Goal: Task Accomplishment & Management: Manage account settings

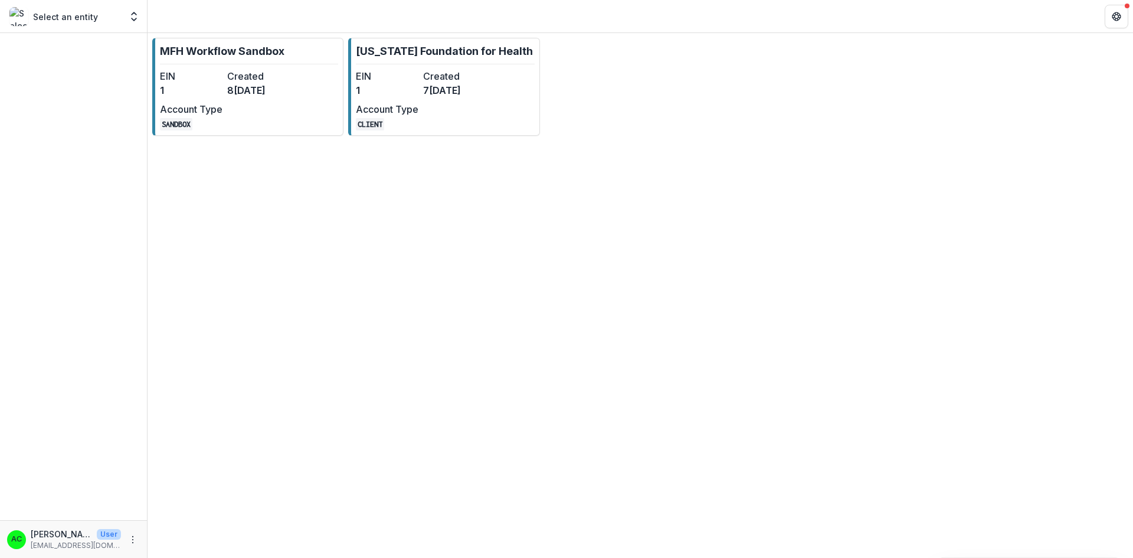
click at [416, 112] on dt "Account Type" at bounding box center [387, 109] width 63 height 14
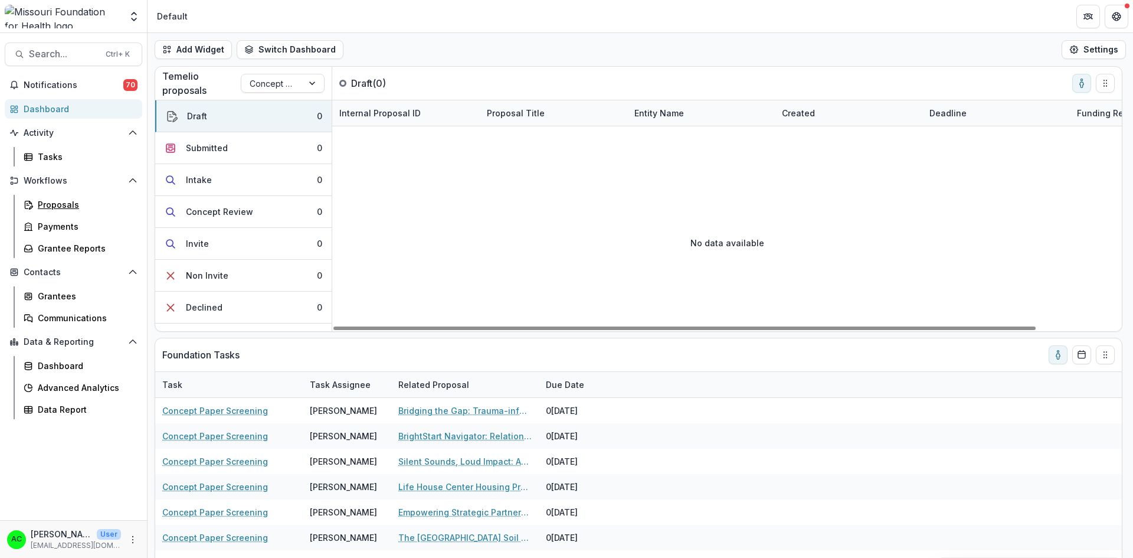
click at [80, 204] on div "Proposals" at bounding box center [85, 204] width 95 height 12
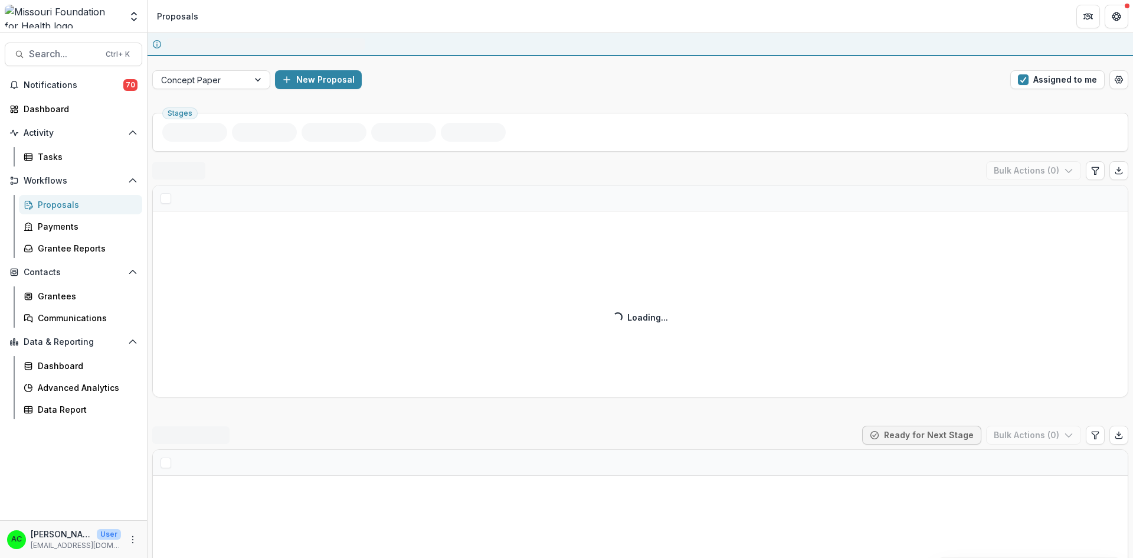
click at [1024, 82] on span "button" at bounding box center [1023, 79] width 11 height 11
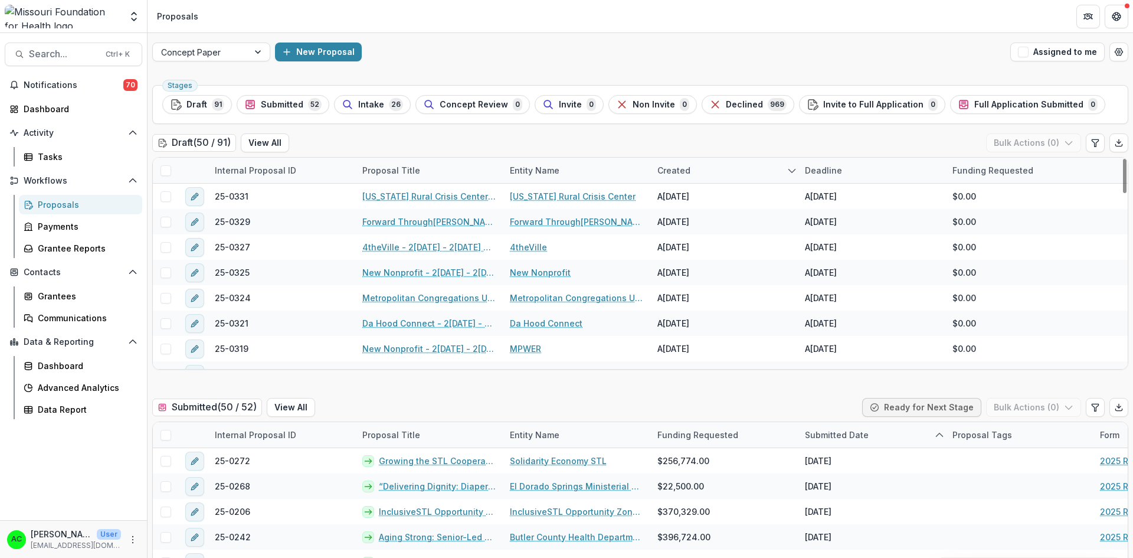
drag, startPoint x: 1122, startPoint y: 171, endPoint x: 1124, endPoint y: 165, distance: 6.4
click at [1124, 165] on div at bounding box center [1125, 176] width 4 height 34
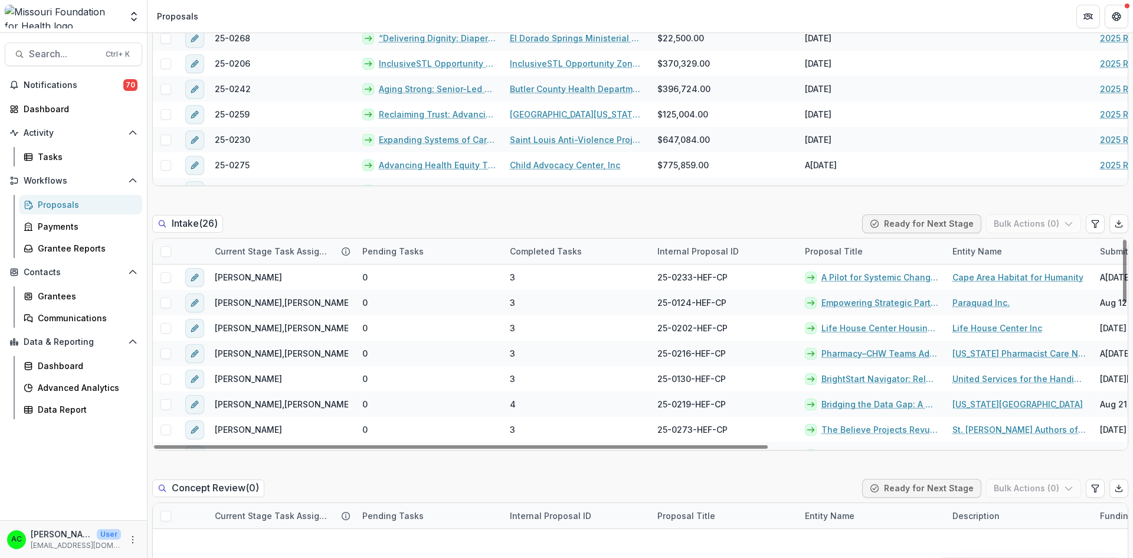
drag, startPoint x: 1123, startPoint y: 256, endPoint x: 1107, endPoint y: 236, distance: 25.7
click at [1123, 240] on div at bounding box center [1125, 271] width 4 height 63
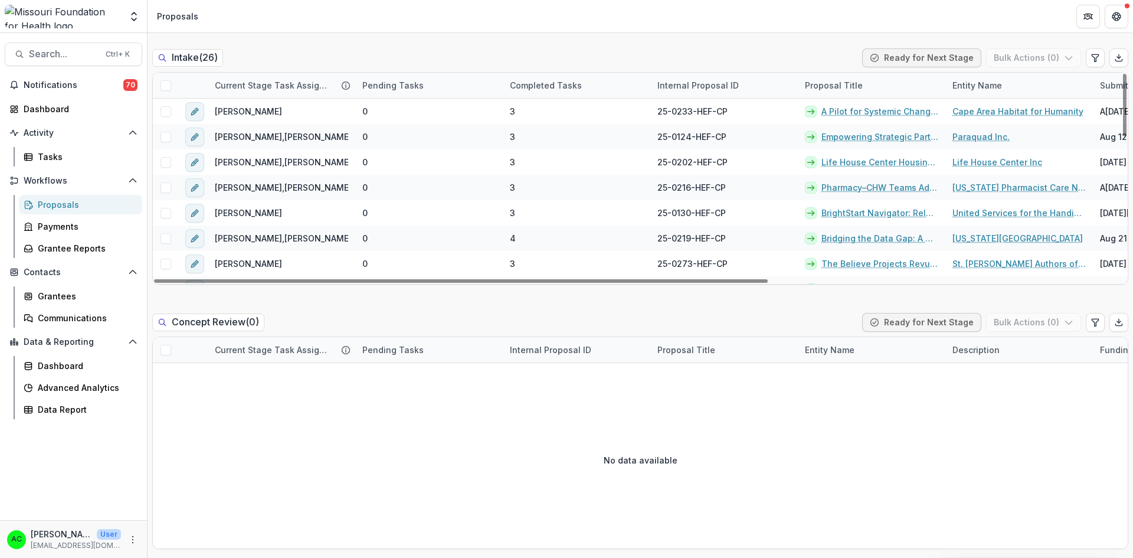
drag, startPoint x: 1122, startPoint y: 110, endPoint x: 1133, endPoint y: 42, distance: 68.7
click at [1127, 74] on div at bounding box center [1125, 105] width 4 height 63
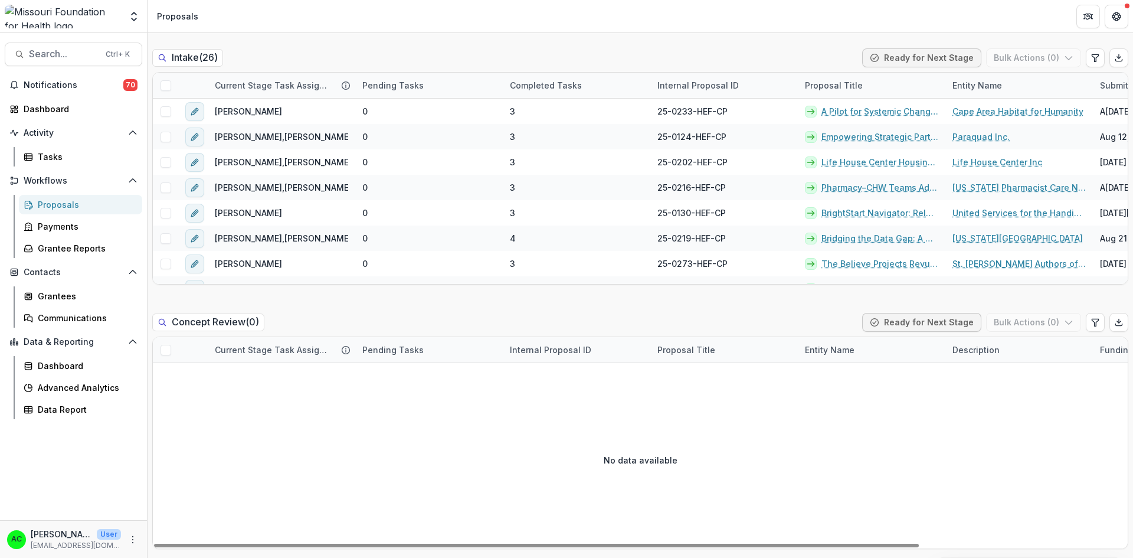
click at [894, 416] on div "No data available" at bounding box center [640, 459] width 975 height 177
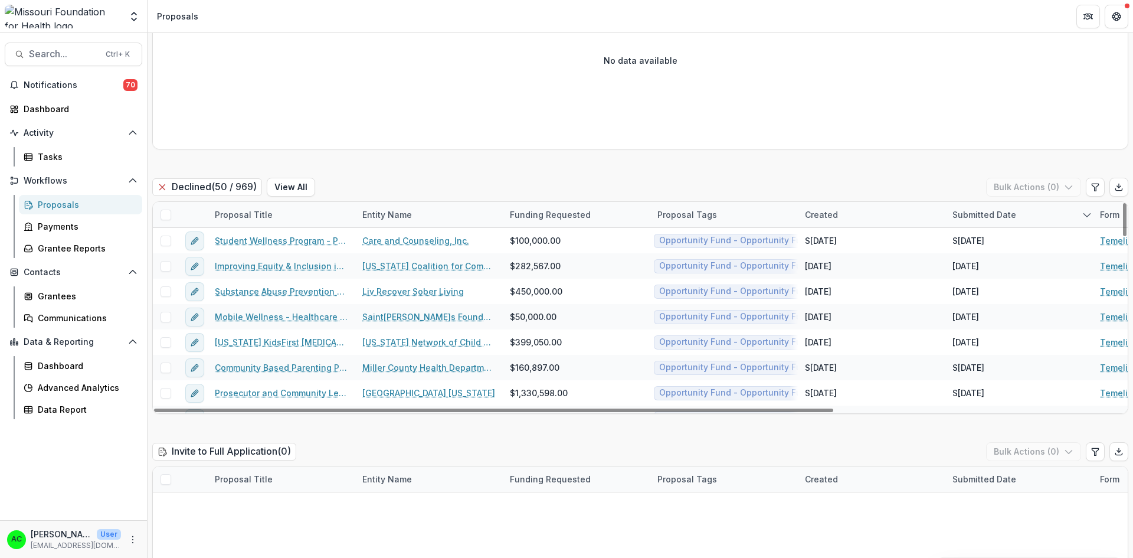
drag, startPoint x: 1124, startPoint y: 224, endPoint x: 1109, endPoint y: 195, distance: 33.3
click at [1123, 203] on div at bounding box center [1125, 219] width 4 height 33
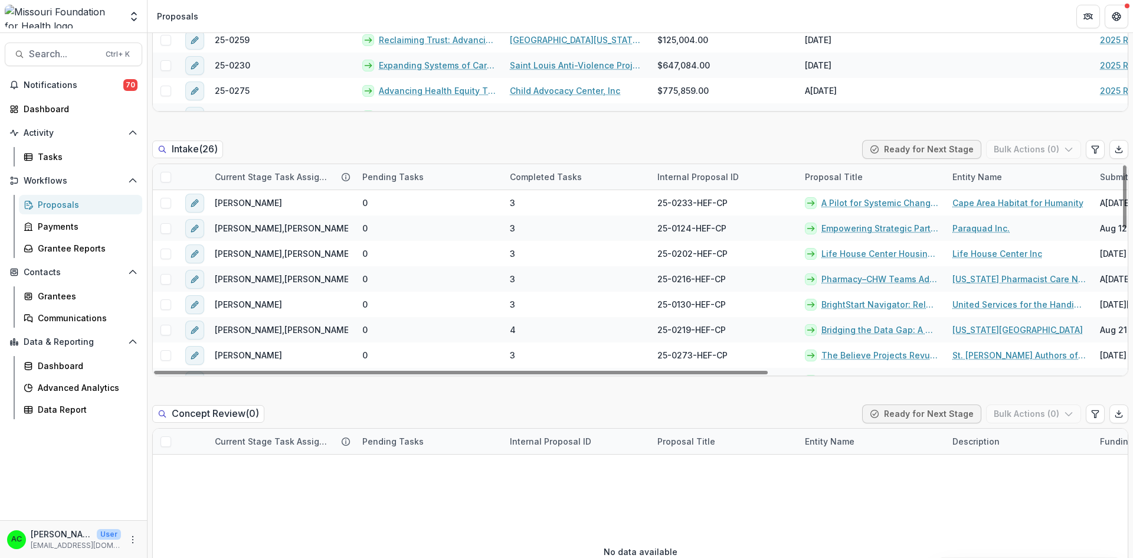
drag, startPoint x: 1120, startPoint y: 191, endPoint x: 1133, endPoint y: 178, distance: 18.8
click at [1127, 178] on div at bounding box center [1125, 196] width 4 height 63
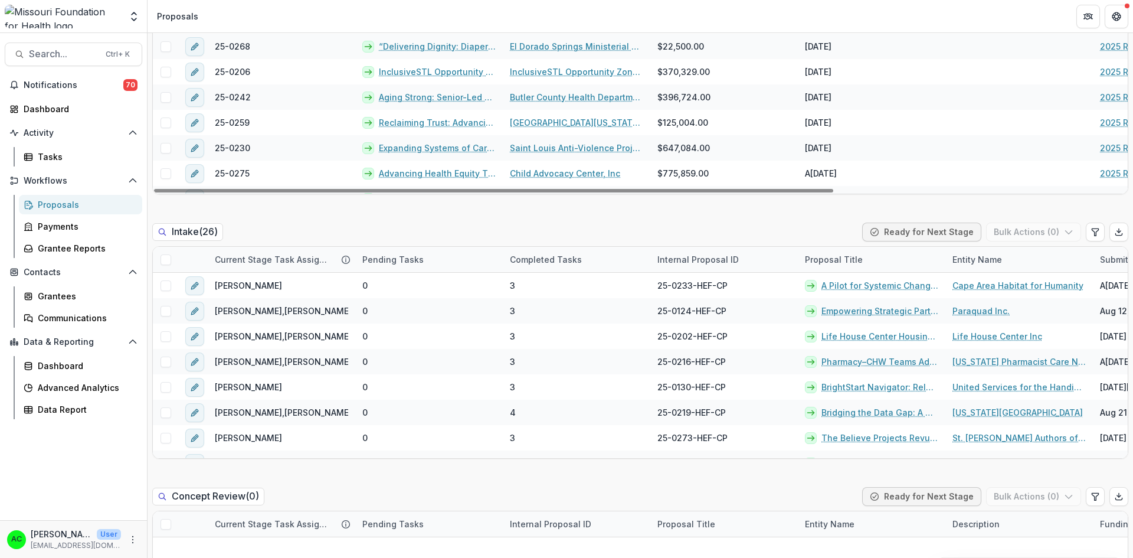
scroll to position [445, 0]
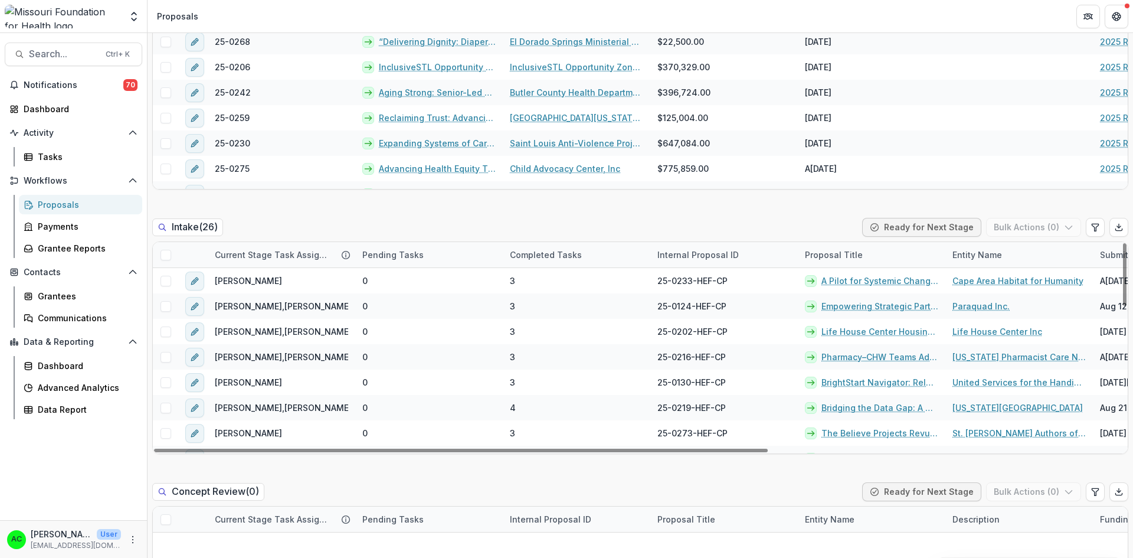
drag, startPoint x: 1122, startPoint y: 273, endPoint x: 1123, endPoint y: 216, distance: 56.7
click at [1123, 243] on div at bounding box center [1125, 274] width 4 height 63
drag, startPoint x: 1119, startPoint y: 255, endPoint x: 1126, endPoint y: 214, distance: 41.9
click at [1126, 243] on div at bounding box center [1125, 274] width 4 height 63
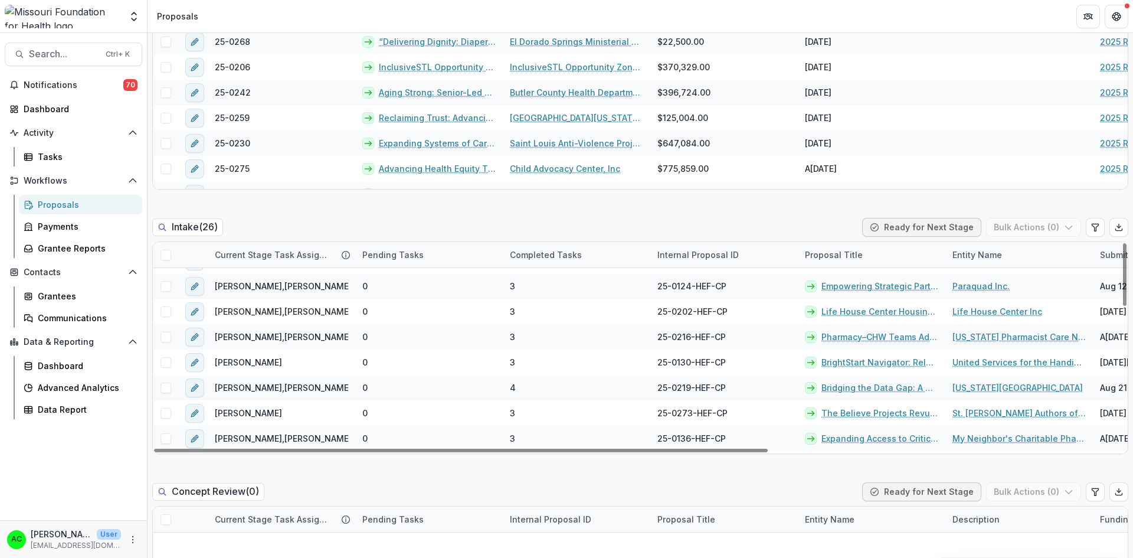
scroll to position [0, 0]
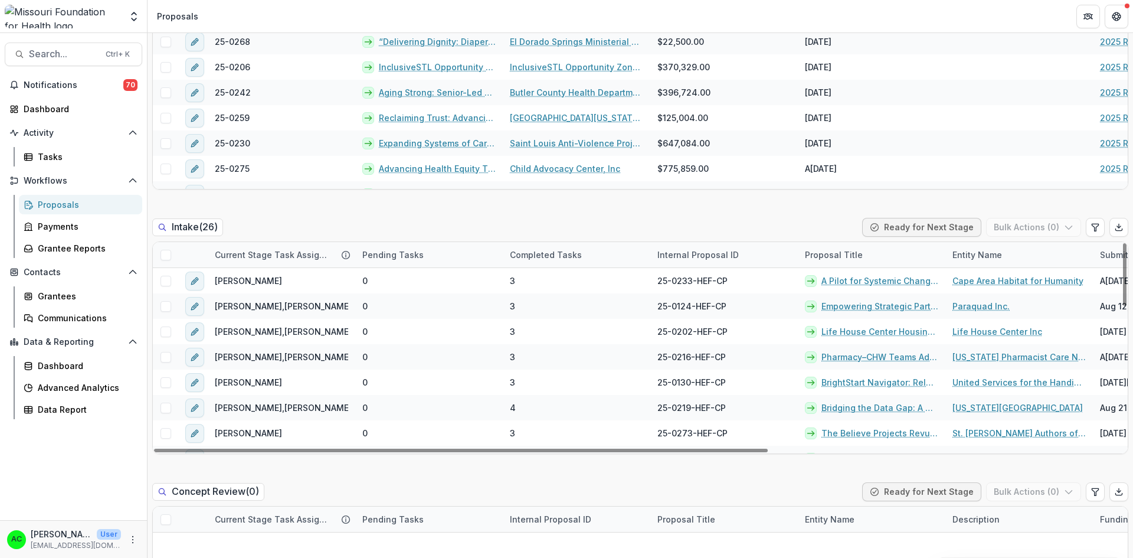
drag, startPoint x: 1121, startPoint y: 254, endPoint x: 1133, endPoint y: 239, distance: 19.4
click at [1127, 243] on div at bounding box center [1125, 274] width 4 height 63
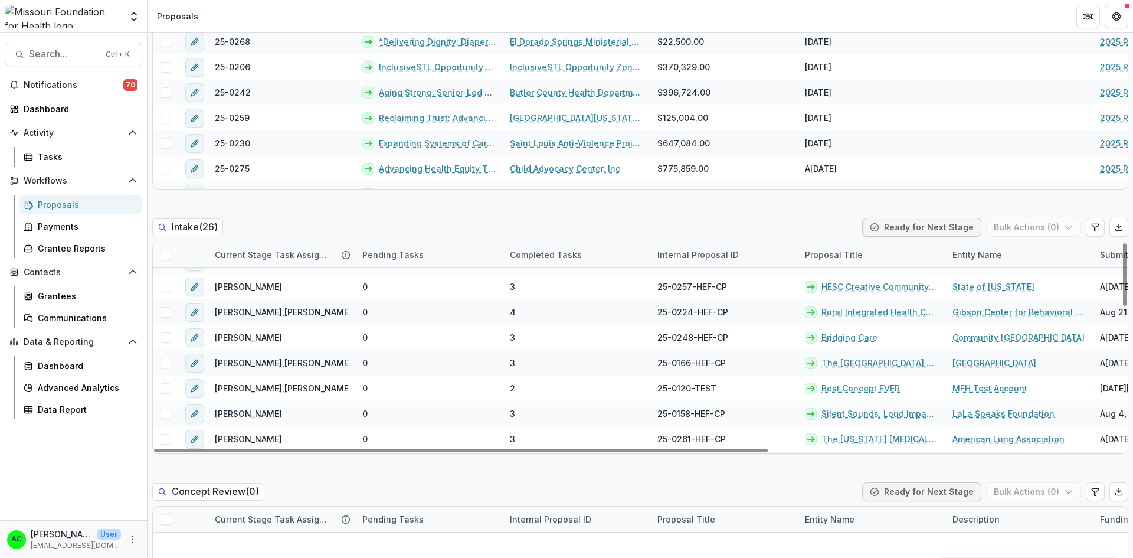
scroll to position [207, 0]
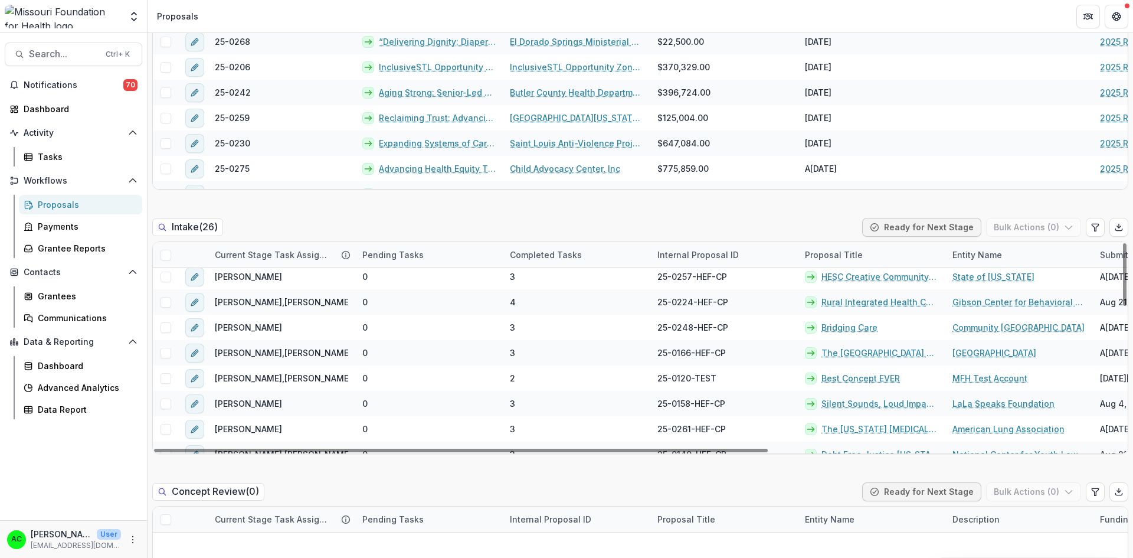
drag, startPoint x: 1121, startPoint y: 258, endPoint x: 1109, endPoint y: 319, distance: 62.5
click at [1123, 306] on div at bounding box center [1125, 274] width 4 height 63
click at [909, 303] on link "Rural Integrated Health Coalition: Advancing Health Equity in [GEOGRAPHIC_DATA]…" at bounding box center [880, 302] width 117 height 12
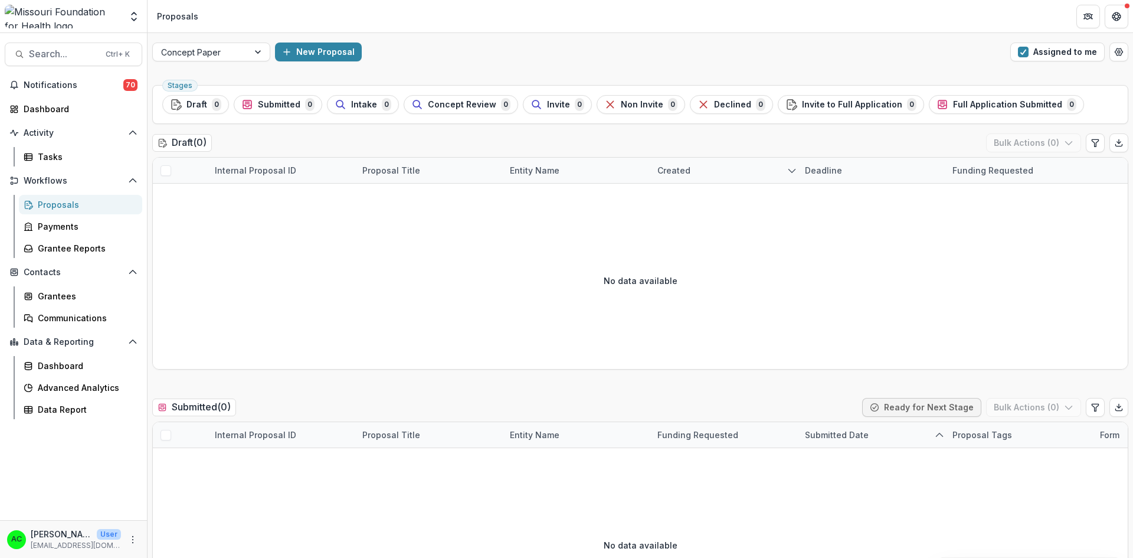
click at [1023, 55] on span "button" at bounding box center [1023, 52] width 11 height 11
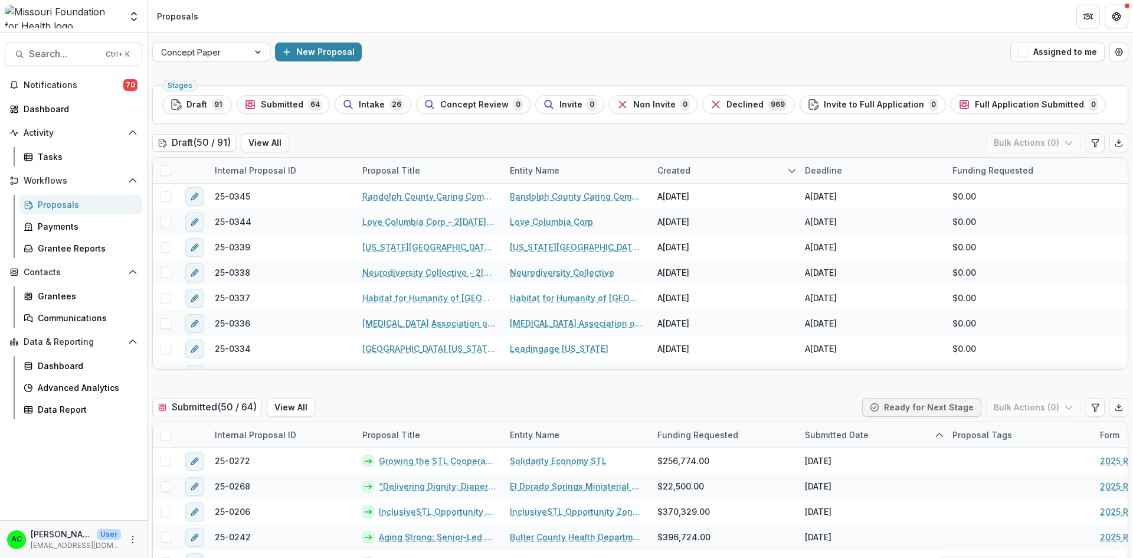
click at [972, 47] on div "New Proposal" at bounding box center [640, 52] width 731 height 19
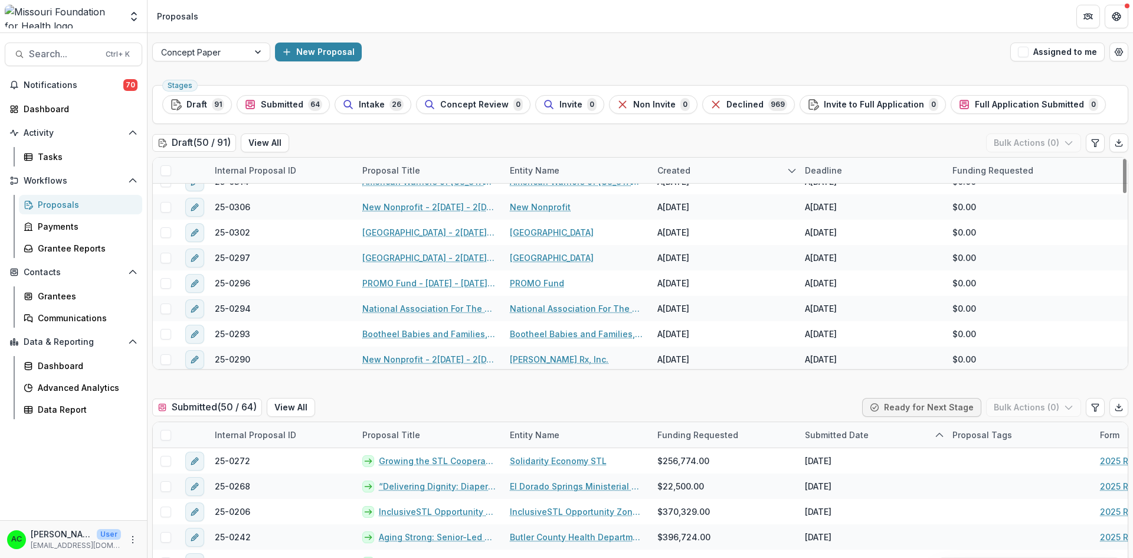
scroll to position [454, 0]
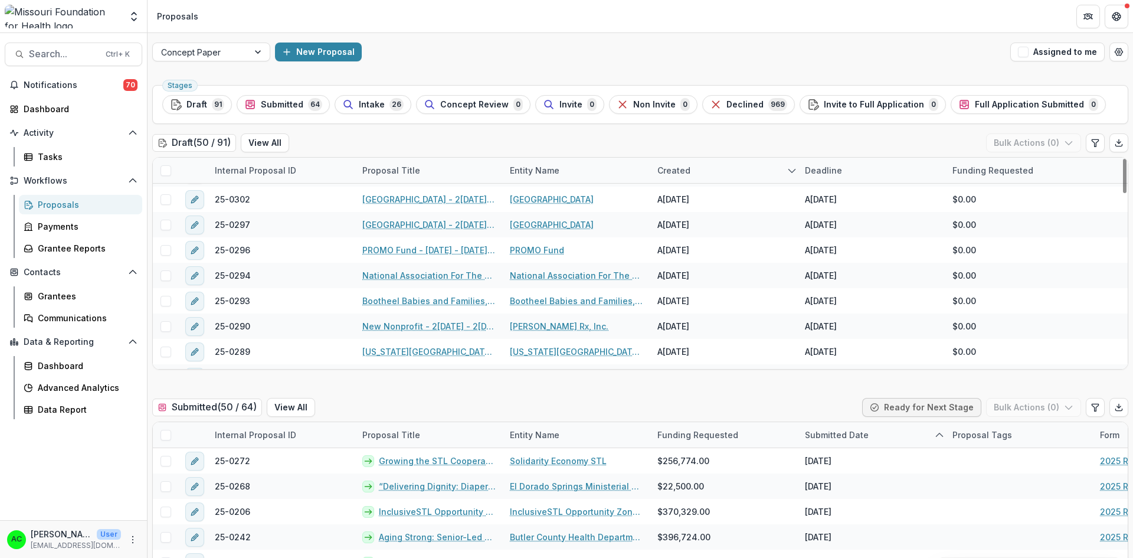
drag, startPoint x: 1120, startPoint y: 179, endPoint x: 1110, endPoint y: 252, distance: 74.0
click at [1123, 193] on div at bounding box center [1125, 176] width 4 height 34
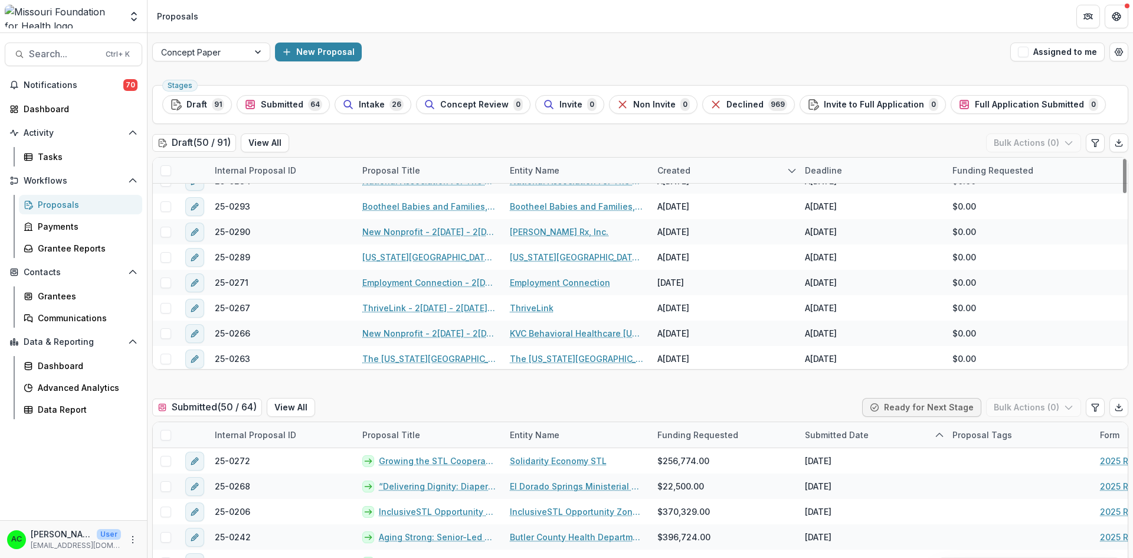
scroll to position [572, 0]
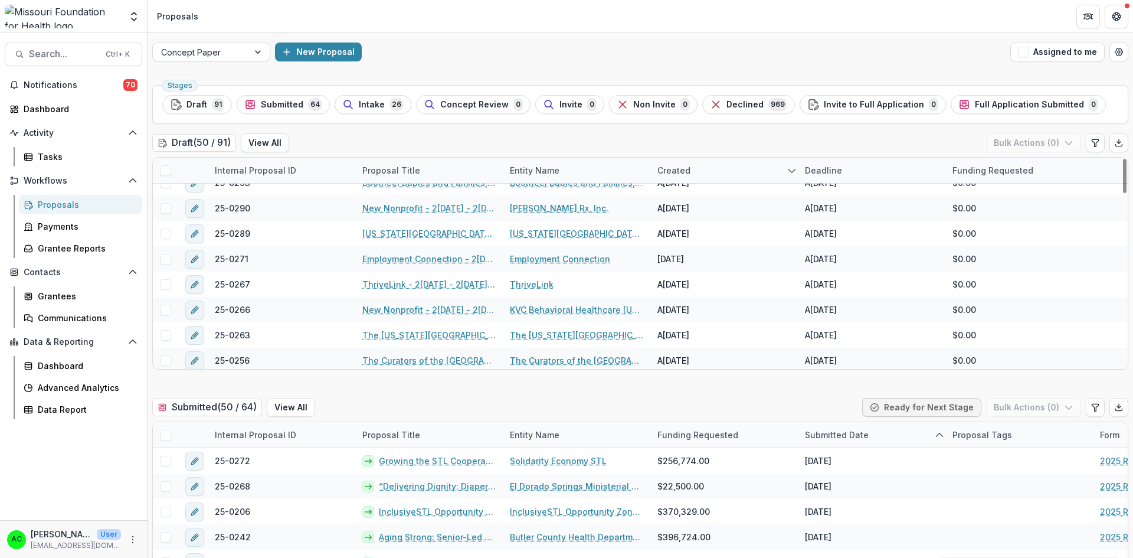
click at [361, 98] on div "Intake 26" at bounding box center [372, 104] width 61 height 13
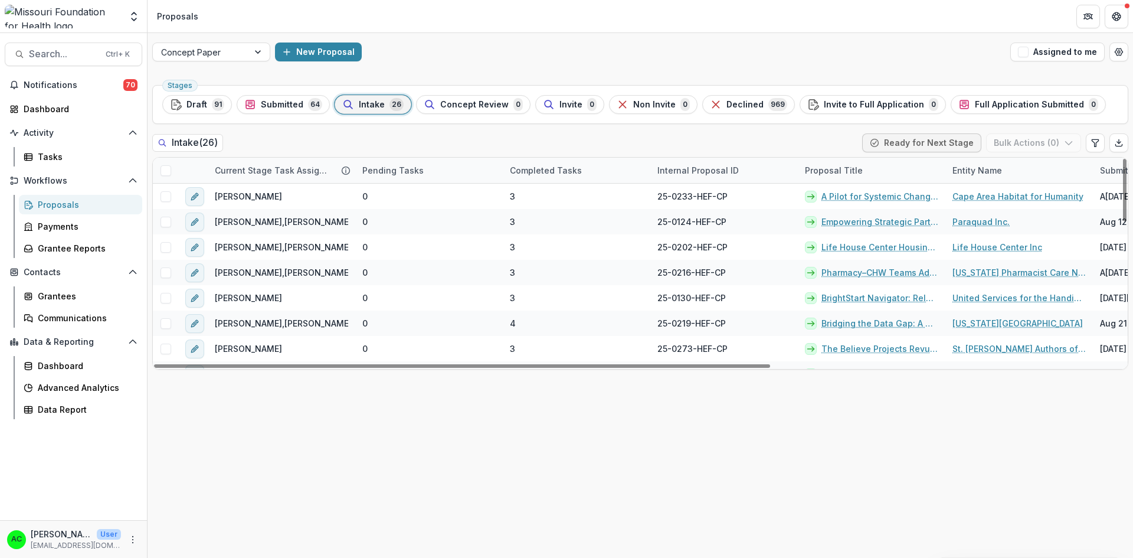
click at [306, 171] on div "Current Stage Task Assignees" at bounding box center [272, 170] width 129 height 12
click at [319, 173] on div "Current Stage Task Assignees" at bounding box center [272, 170] width 129 height 12
click at [309, 184] on div "[PERSON_NAME]" at bounding box center [282, 196] width 148 height 25
click at [308, 183] on div "Current Stage Task Assignees Pending Tasks Completed Tasks Internal Proposal ID…" at bounding box center [918, 171] width 1531 height 26
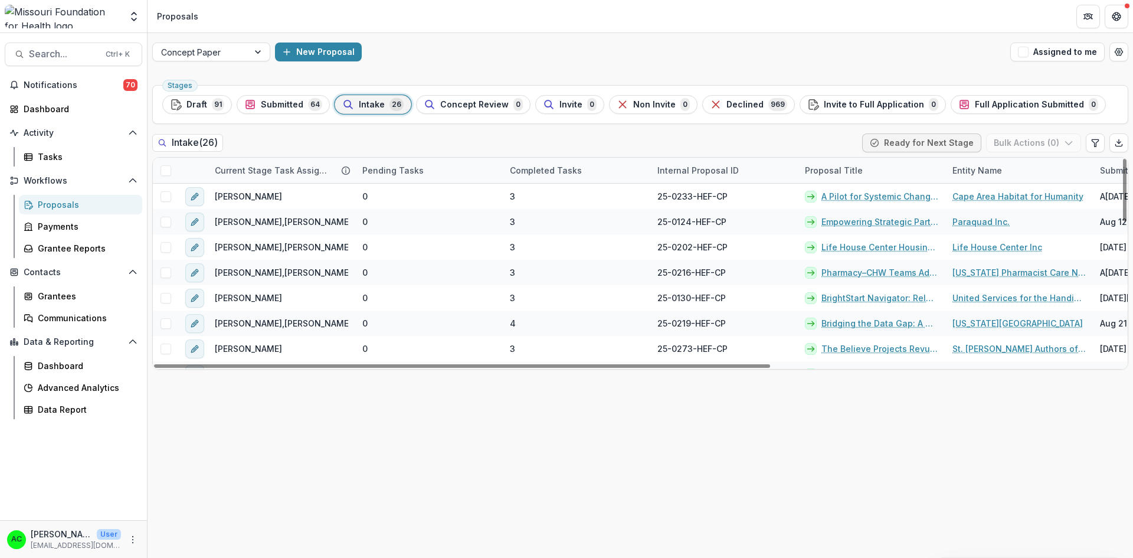
click at [308, 183] on div "Current Stage Task Assignees Pending Tasks Completed Tasks Internal Proposal ID…" at bounding box center [918, 171] width 1531 height 26
click at [308, 182] on div "Current Stage Task Assignees" at bounding box center [282, 170] width 148 height 25
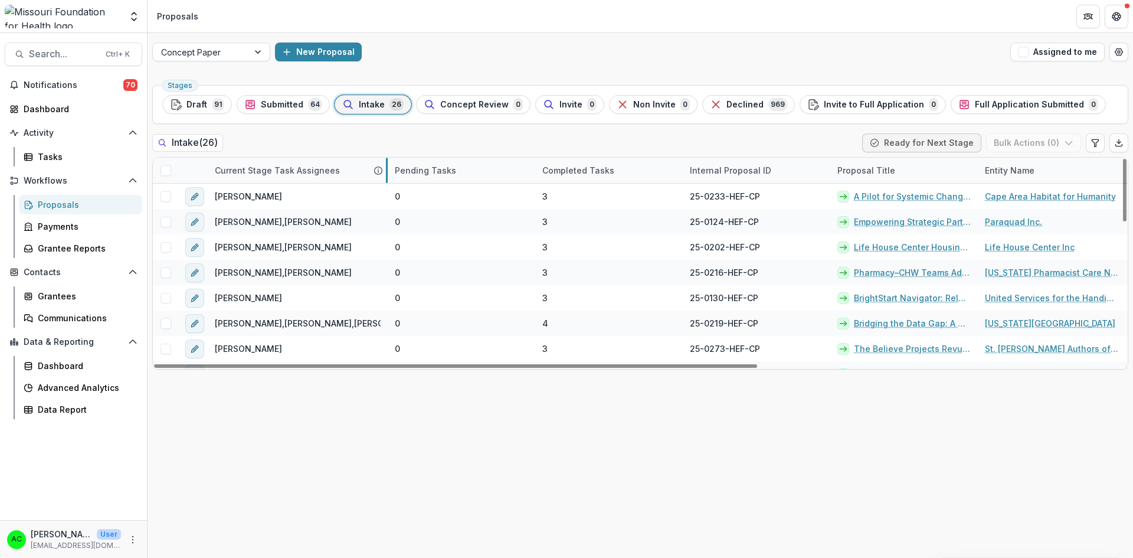
drag, startPoint x: 354, startPoint y: 171, endPoint x: 388, endPoint y: 172, distance: 33.7
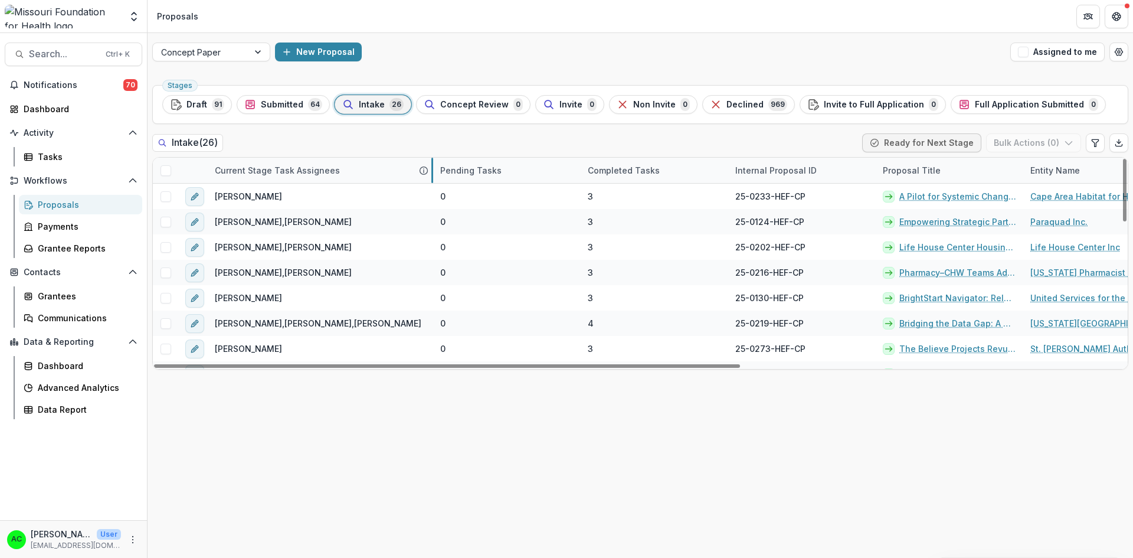
drag, startPoint x: 388, startPoint y: 171, endPoint x: 470, endPoint y: 182, distance: 82.8
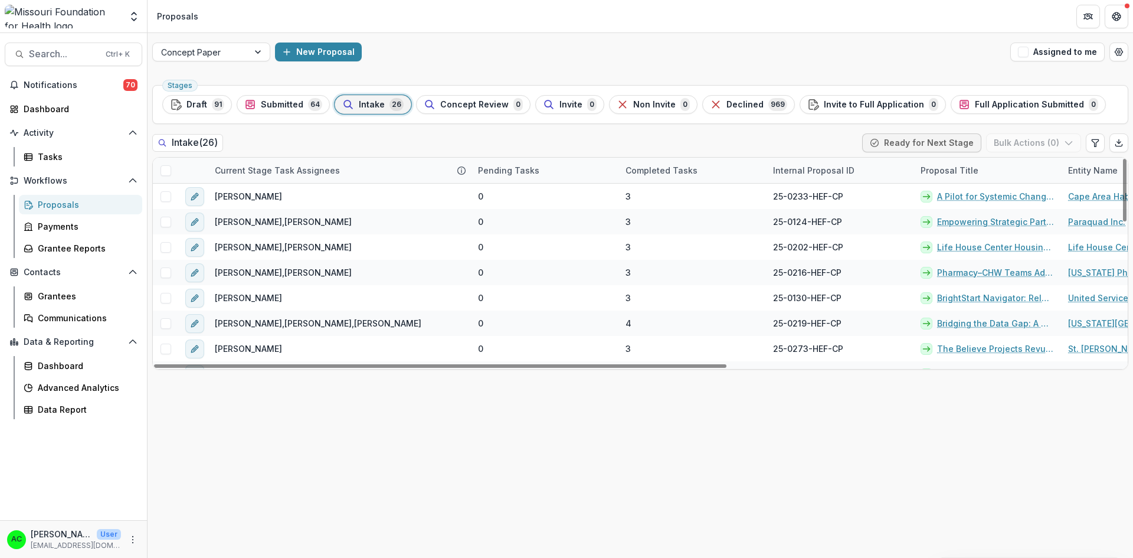
drag, startPoint x: 1124, startPoint y: 173, endPoint x: 1126, endPoint y: 165, distance: 7.9
click at [1126, 165] on div at bounding box center [1125, 190] width 4 height 63
drag, startPoint x: 1126, startPoint y: 166, endPoint x: 1124, endPoint y: 150, distance: 16.6
click at [1124, 159] on div at bounding box center [1125, 190] width 4 height 63
click at [958, 323] on link "Bridging the Data Gap: A Community-Led Toolkit for Immigrant Health Equity" at bounding box center [995, 323] width 117 height 12
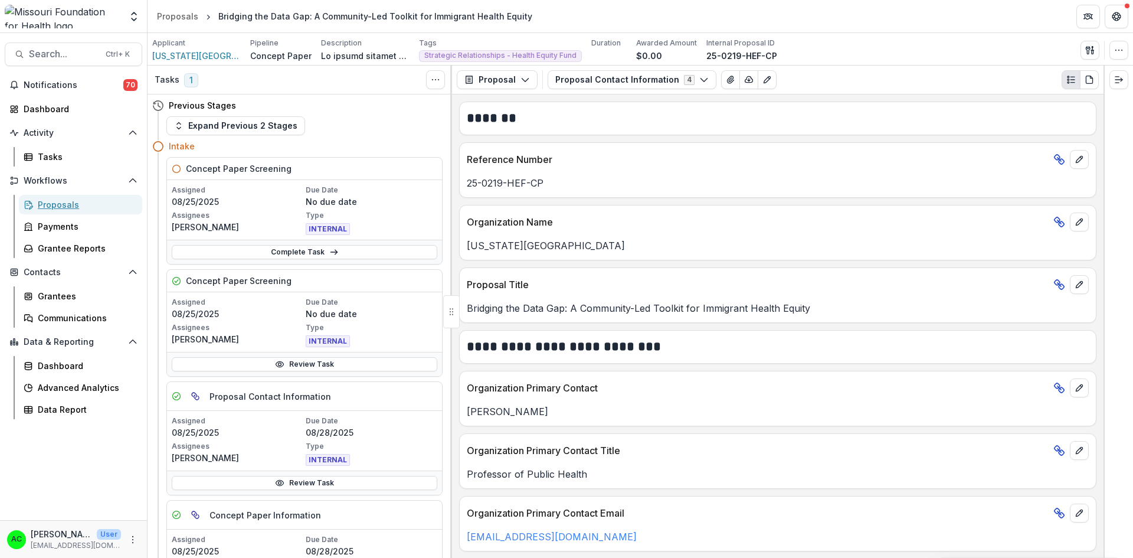
click at [57, 204] on div "Proposals" at bounding box center [85, 204] width 95 height 12
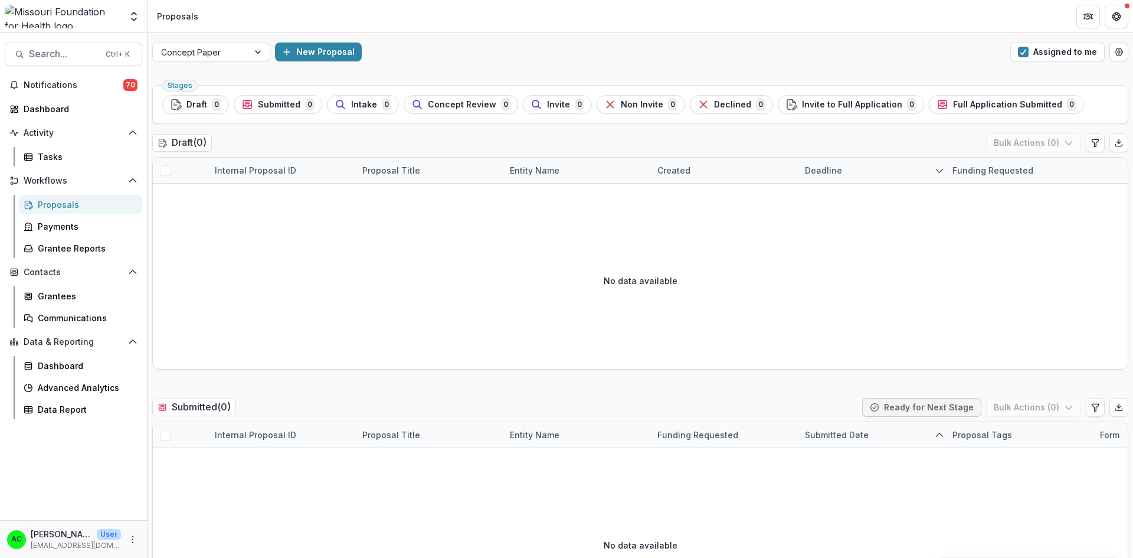
click at [1020, 49] on span "button" at bounding box center [1023, 52] width 11 height 11
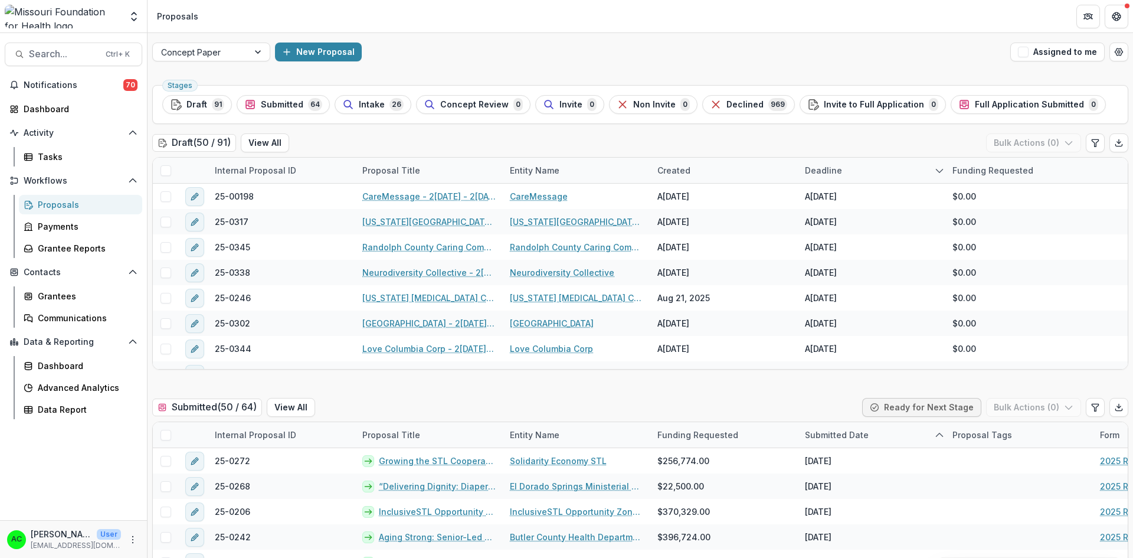
click at [364, 107] on span "Intake" at bounding box center [372, 105] width 26 height 10
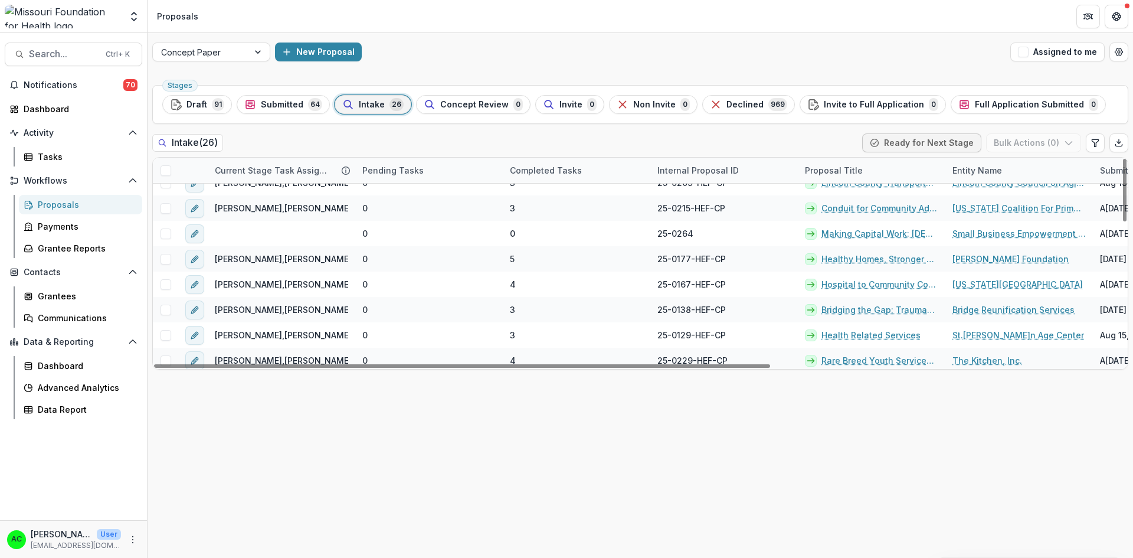
scroll to position [475, 0]
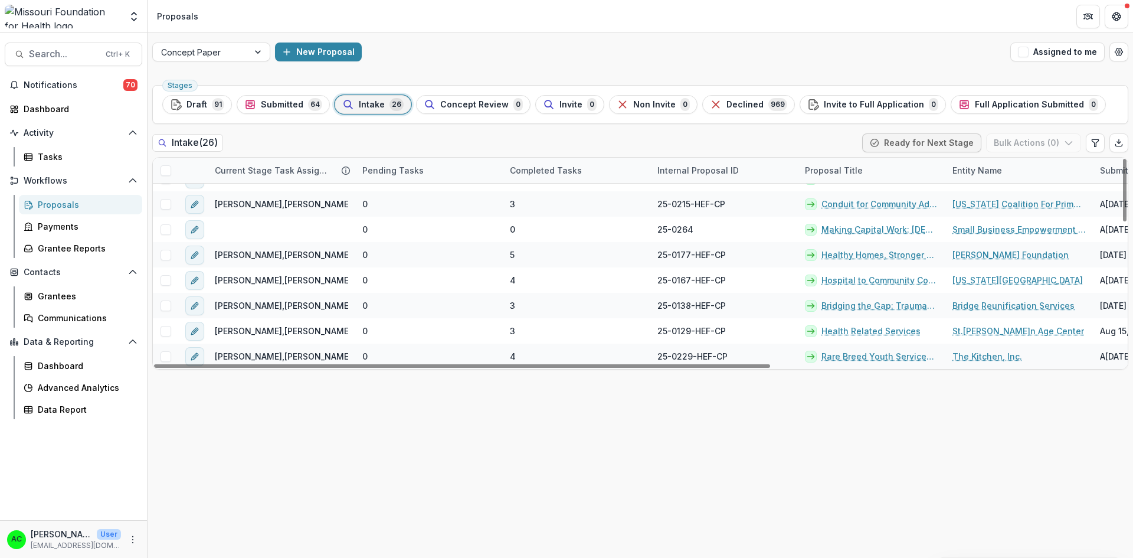
drag, startPoint x: 1123, startPoint y: 169, endPoint x: 1109, endPoint y: 320, distance: 151.1
click at [1123, 221] on div at bounding box center [1125, 190] width 4 height 63
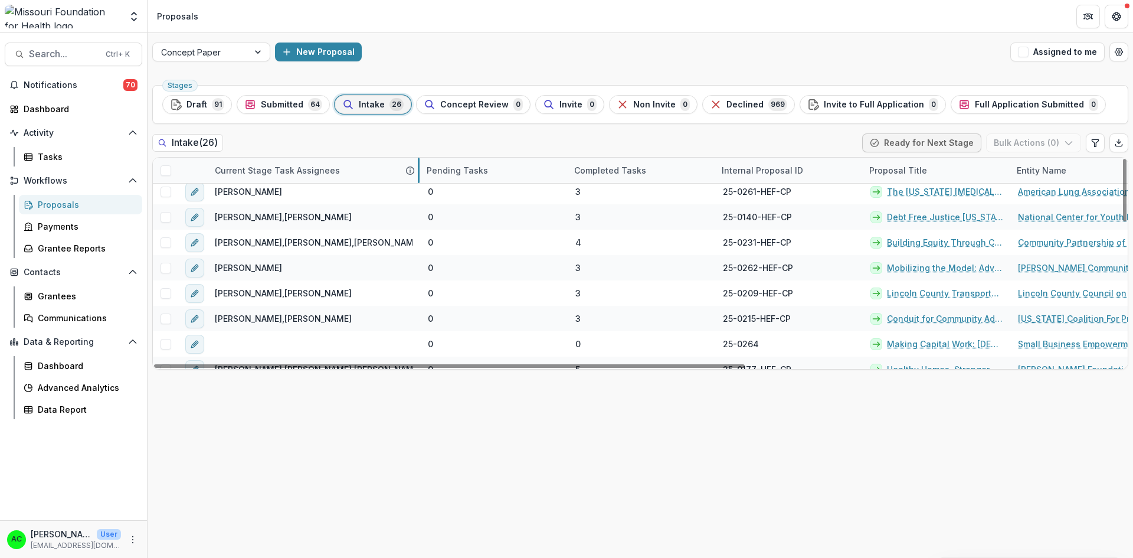
scroll to position [358, 0]
drag, startPoint x: 355, startPoint y: 172, endPoint x: 417, endPoint y: 173, distance: 62.6
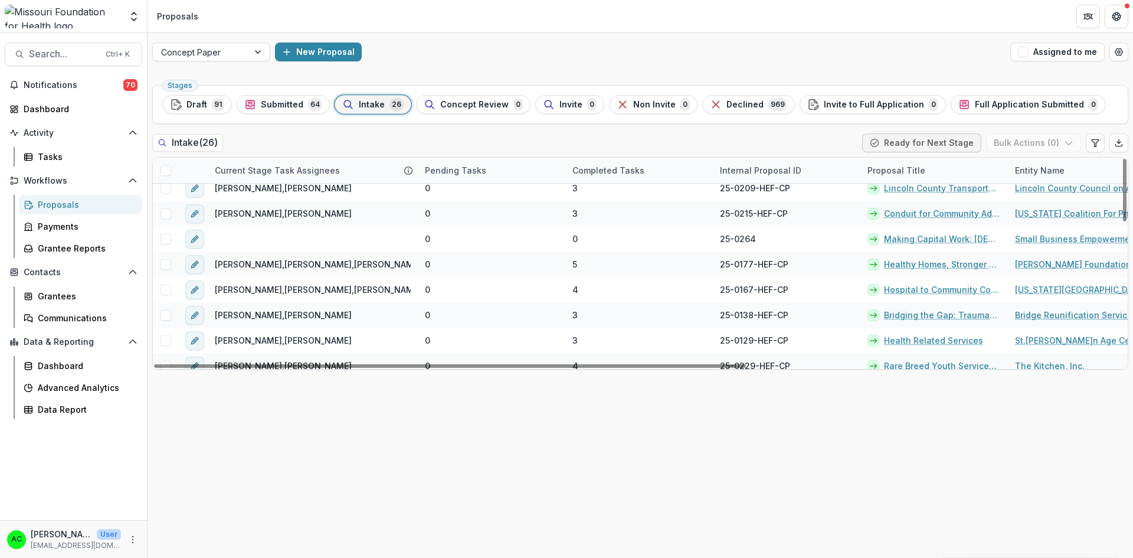
scroll to position [475, 0]
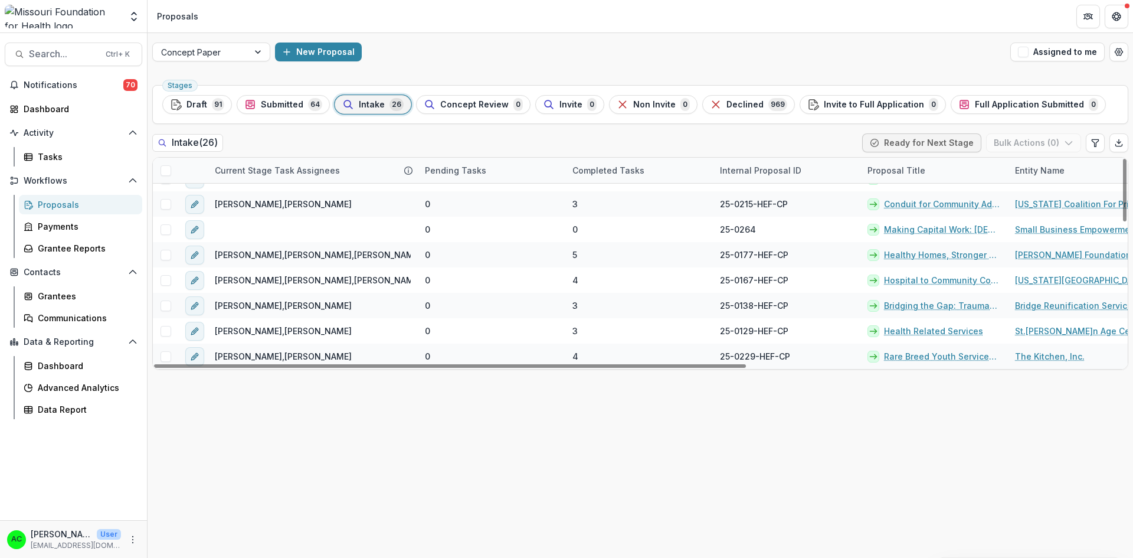
drag, startPoint x: 1125, startPoint y: 275, endPoint x: 1119, endPoint y: 321, distance: 47.0
click at [1123, 221] on div at bounding box center [1125, 190] width 4 height 63
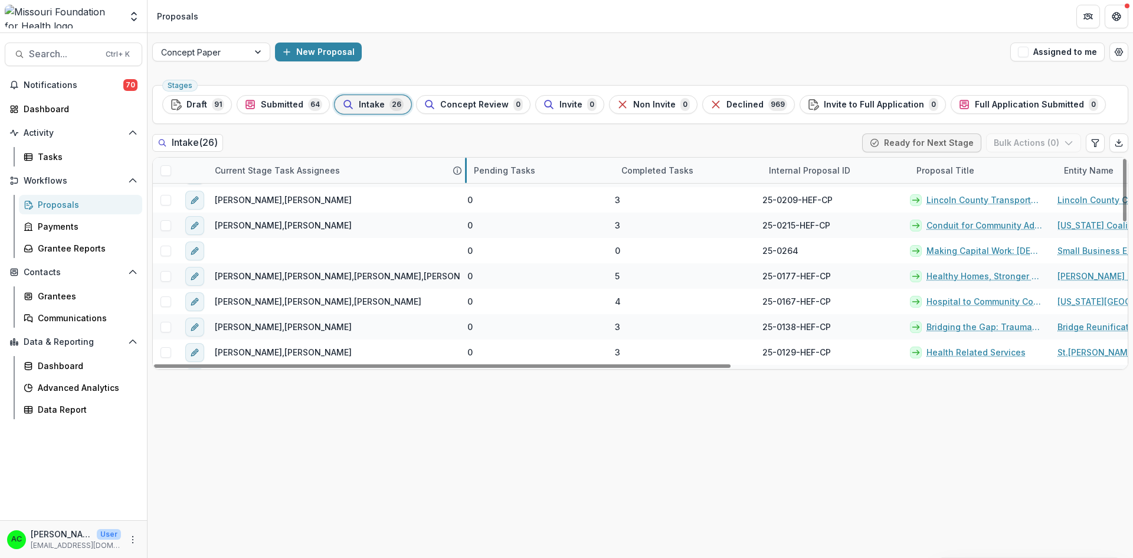
drag, startPoint x: 416, startPoint y: 169, endPoint x: 469, endPoint y: 166, distance: 53.2
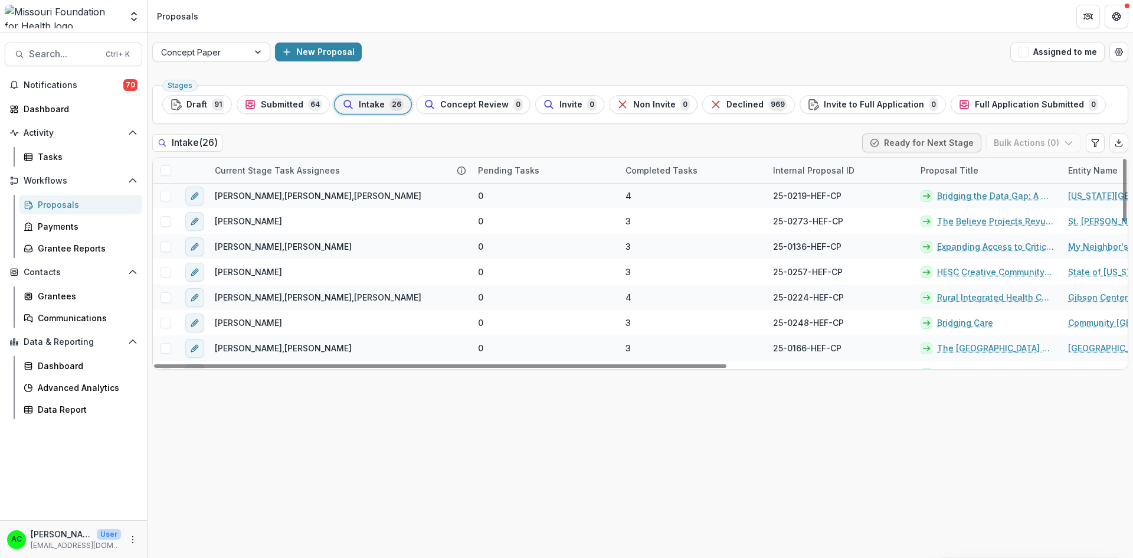
scroll to position [0, 0]
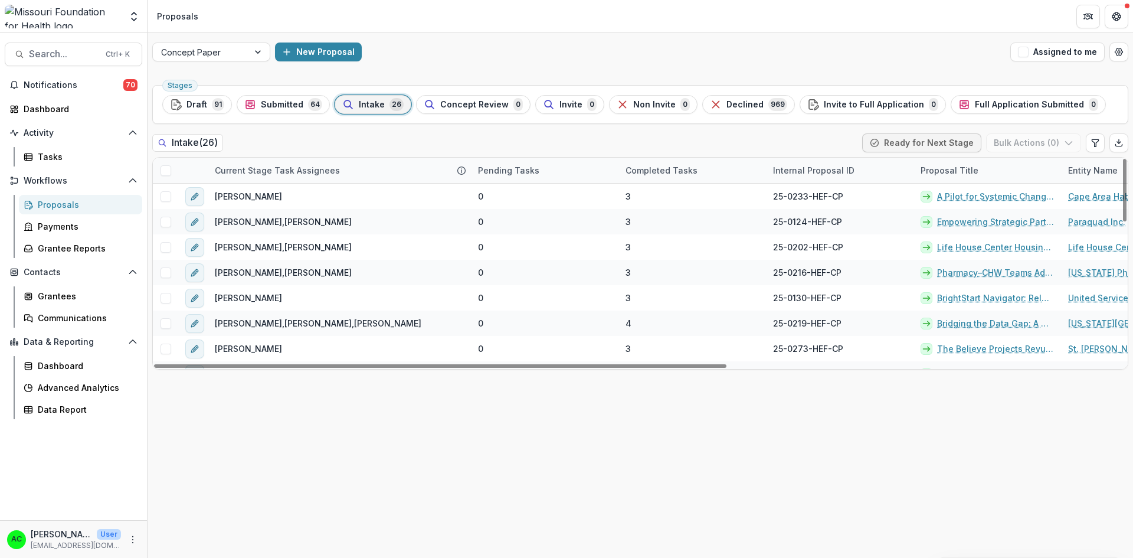
drag, startPoint x: 1126, startPoint y: 306, endPoint x: 1132, endPoint y: 164, distance: 142.4
click at [1127, 164] on div at bounding box center [1125, 190] width 4 height 63
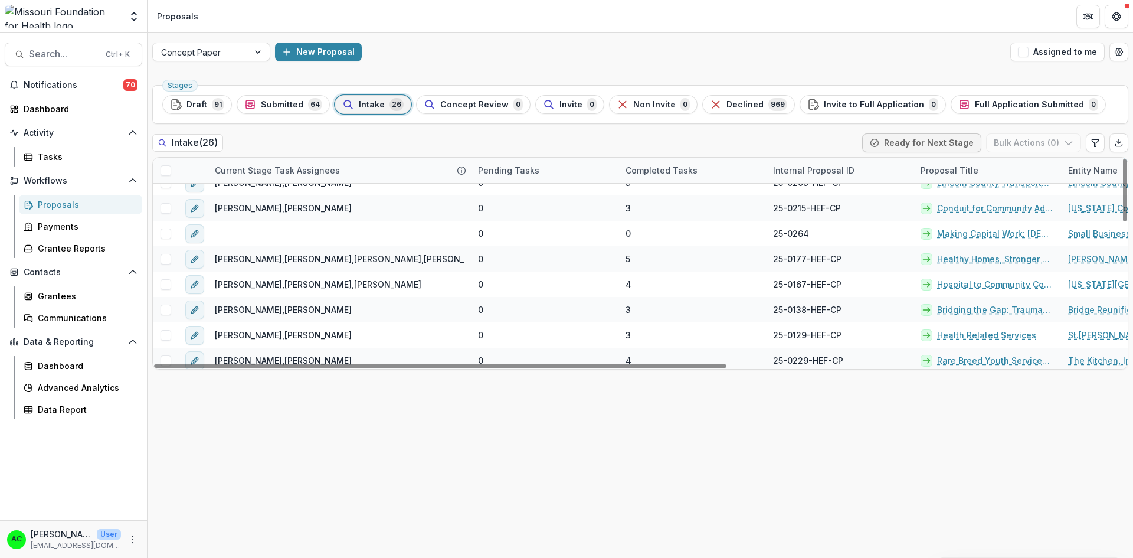
scroll to position [475, 0]
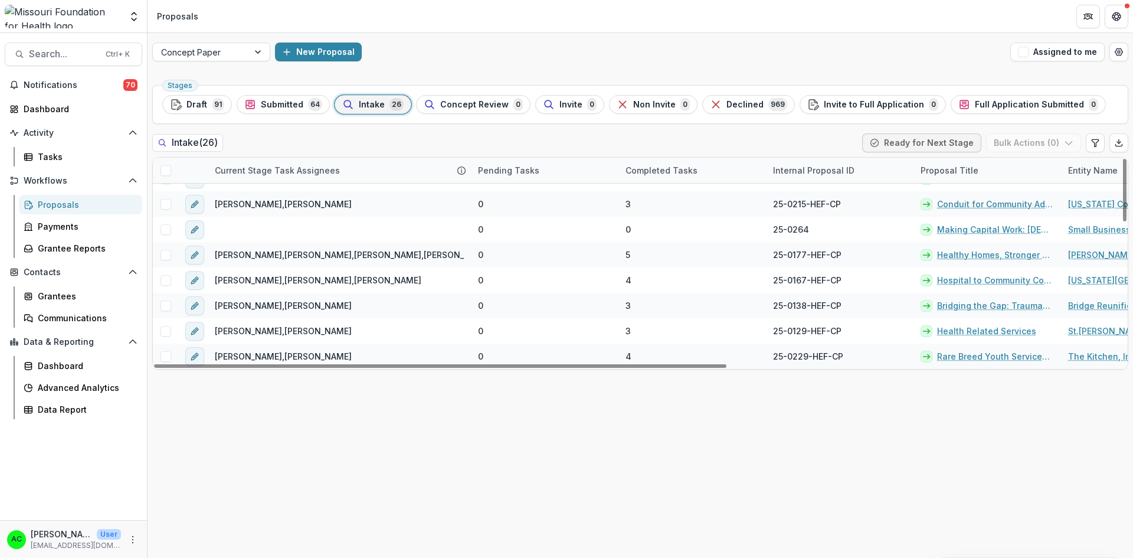
drag, startPoint x: 1125, startPoint y: 175, endPoint x: 1102, endPoint y: 323, distance: 150.0
click at [1123, 221] on div at bounding box center [1125, 190] width 4 height 63
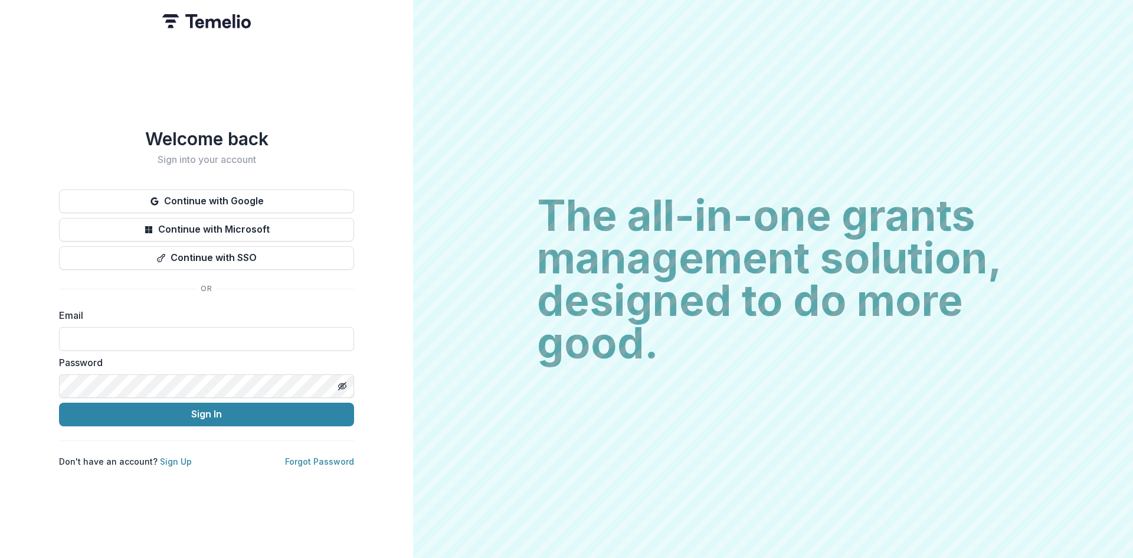
click at [243, 334] on input at bounding box center [206, 339] width 295 height 24
type input "**********"
click at [0, 393] on html "**********" at bounding box center [566, 279] width 1133 height 558
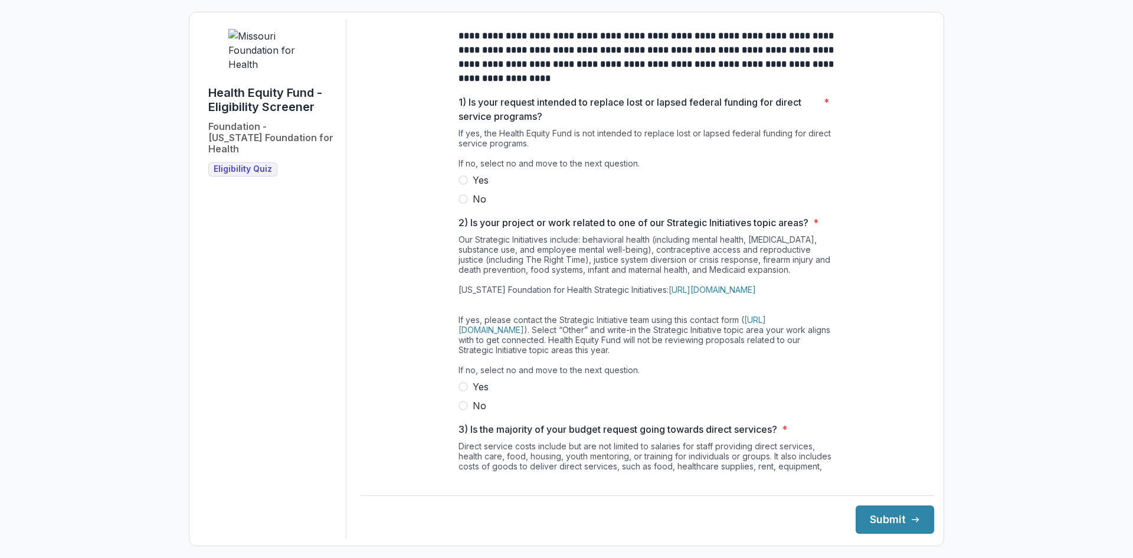
drag, startPoint x: 921, startPoint y: 138, endPoint x: 921, endPoint y: 305, distance: 167.1
click at [921, 305] on div "**********" at bounding box center [648, 366] width 574 height 695
click at [130, 430] on div "**********" at bounding box center [566, 279] width 1133 height 558
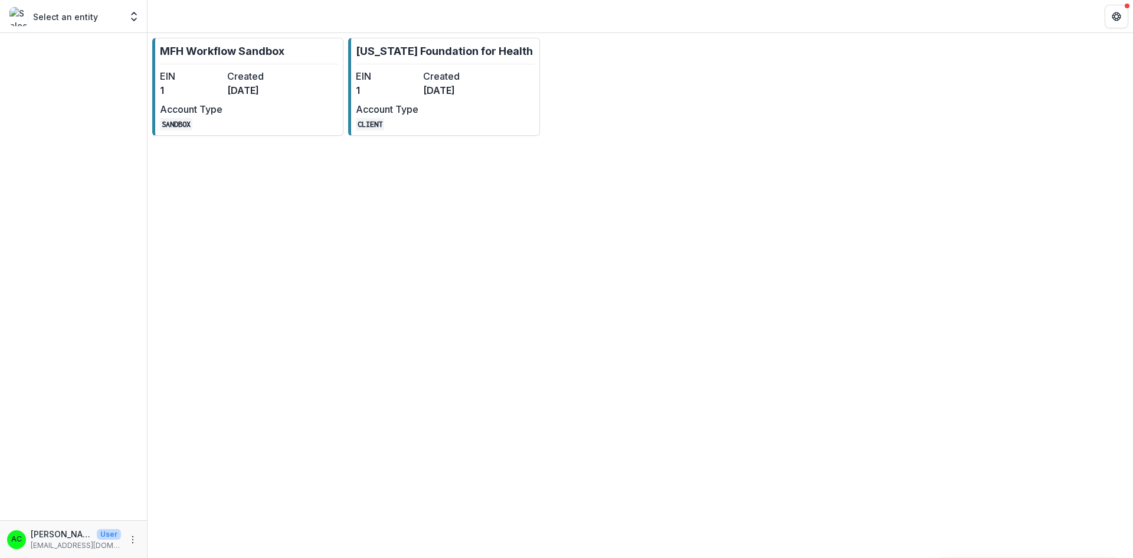
click at [422, 93] on div "EIN 1 Created [DATE] Account Type CLIENT" at bounding box center [421, 99] width 130 height 61
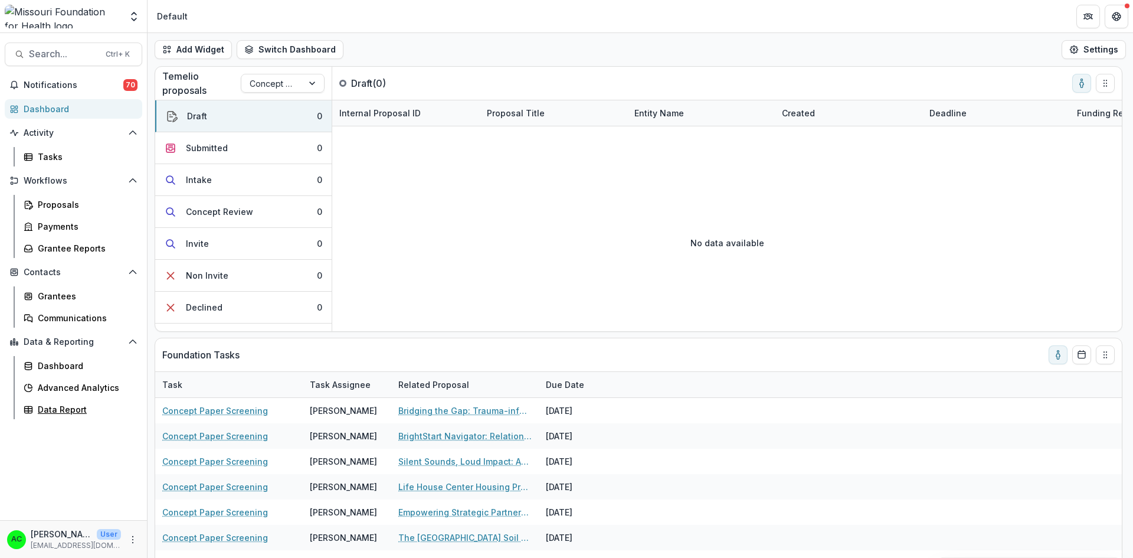
click at [71, 411] on div "Data Report" at bounding box center [85, 409] width 95 height 12
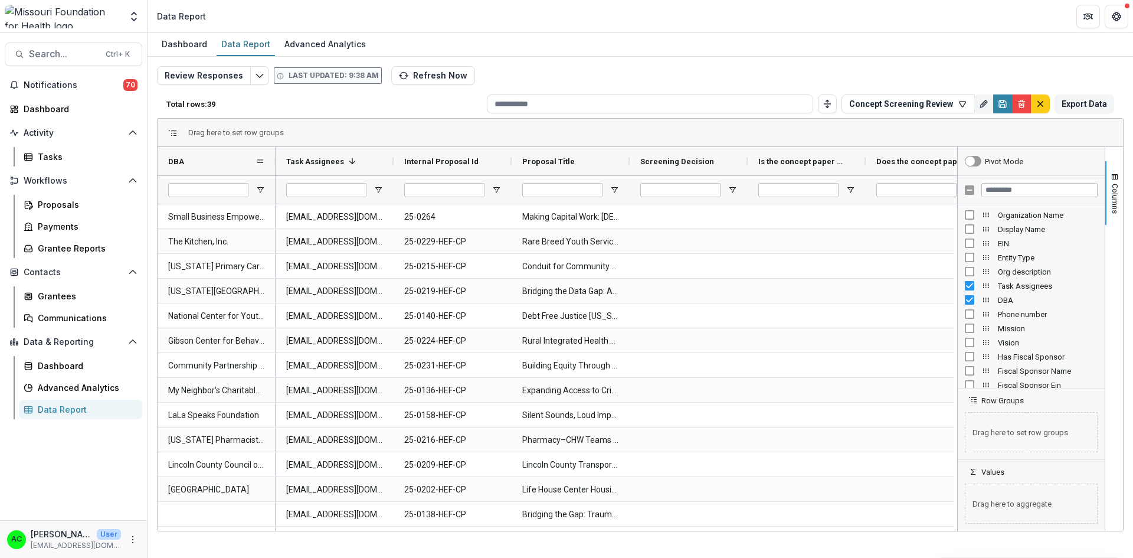
click at [264, 159] on span at bounding box center [260, 160] width 9 height 9
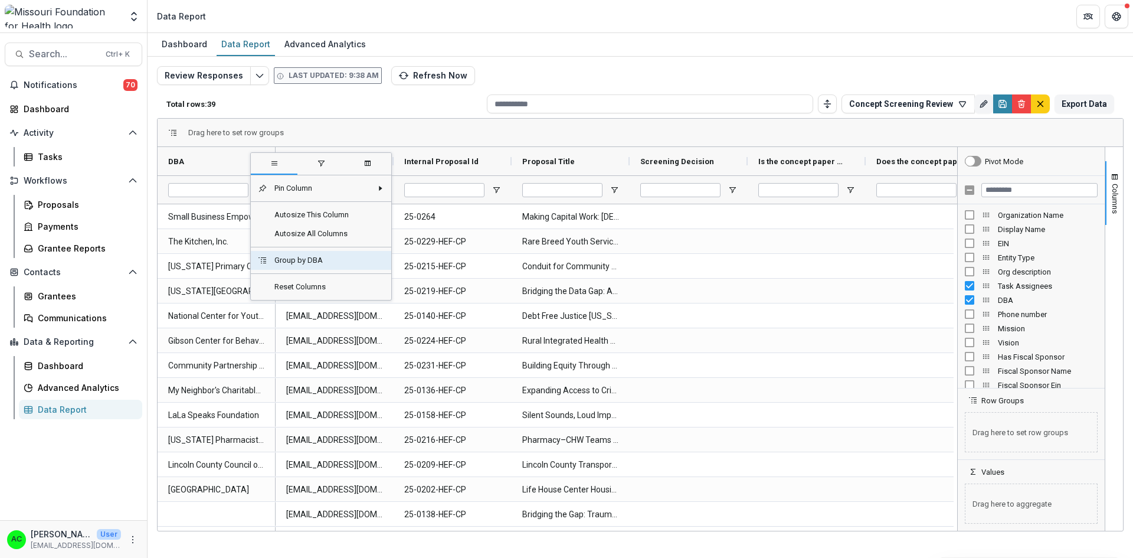
click at [280, 262] on span "Group by DBA" at bounding box center [319, 260] width 104 height 19
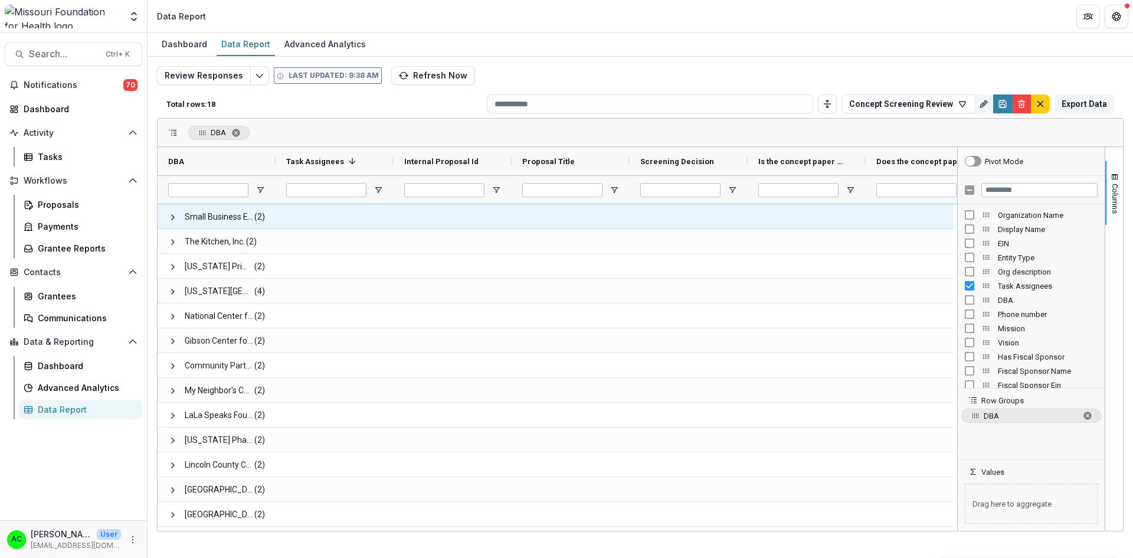
click at [171, 218] on span at bounding box center [172, 217] width 9 height 9
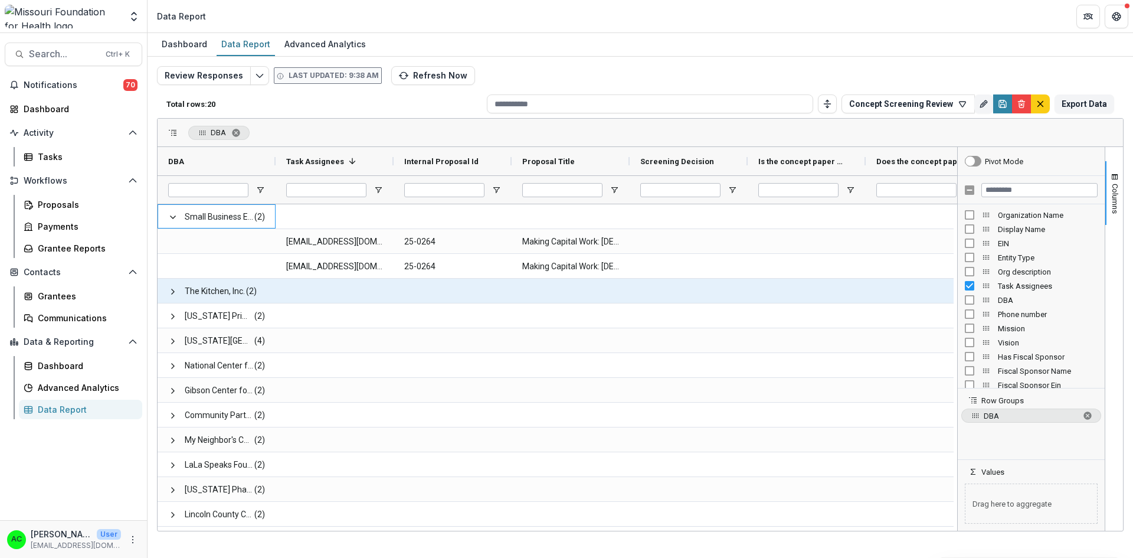
click at [171, 290] on span at bounding box center [172, 291] width 9 height 9
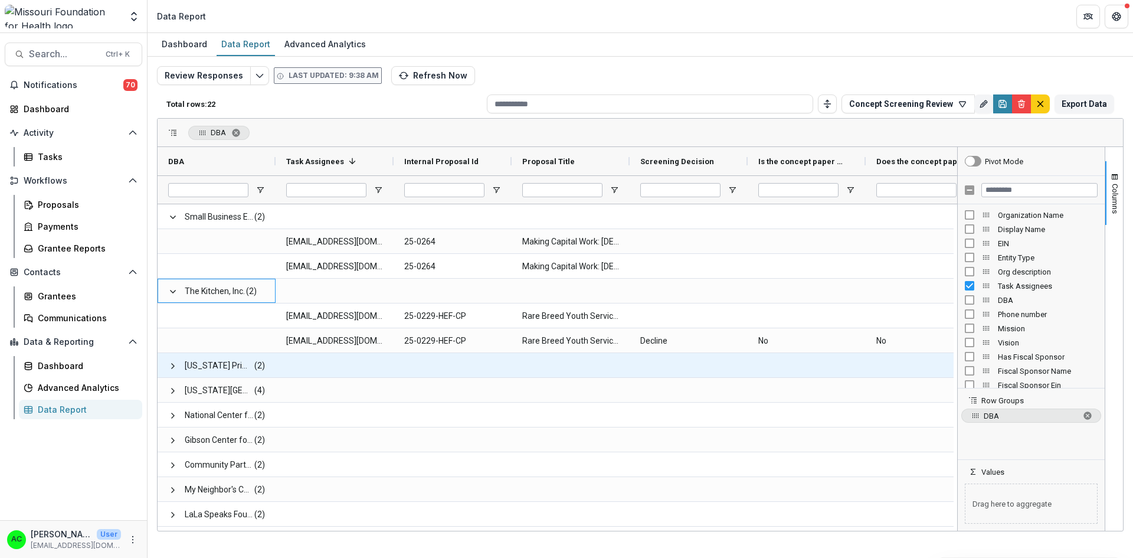
click at [168, 369] on span at bounding box center [172, 365] width 9 height 9
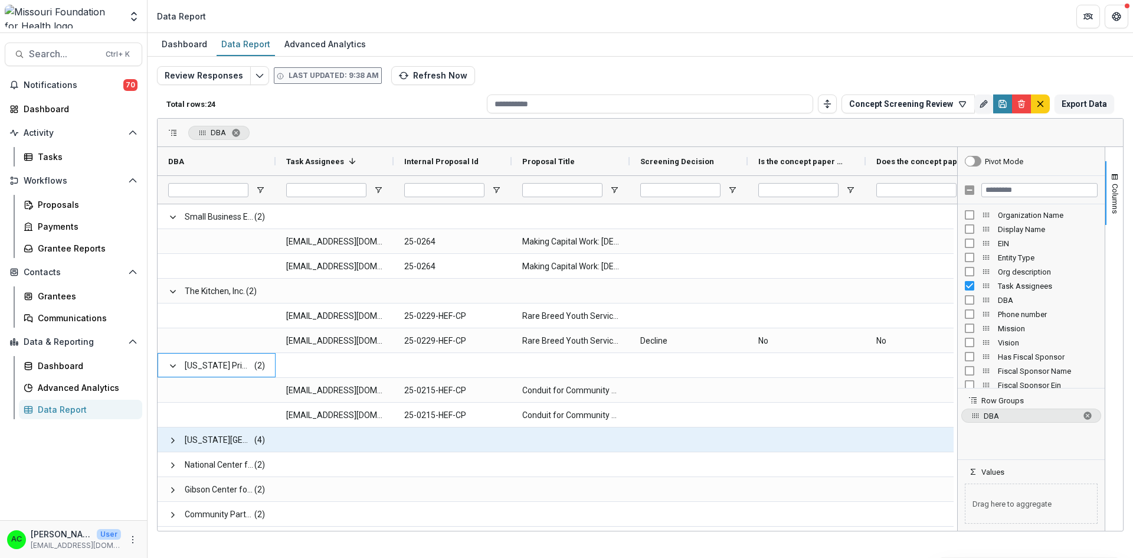
click at [167, 438] on div "Washington University (4)" at bounding box center [217, 439] width 118 height 24
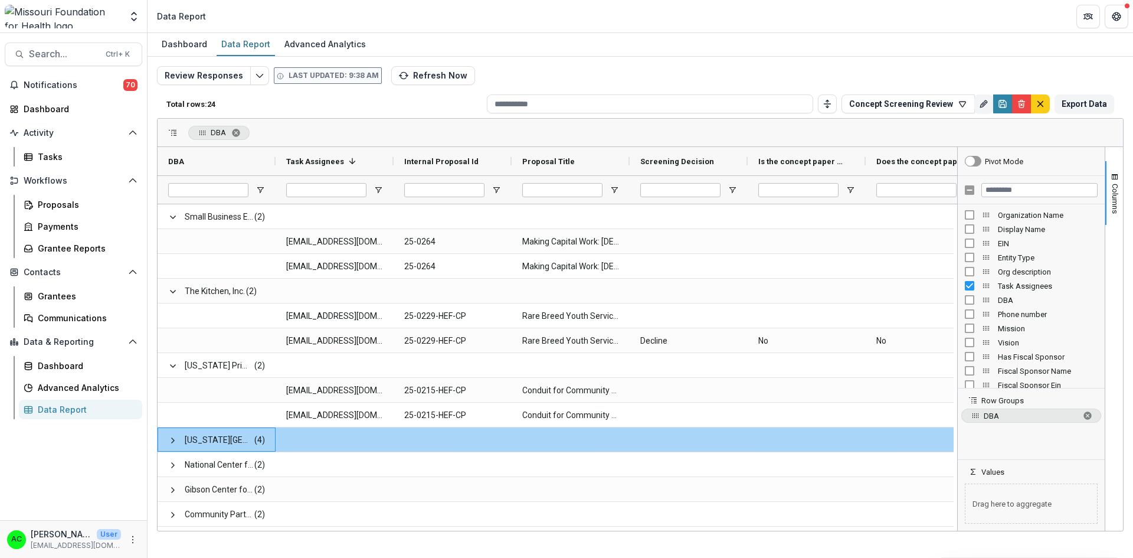
click at [172, 439] on span at bounding box center [172, 440] width 9 height 9
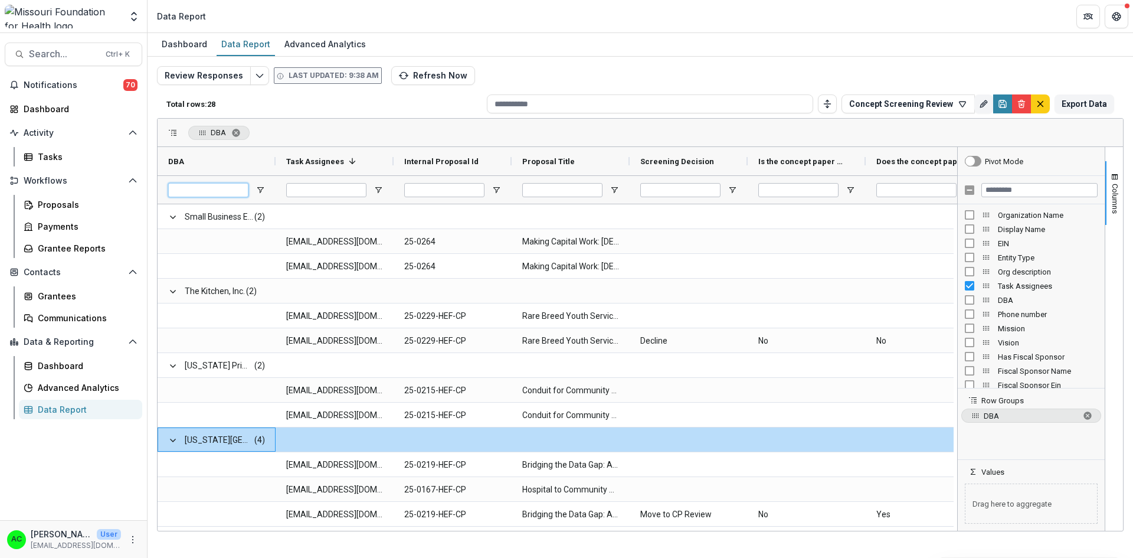
click at [231, 189] on input "DBA Filter Input" at bounding box center [208, 190] width 80 height 14
drag, startPoint x: 231, startPoint y: 189, endPoint x: 215, endPoint y: 222, distance: 37.0
click at [215, 222] on span "Small Business Empowerment Center" at bounding box center [219, 217] width 68 height 24
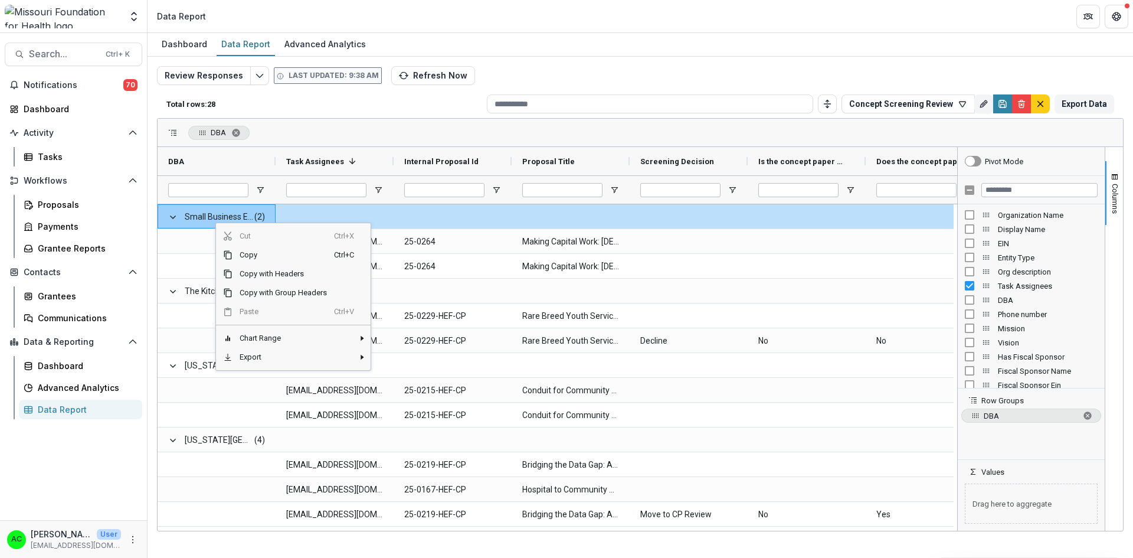
click at [274, 184] on div at bounding box center [217, 189] width 118 height 28
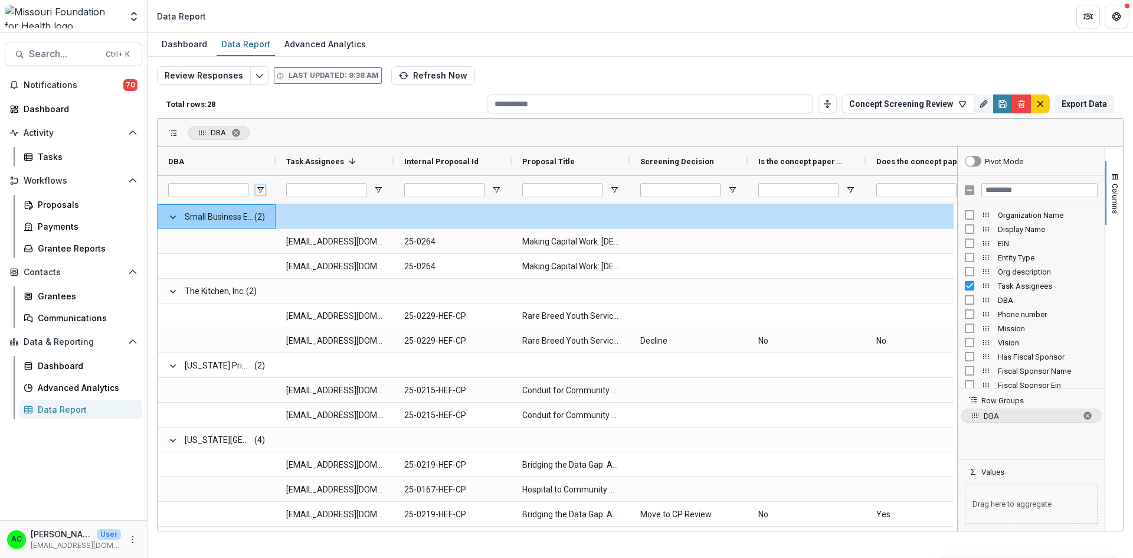
click at [262, 189] on span "Open Filter Menu" at bounding box center [260, 189] width 9 height 9
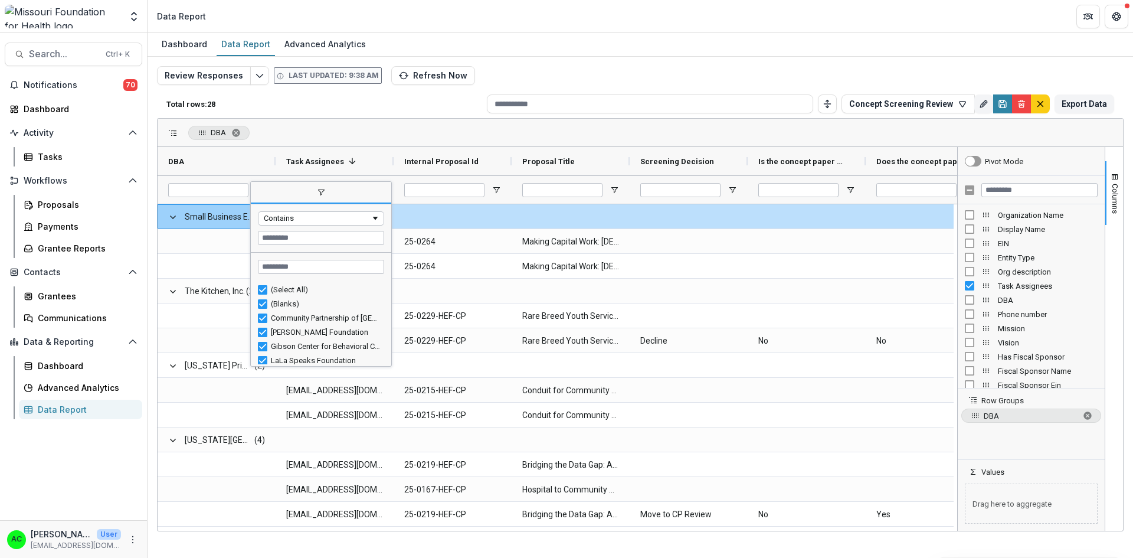
click at [262, 189] on span "filter" at bounding box center [321, 192] width 140 height 21
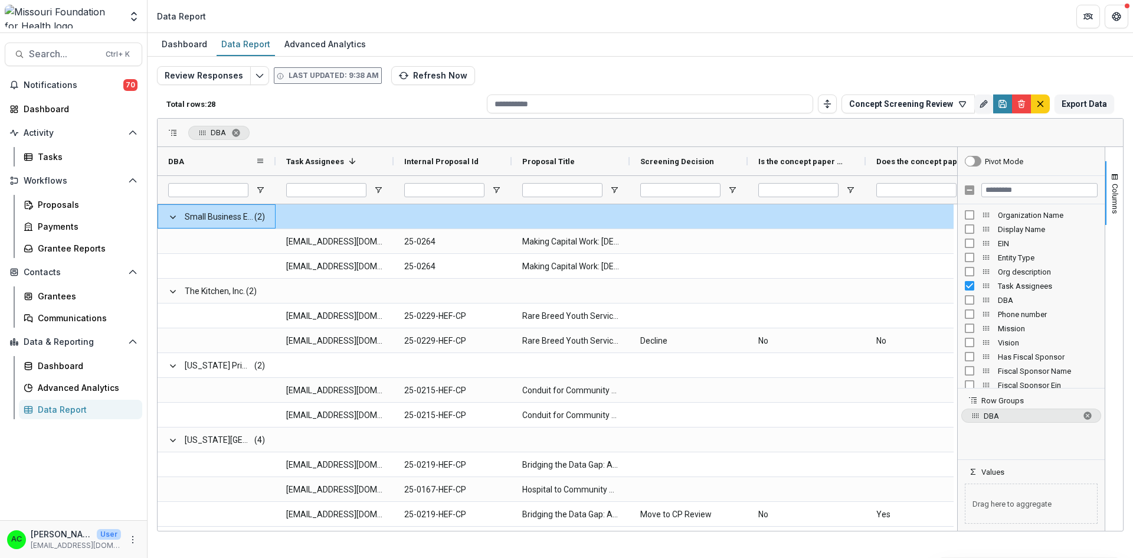
click at [256, 158] on span at bounding box center [260, 160] width 9 height 9
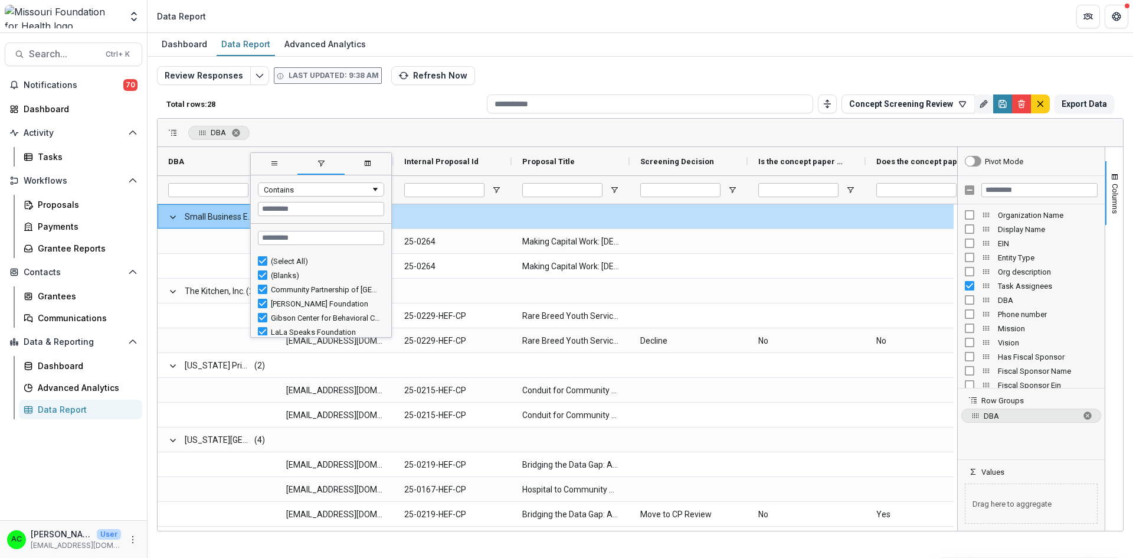
click at [179, 162] on span "DBA" at bounding box center [176, 161] width 16 height 9
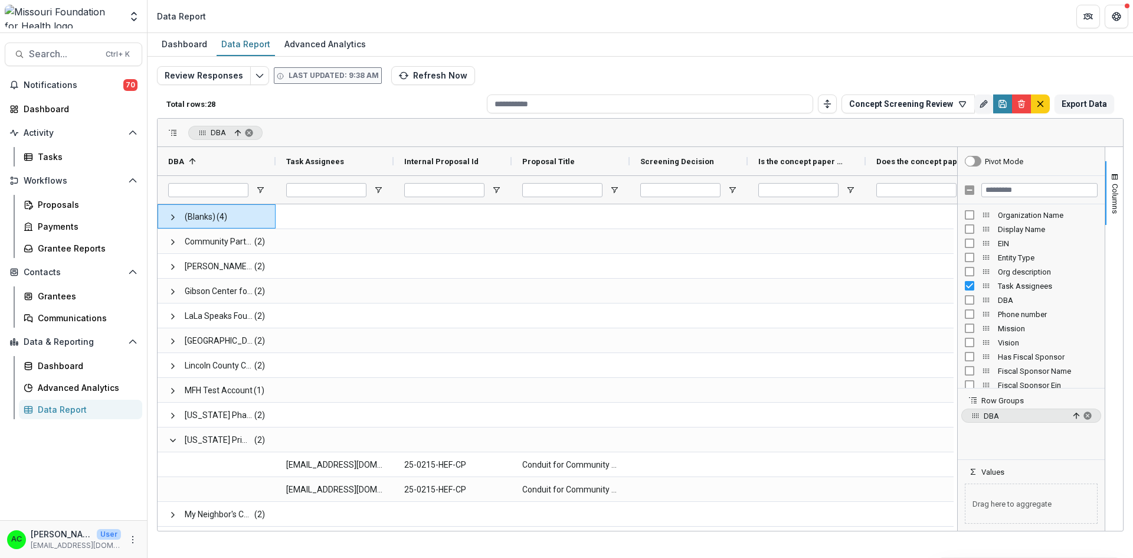
click at [246, 132] on span "DBA, ascending. Press ENTER to sort. Press DELETE to remove" at bounding box center [248, 132] width 9 height 9
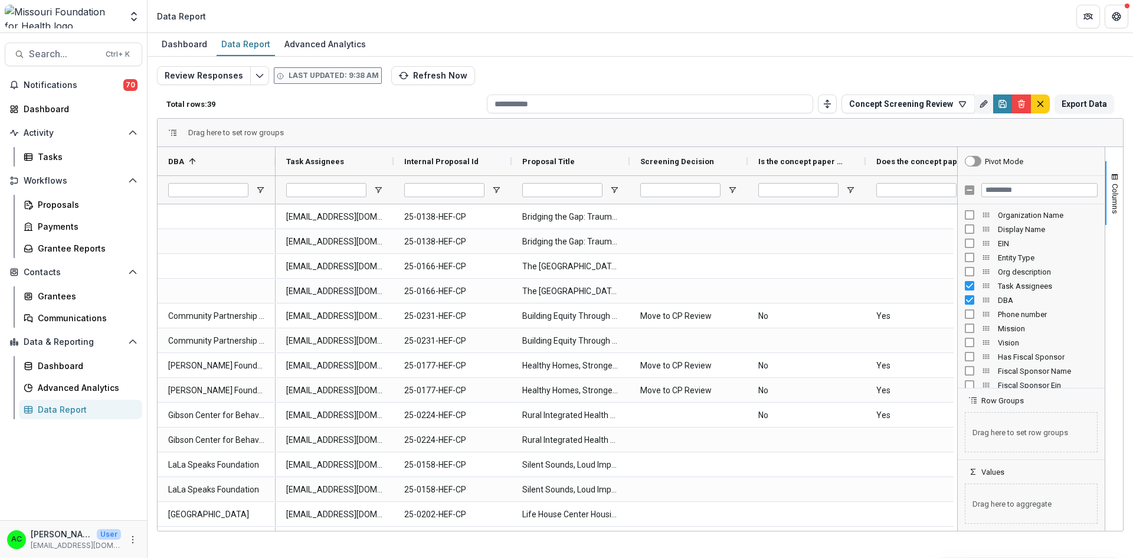
drag, startPoint x: 957, startPoint y: 221, endPoint x: 956, endPoint y: 233, distance: 11.2
click at [956, 233] on div at bounding box center [957, 339] width 3 height 384
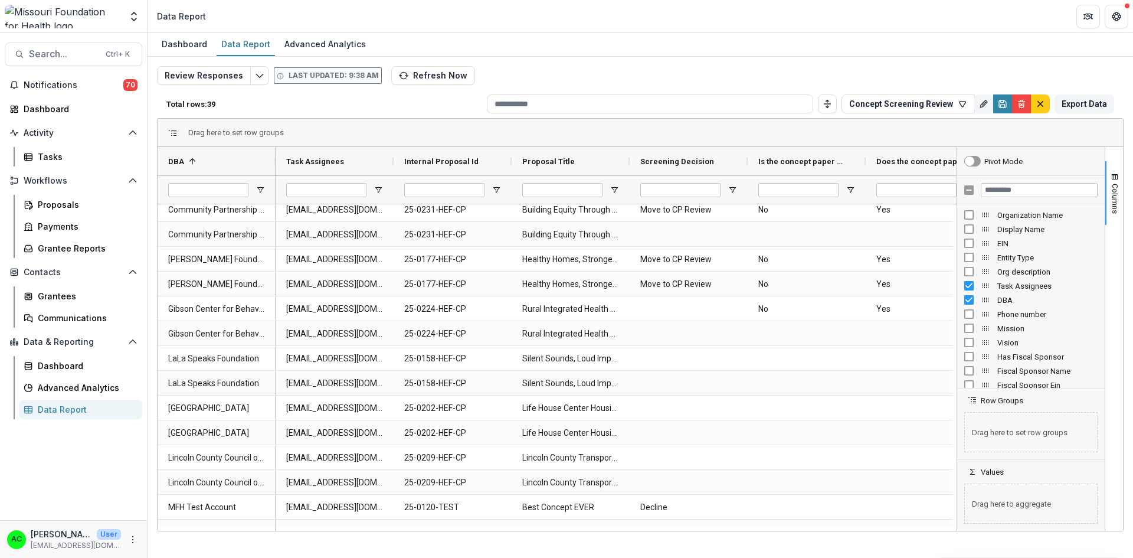
scroll to position [124, 0]
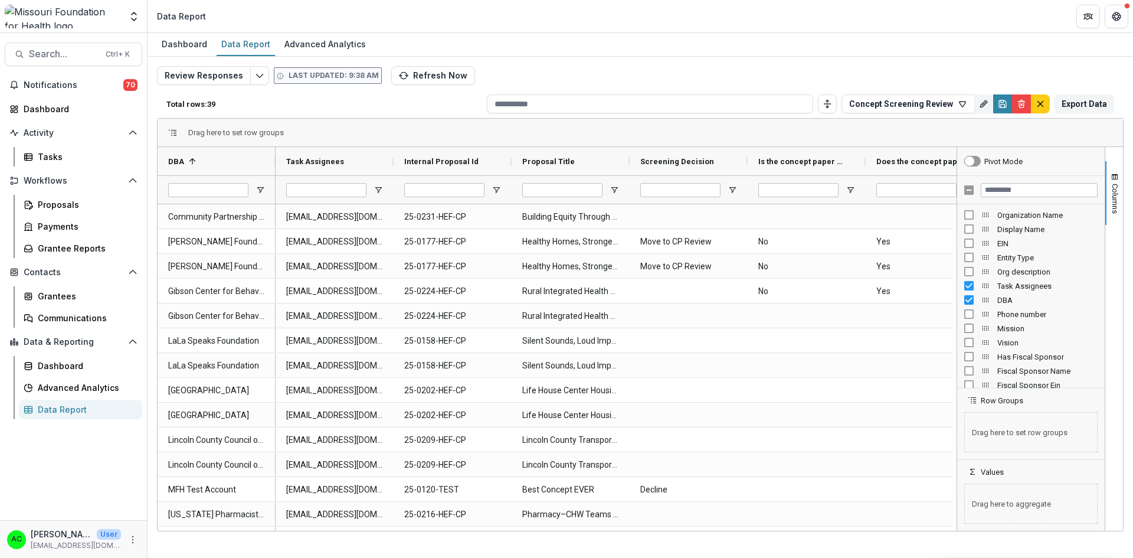
click at [1114, 175] on span "button" at bounding box center [1114, 176] width 9 height 9
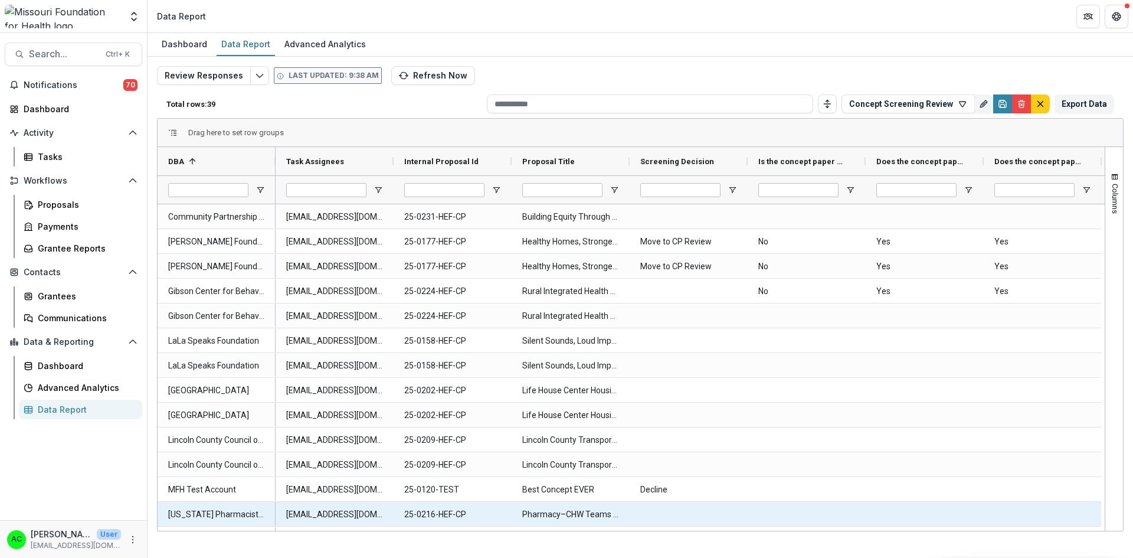
drag, startPoint x: 651, startPoint y: 531, endPoint x: 764, endPoint y: 521, distance: 113.8
click at [764, 521] on div "Drag here to set row groups Drag here to set column labels DBA 1 Task Assignees…" at bounding box center [640, 324] width 967 height 413
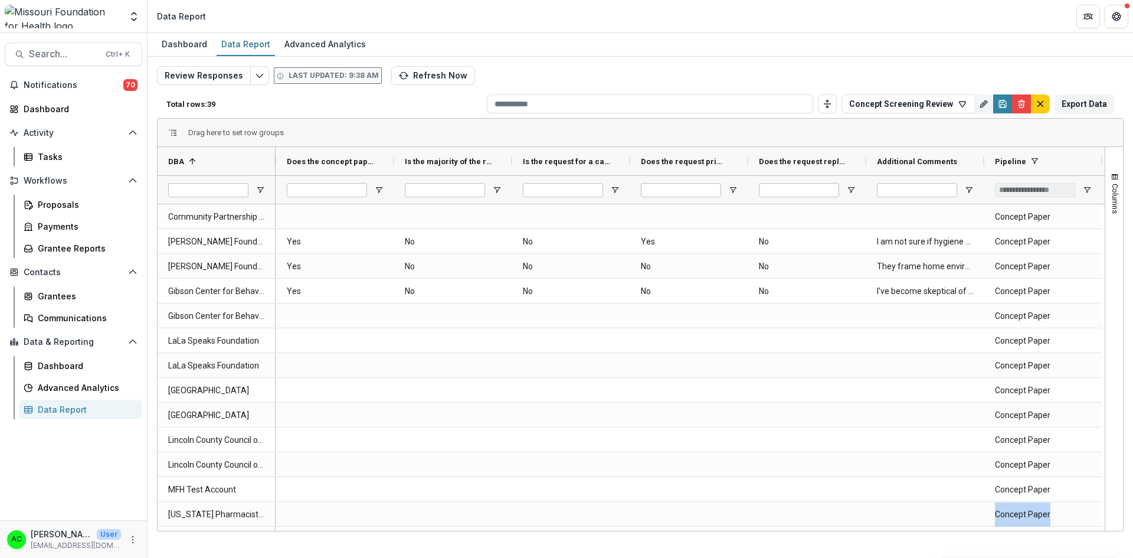
scroll to position [0, 756]
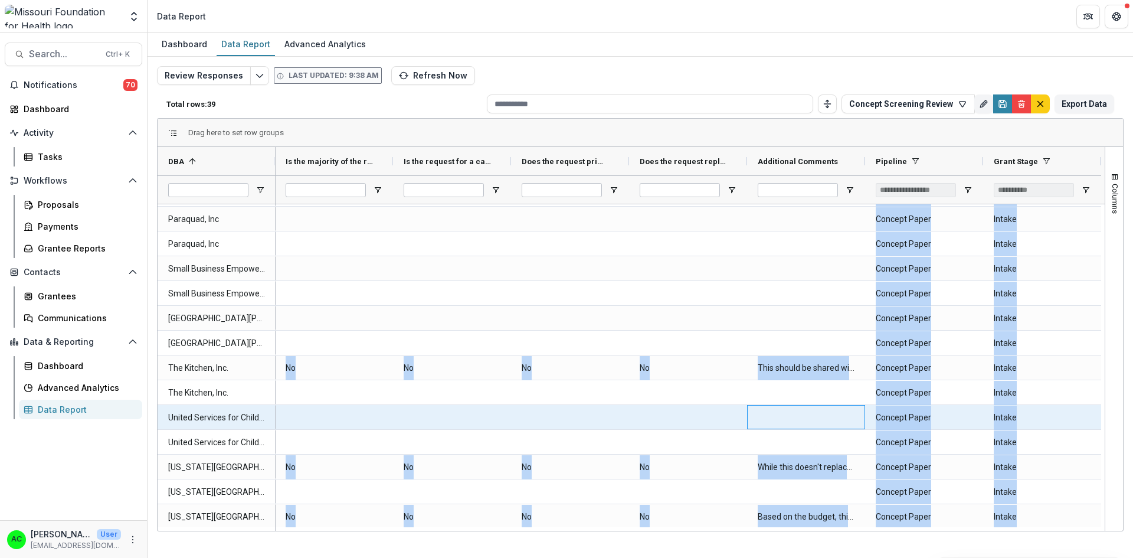
click at [775, 410] on div at bounding box center [806, 417] width 118 height 24
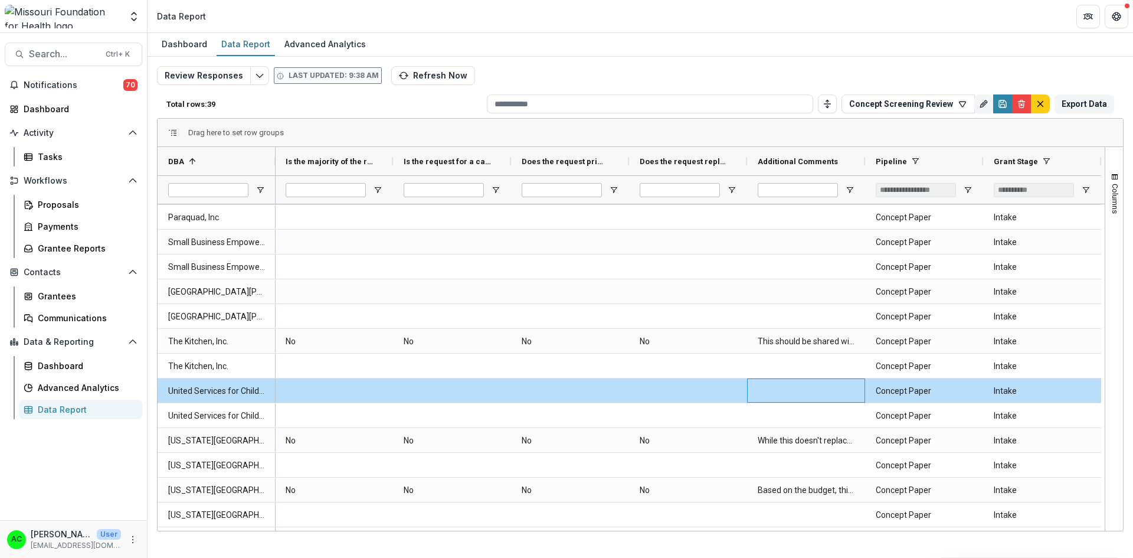
click at [453, 76] on button "Refresh Now" at bounding box center [433, 75] width 84 height 19
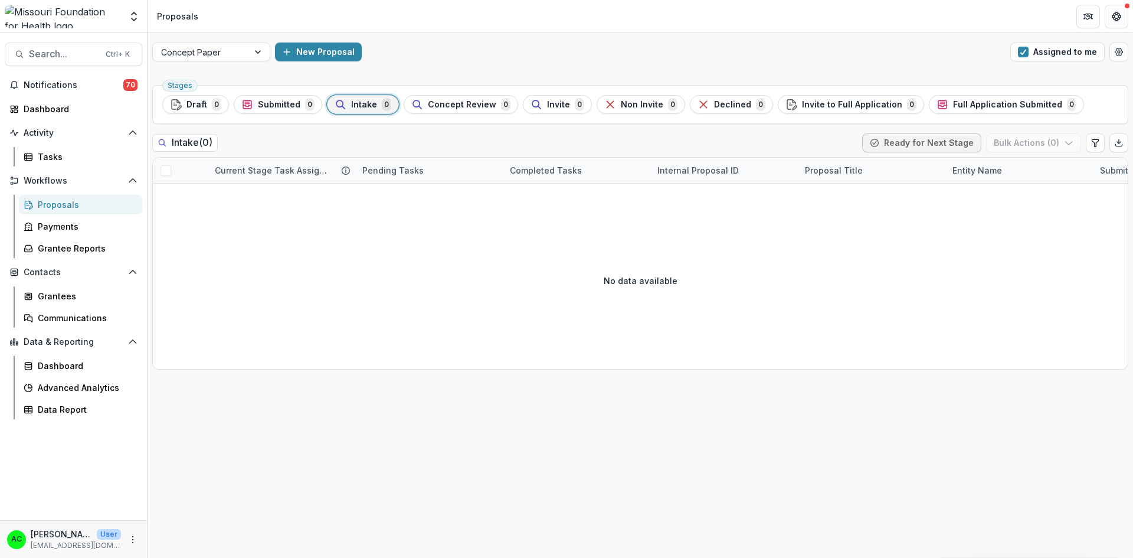
click at [1025, 53] on span "button" at bounding box center [1023, 52] width 11 height 11
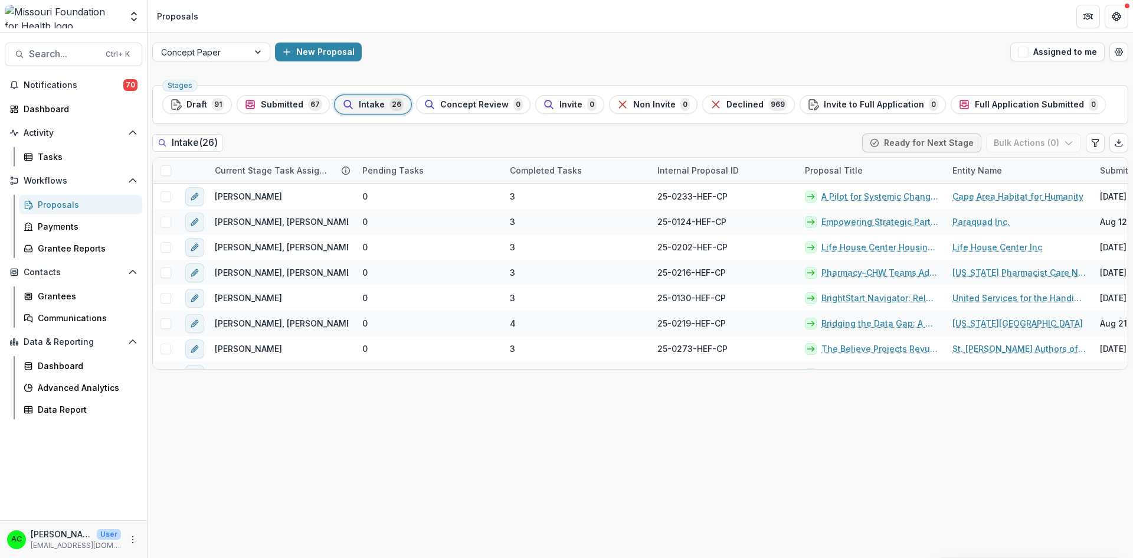
click at [181, 103] on icon "button" at bounding box center [176, 105] width 12 height 12
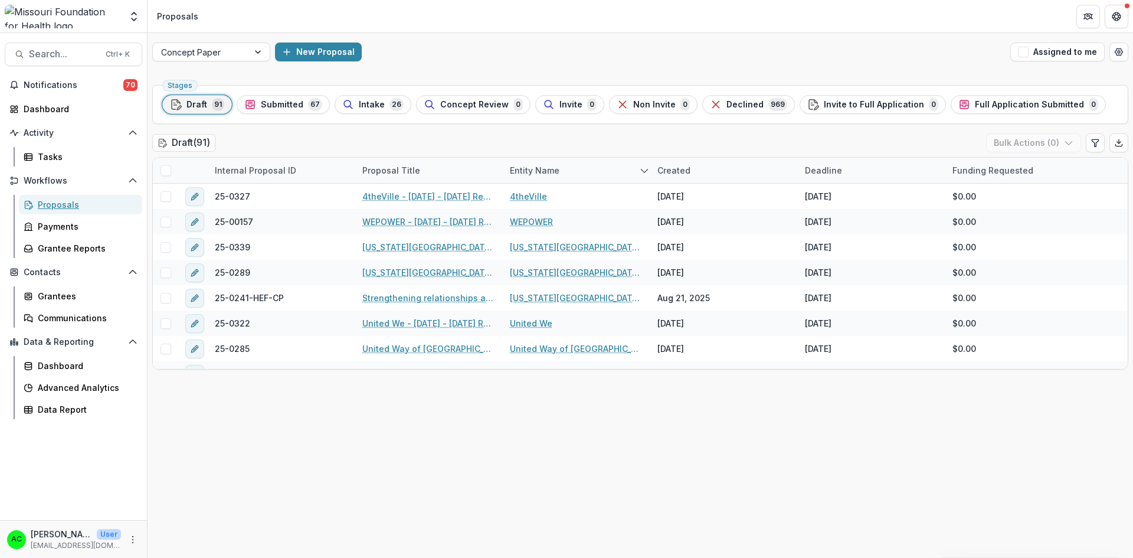
click at [83, 199] on div "Proposals" at bounding box center [85, 204] width 95 height 12
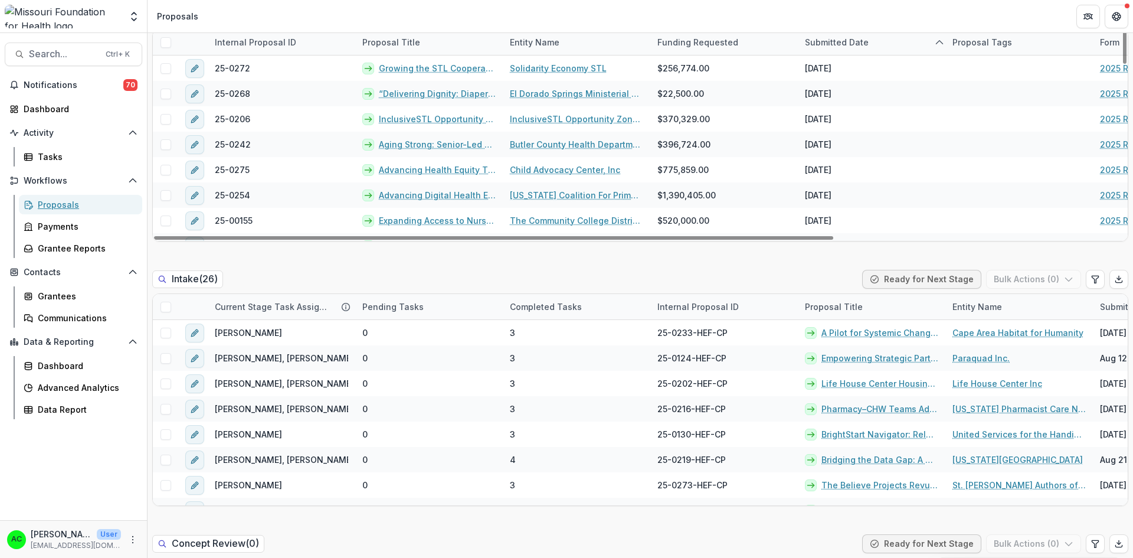
scroll to position [520, 0]
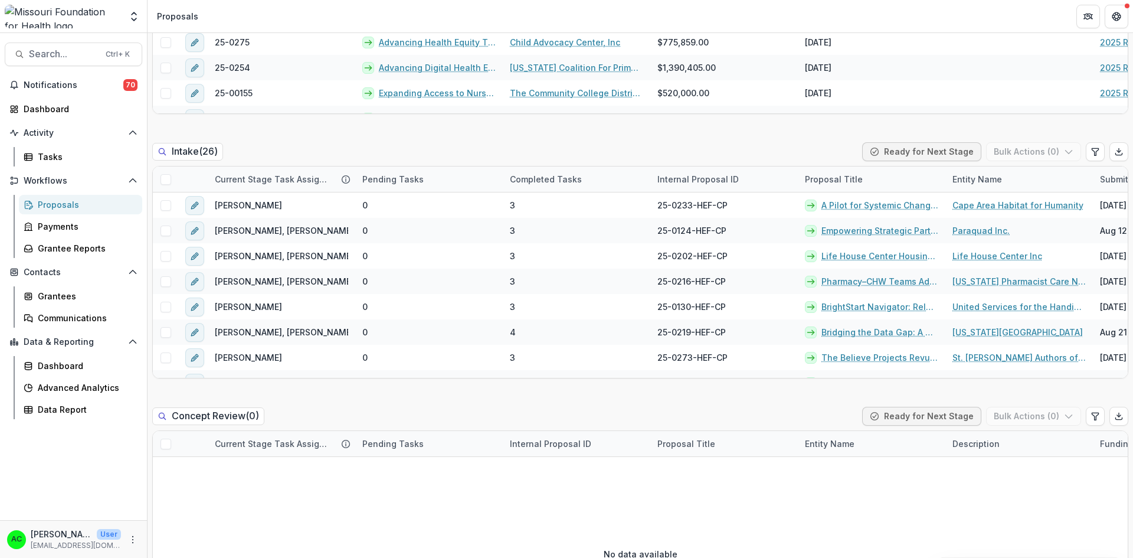
click at [284, 408] on div "Concept Review ( 0 ) Ready for Next Stage Bulk Actions ( 0 )" at bounding box center [640, 419] width 976 height 24
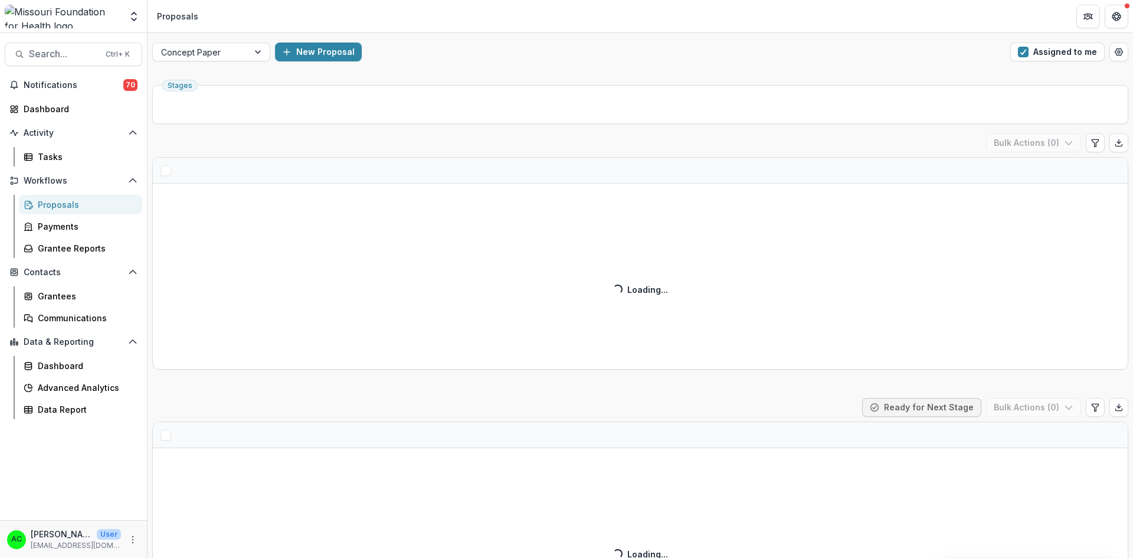
click at [1020, 51] on span "button" at bounding box center [1023, 52] width 11 height 11
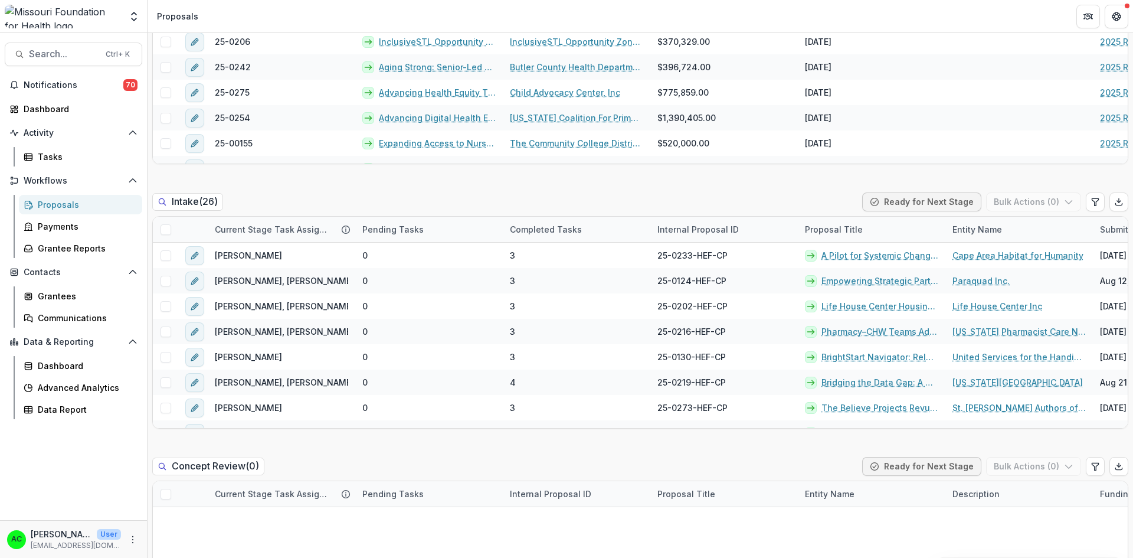
scroll to position [473, 0]
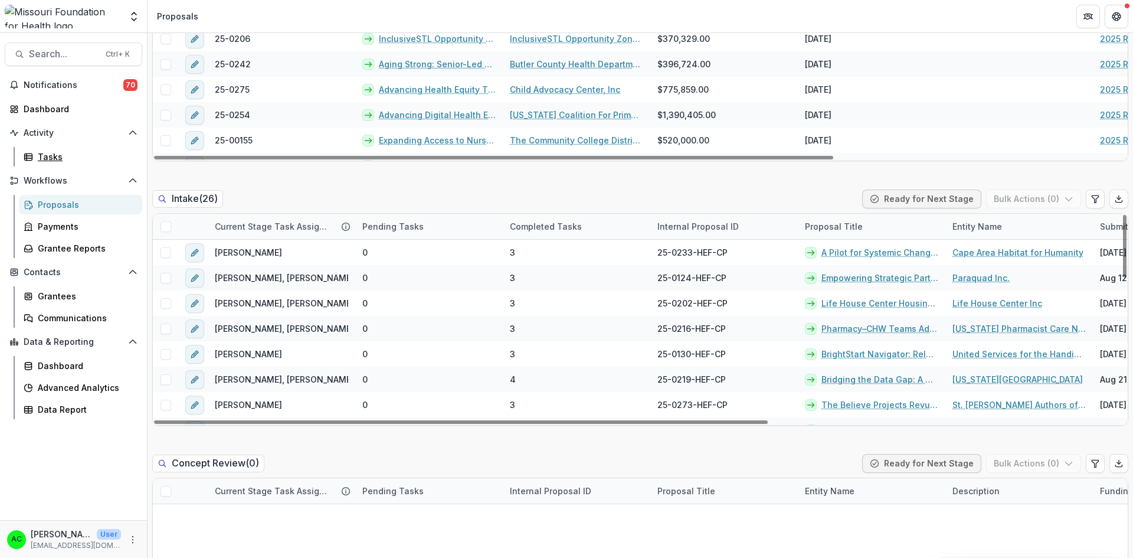
click at [92, 159] on div "Tasks" at bounding box center [85, 157] width 95 height 12
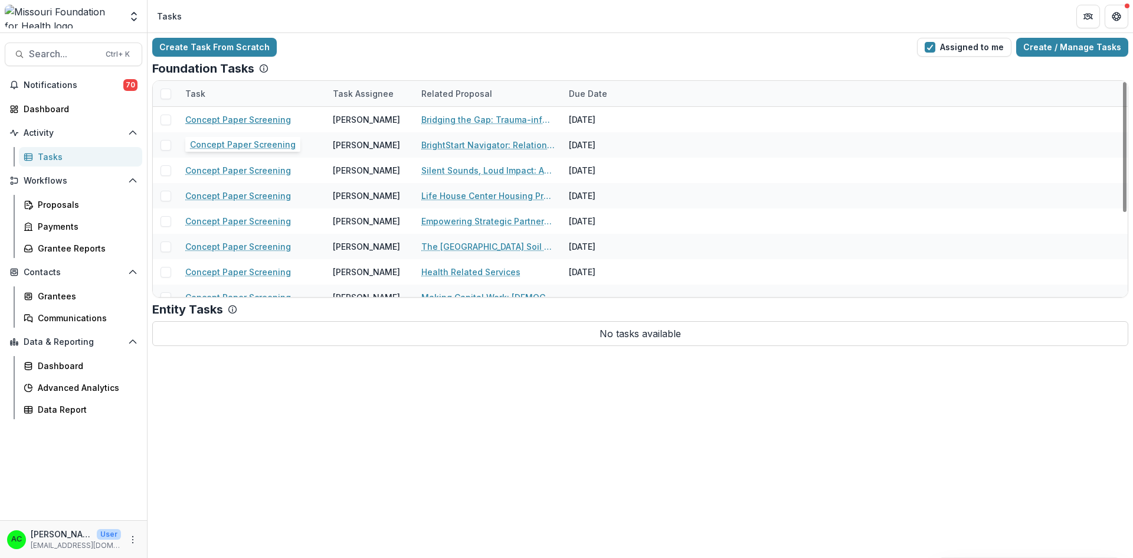
click at [269, 122] on link "Concept Paper Screening" at bounding box center [238, 119] width 106 height 12
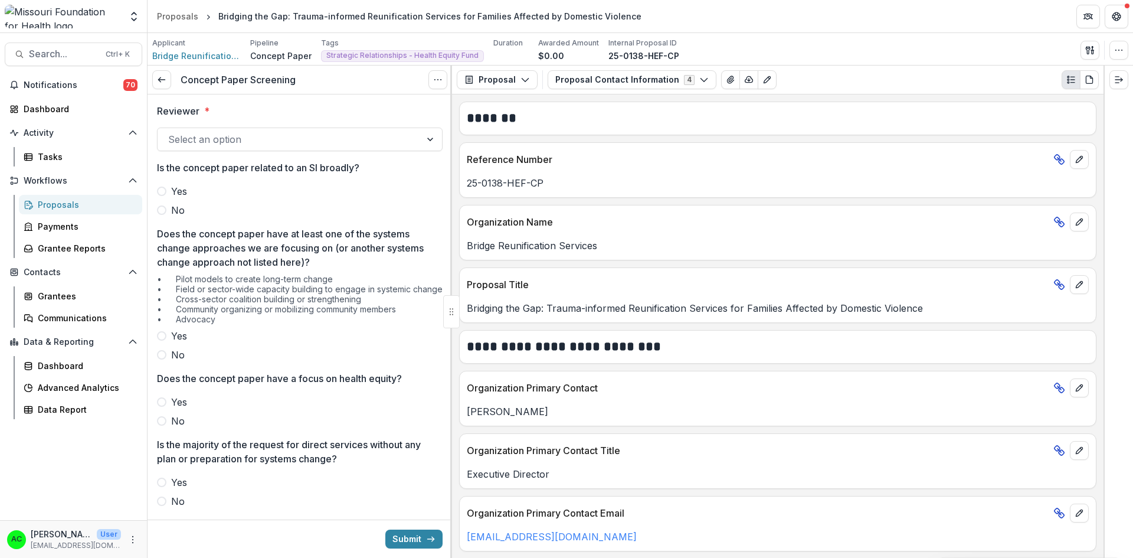
click at [701, 81] on polyline "button" at bounding box center [704, 81] width 6 height 4
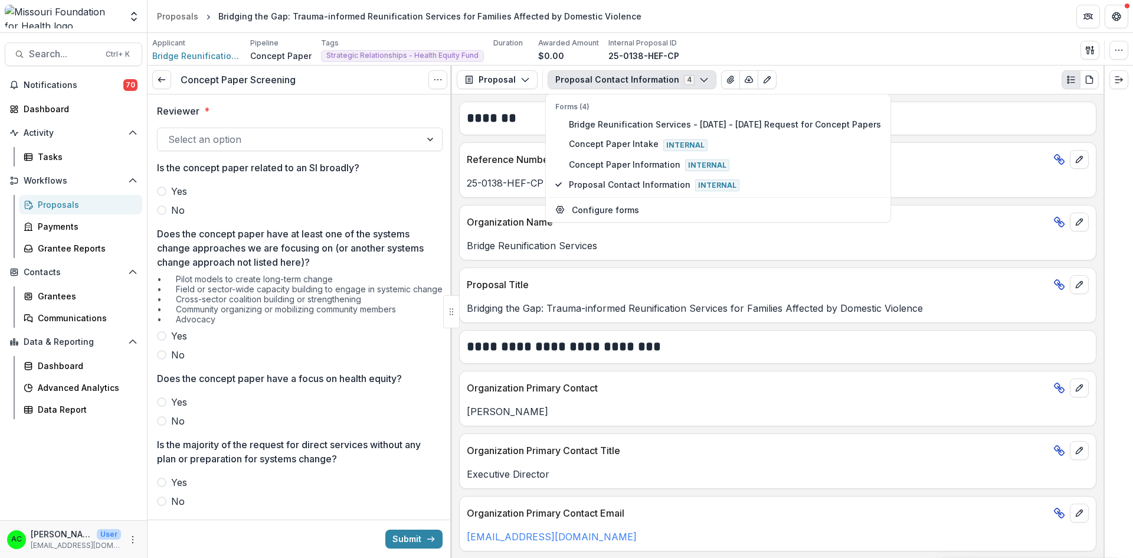
click at [452, 182] on div at bounding box center [451, 312] width 2 height 492
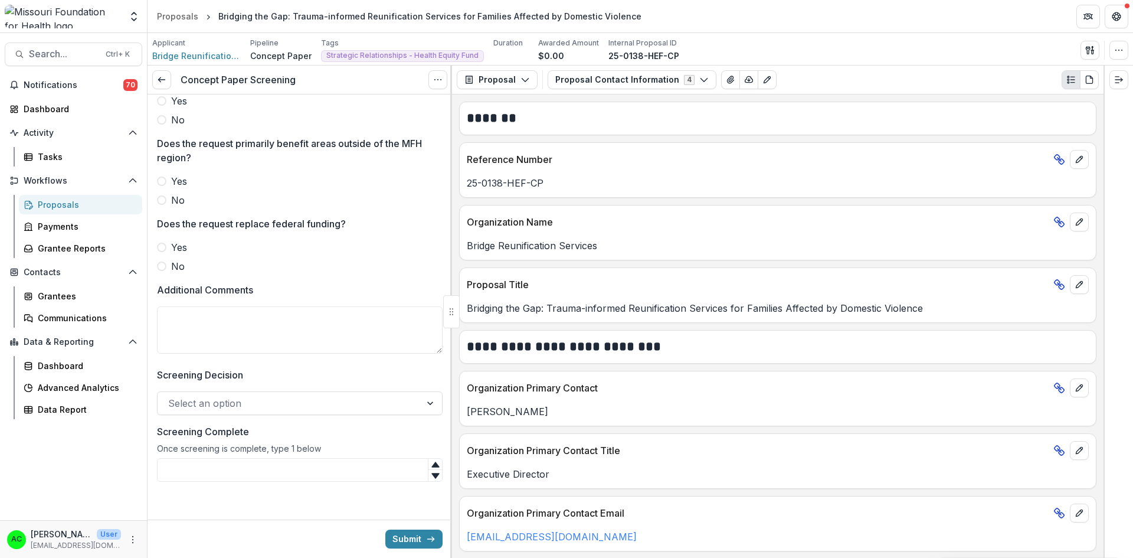
scroll to position [487, 0]
click at [445, 351] on div "Reviewer * Select an option Is the concept paper related to an SI broadly? Yes …" at bounding box center [300, 62] width 305 height 878
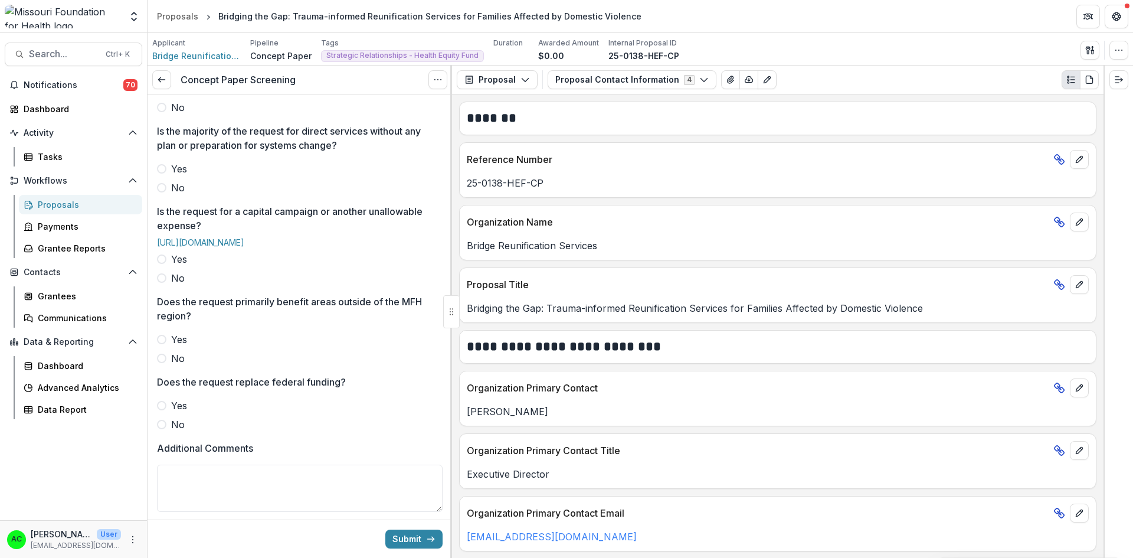
scroll to position [285, 0]
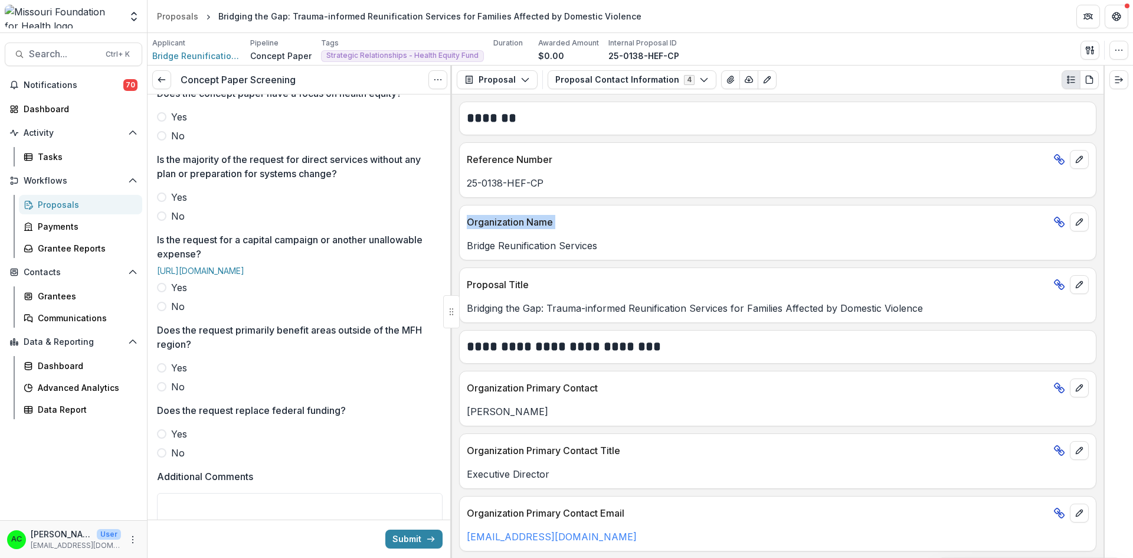
drag, startPoint x: 458, startPoint y: 257, endPoint x: 455, endPoint y: 227, distance: 30.3
click at [455, 227] on div "**********" at bounding box center [778, 325] width 652 height 463
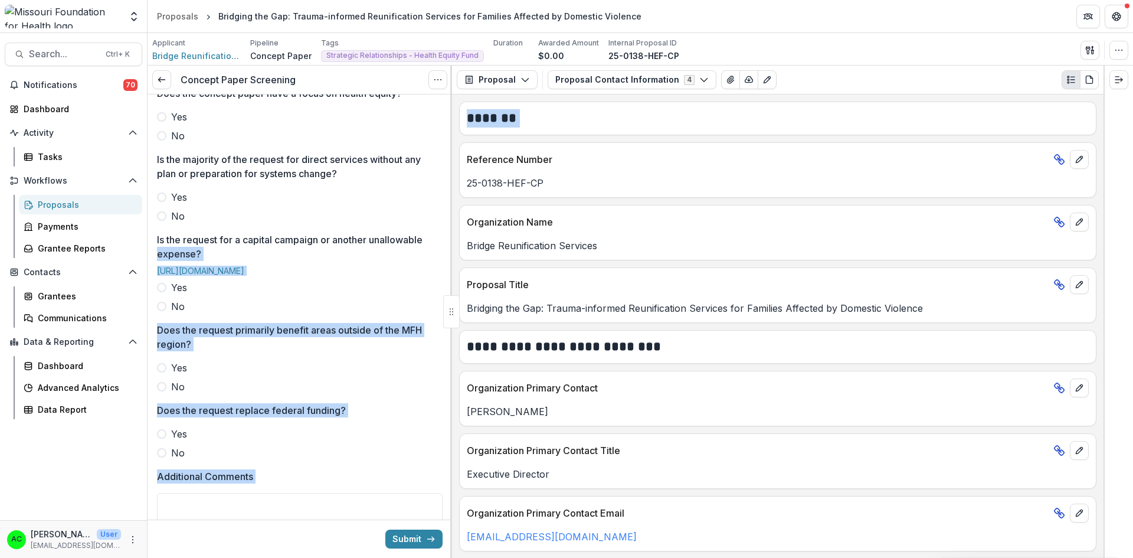
drag, startPoint x: 448, startPoint y: 238, endPoint x: 456, endPoint y: 139, distance: 98.9
click at [456, 139] on div "Concept Paper Screening View task Cancel Task Reviewer * Select an option Is th…" at bounding box center [641, 312] width 986 height 492
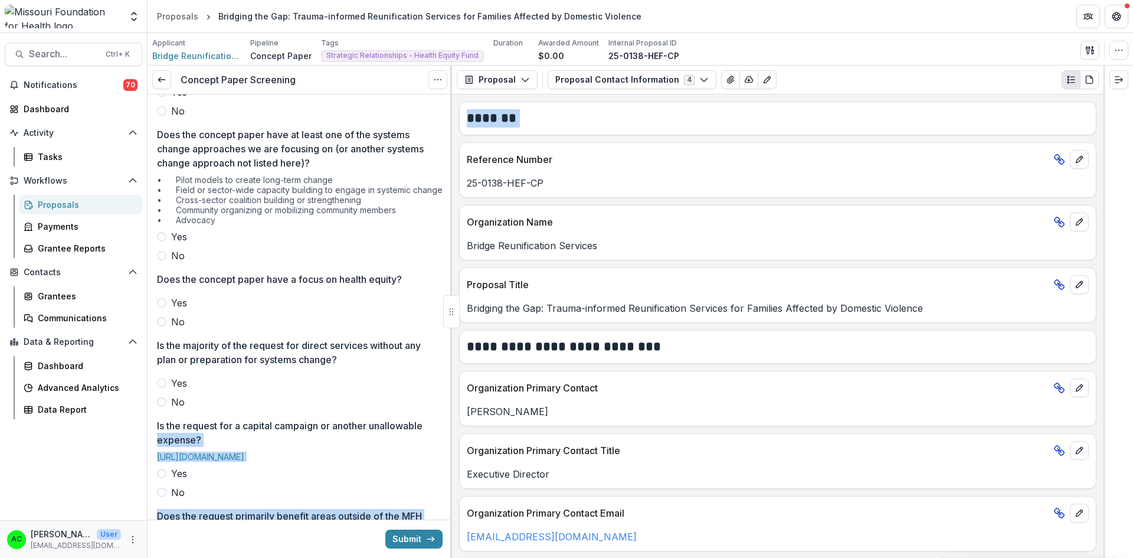
scroll to position [0, 0]
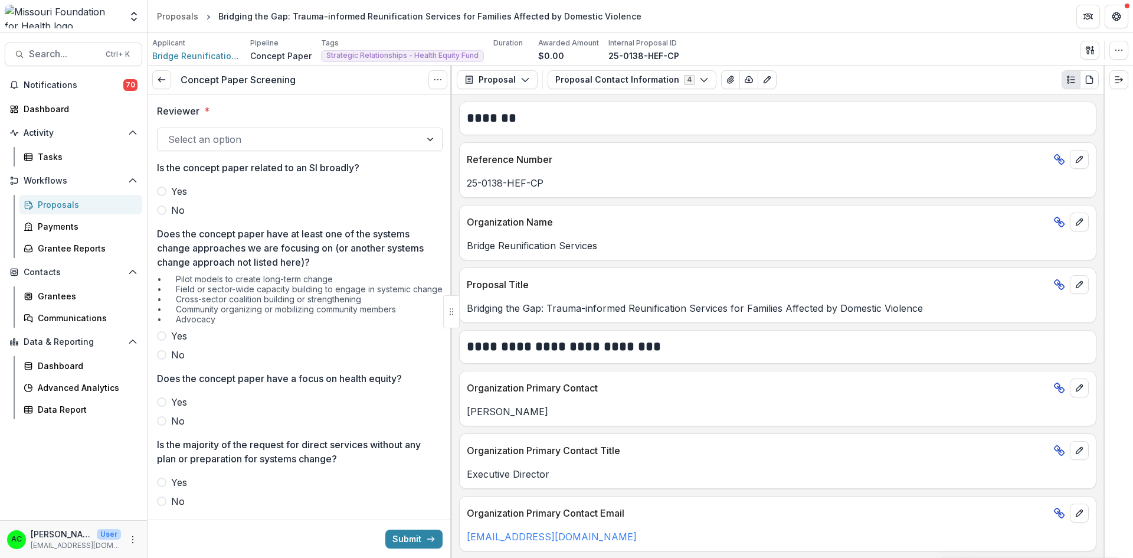
click at [158, 210] on span at bounding box center [161, 209] width 9 height 9
click at [162, 187] on span at bounding box center [161, 191] width 9 height 9
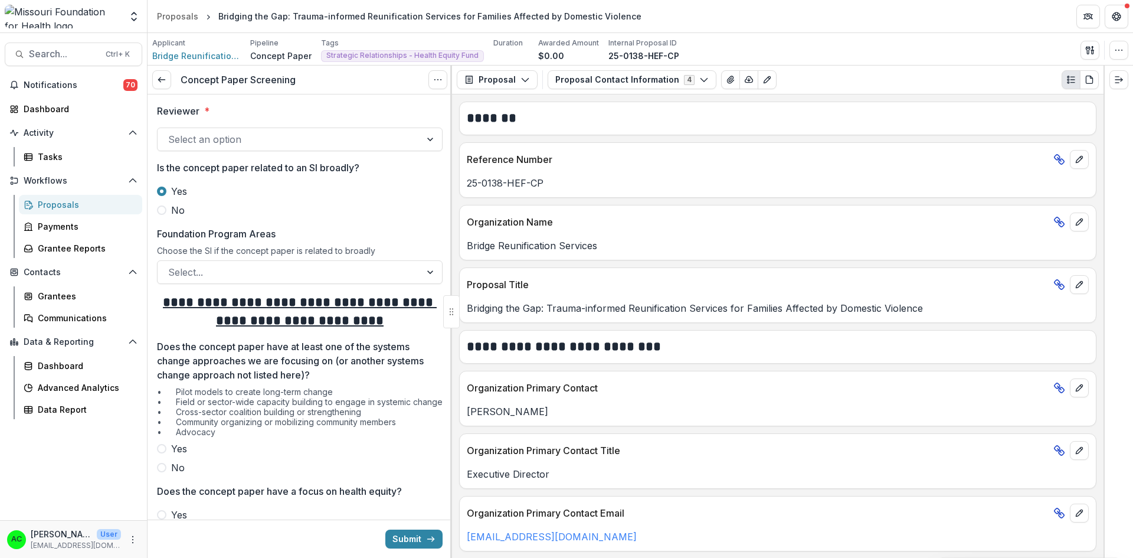
click at [450, 226] on div at bounding box center [451, 312] width 2 height 492
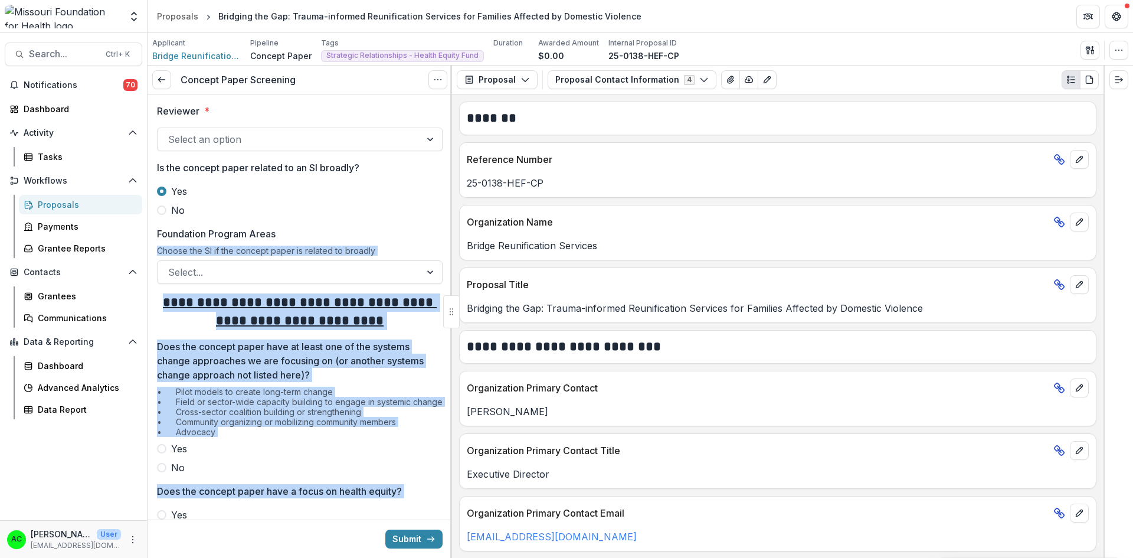
drag, startPoint x: 448, startPoint y: 225, endPoint x: 453, endPoint y: 316, distance: 91.1
click at [452, 316] on div "**********" at bounding box center [300, 312] width 305 height 492
click at [414, 230] on label "Foundation Program Areas" at bounding box center [296, 234] width 279 height 14
click at [171, 265] on input "Foundation Program Areas" at bounding box center [169, 272] width 3 height 14
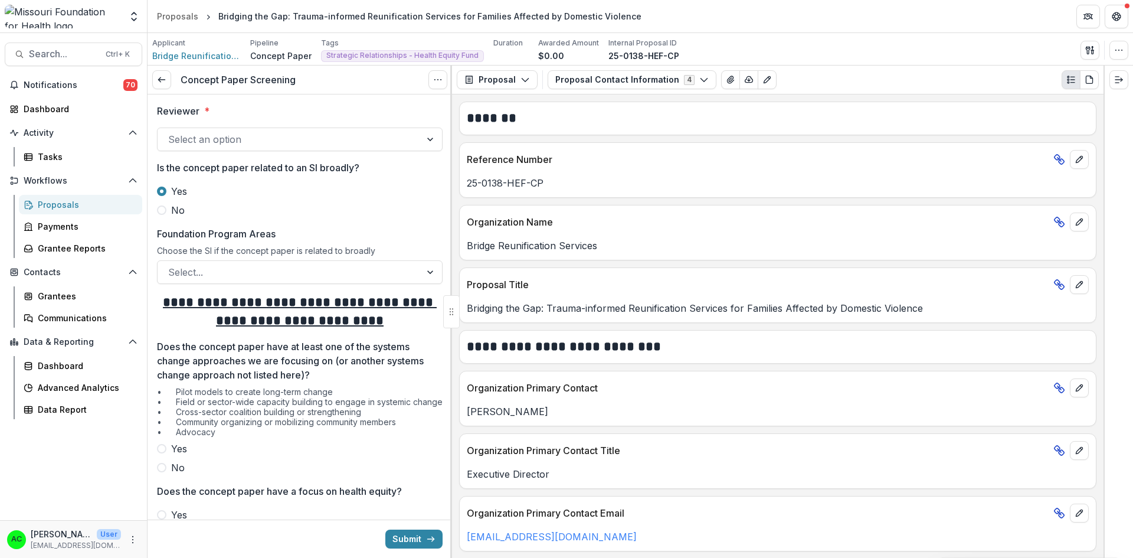
click at [452, 229] on div at bounding box center [451, 312] width 2 height 492
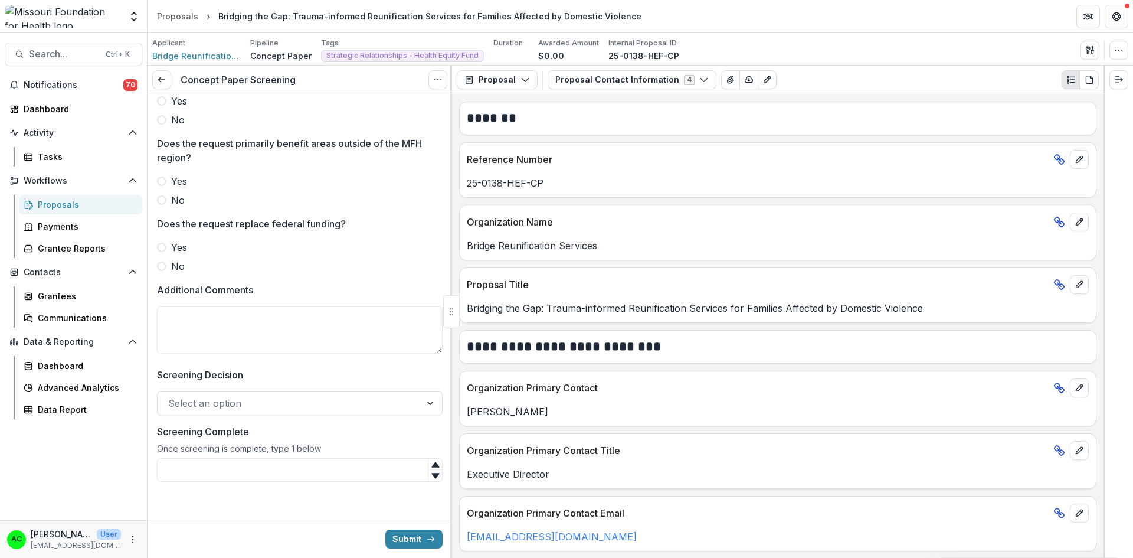
scroll to position [615, 0]
click at [431, 405] on div at bounding box center [431, 403] width 21 height 22
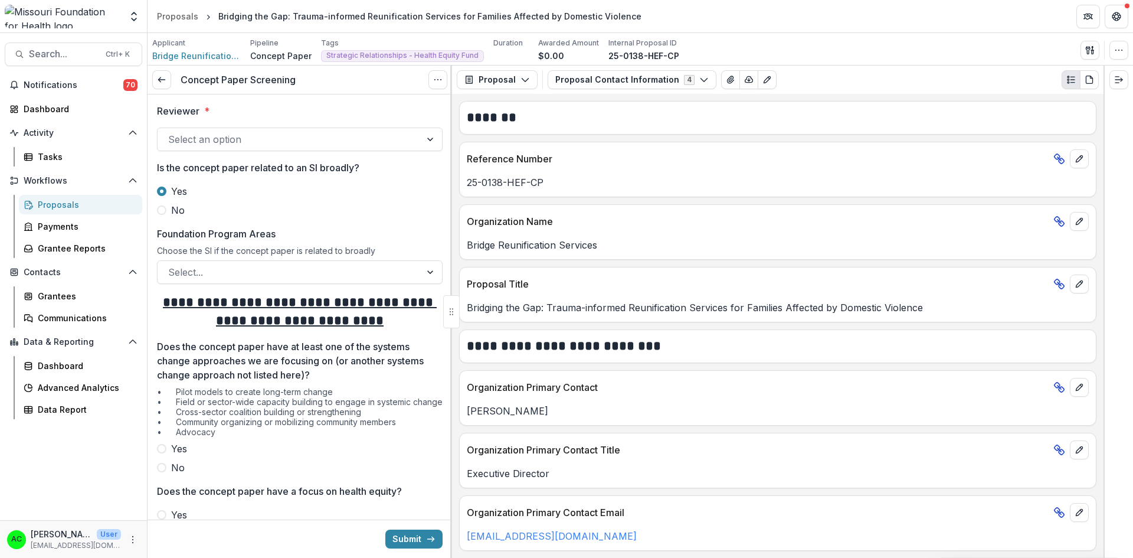
scroll to position [615, 0]
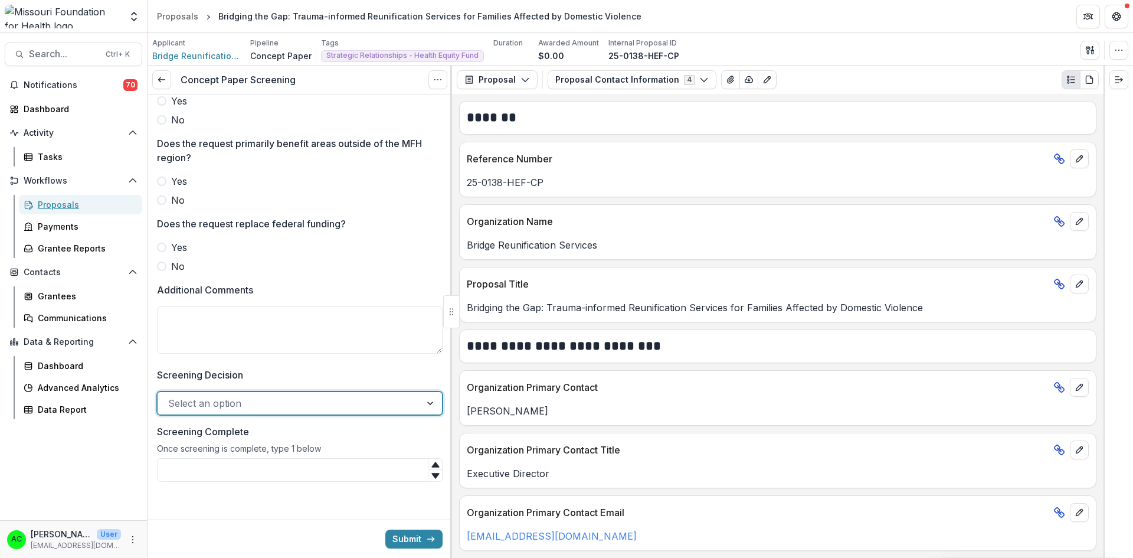
click at [69, 205] on div "Proposals" at bounding box center [85, 204] width 95 height 12
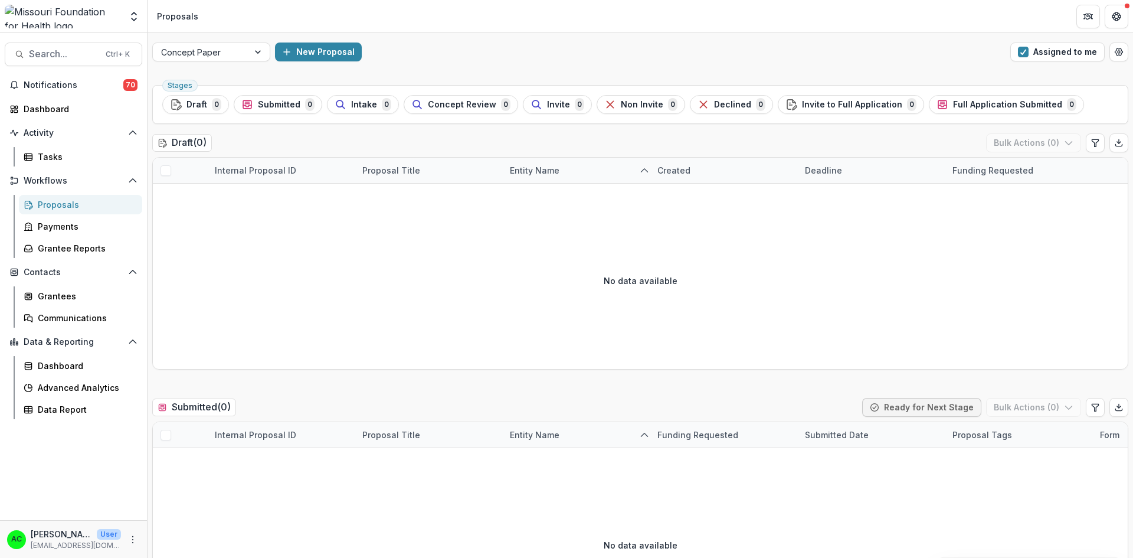
click at [1036, 57] on button "Assigned to me" at bounding box center [1058, 52] width 94 height 19
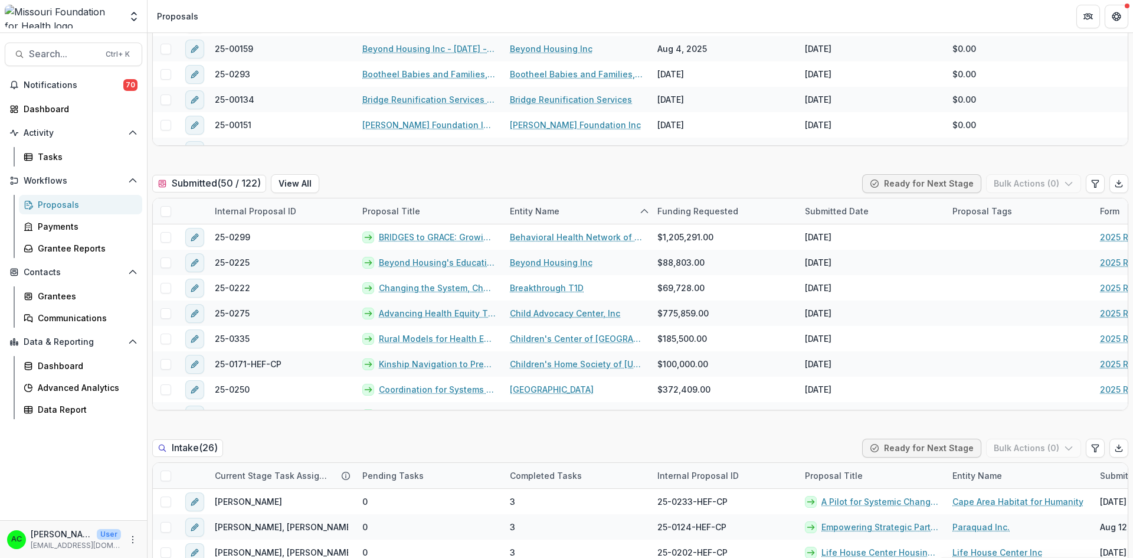
scroll to position [218, 0]
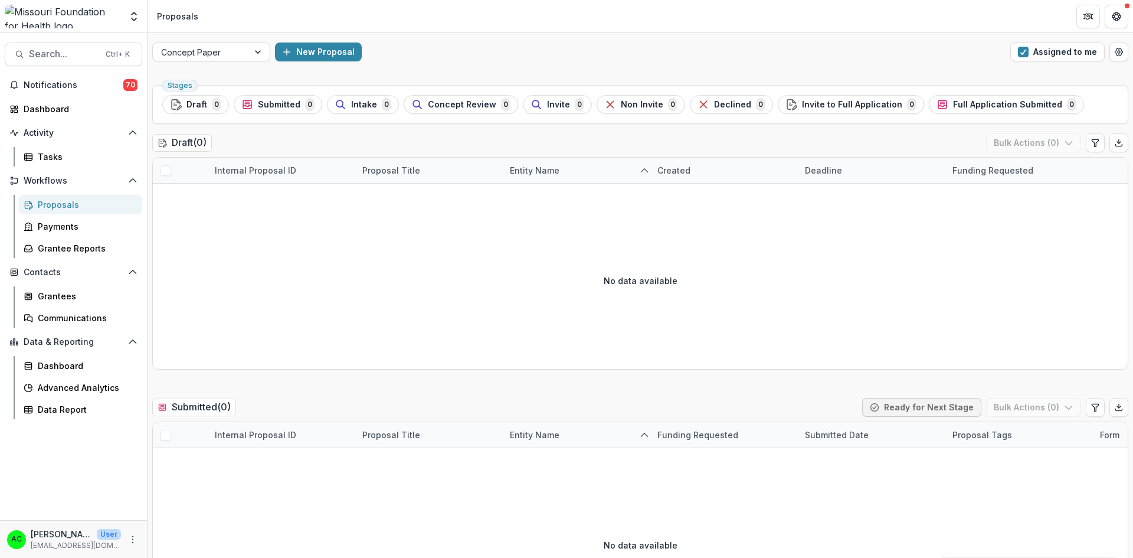
click at [1028, 52] on button "Assigned to me" at bounding box center [1058, 52] width 94 height 19
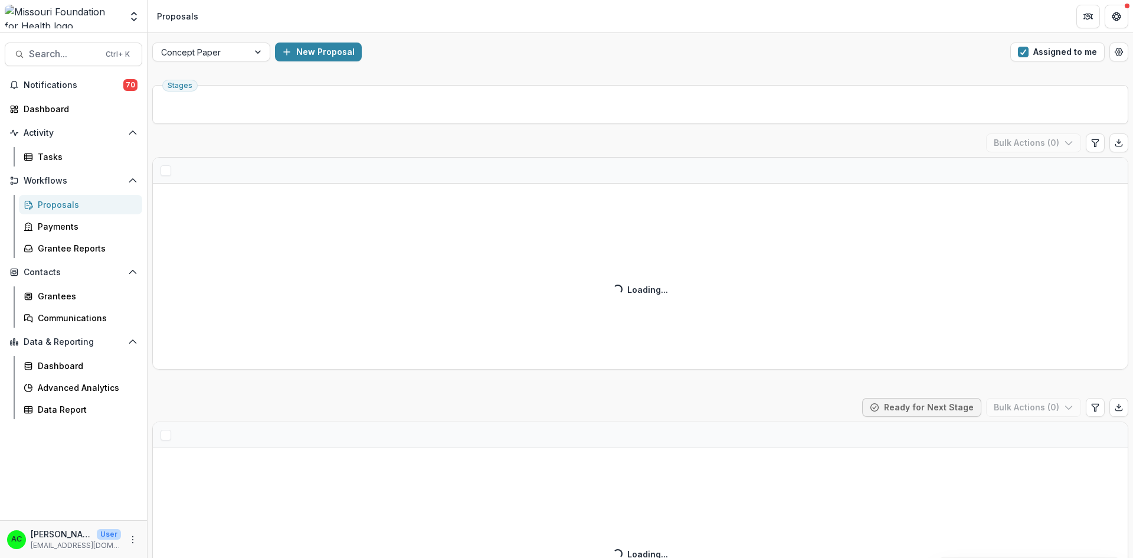
click at [1053, 54] on button "Assigned to me" at bounding box center [1058, 52] width 94 height 19
click at [1035, 51] on button "Assigned to me" at bounding box center [1058, 52] width 94 height 19
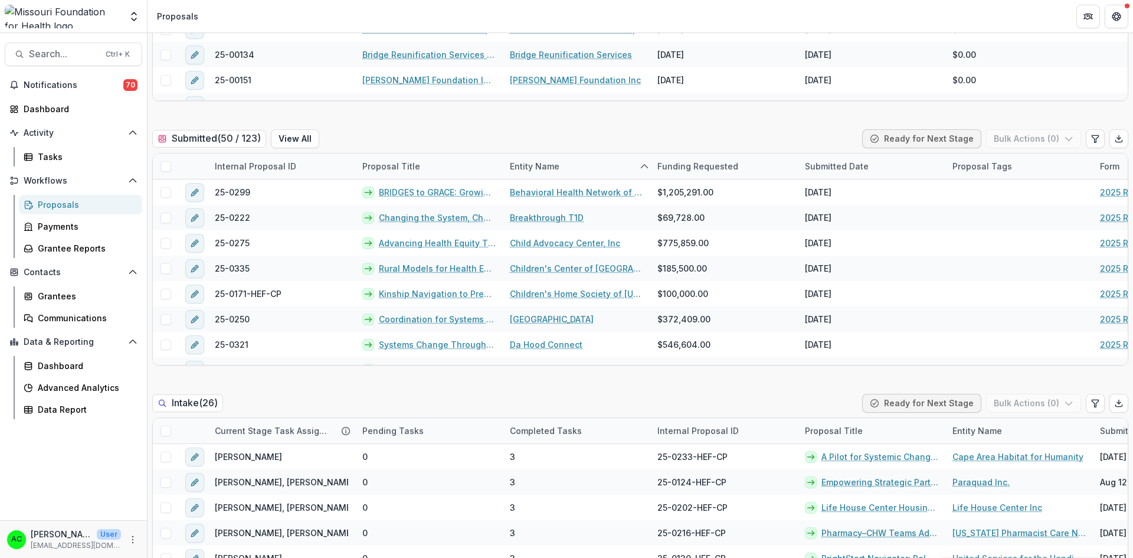
scroll to position [224, 0]
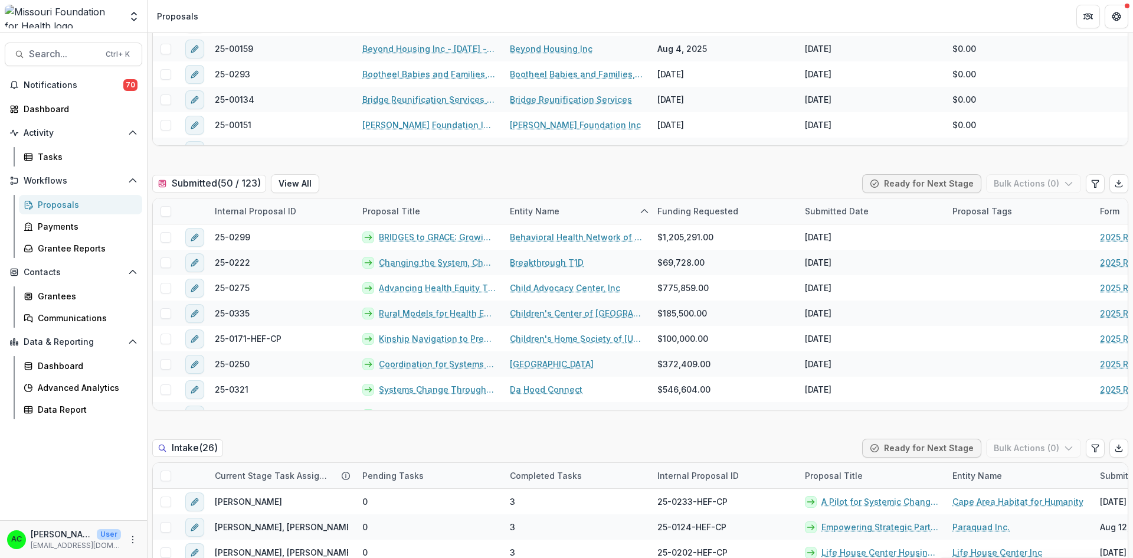
click at [762, 443] on div "Intake ( 26 ) Ready for Next Stage Bulk Actions ( 0 )" at bounding box center [640, 451] width 976 height 24
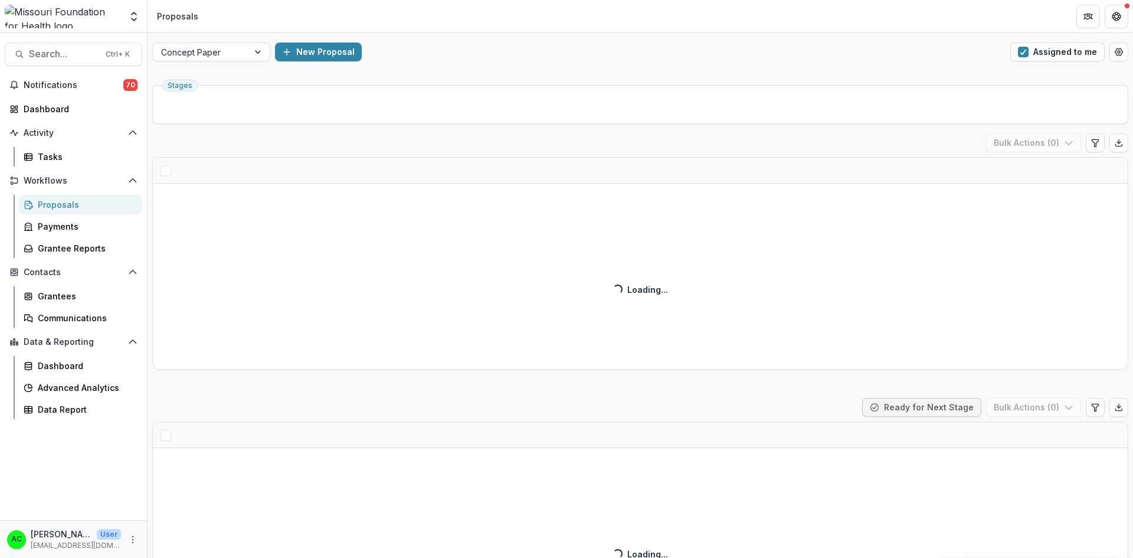
click at [1022, 51] on span "button" at bounding box center [1023, 52] width 11 height 11
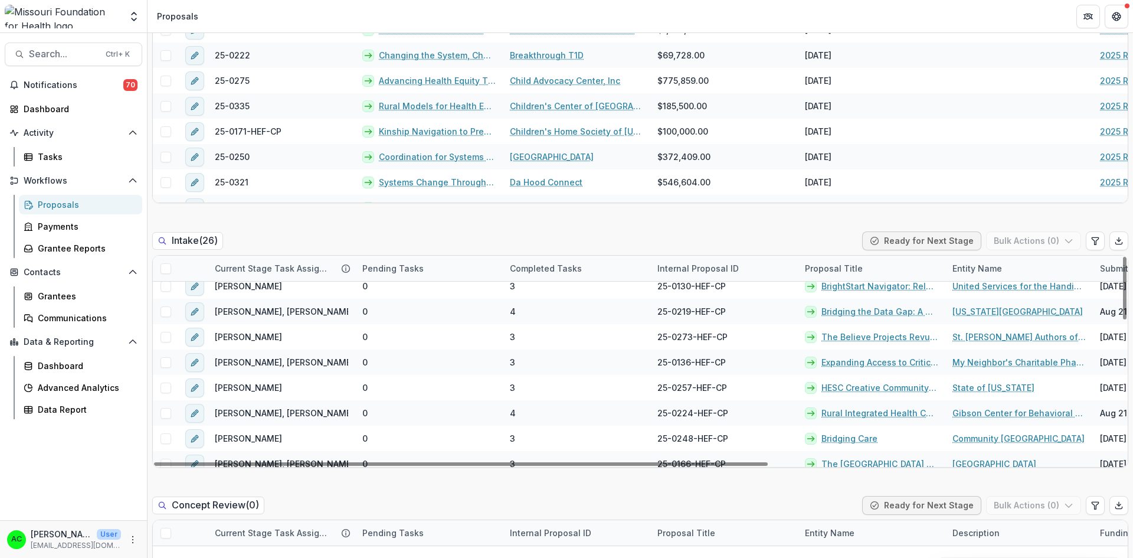
scroll to position [116, 0]
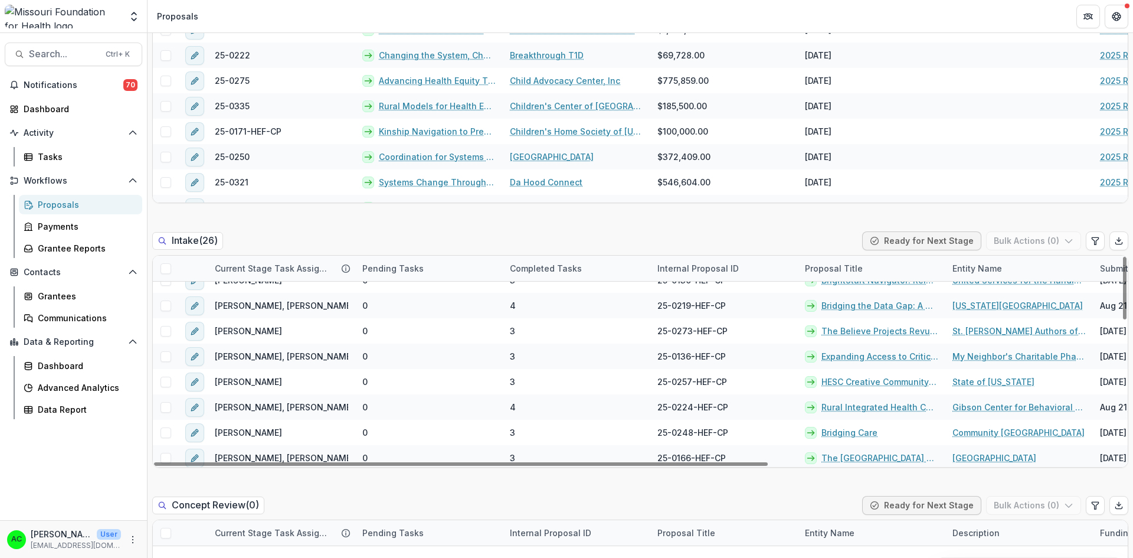
drag, startPoint x: 1122, startPoint y: 270, endPoint x: 1105, endPoint y: 304, distance: 38.3
click at [1123, 304] on div at bounding box center [1125, 288] width 4 height 63
click at [911, 408] on link "Rural Integrated Health Coalition: Advancing Health Equity in [GEOGRAPHIC_DATA]…" at bounding box center [880, 407] width 117 height 12
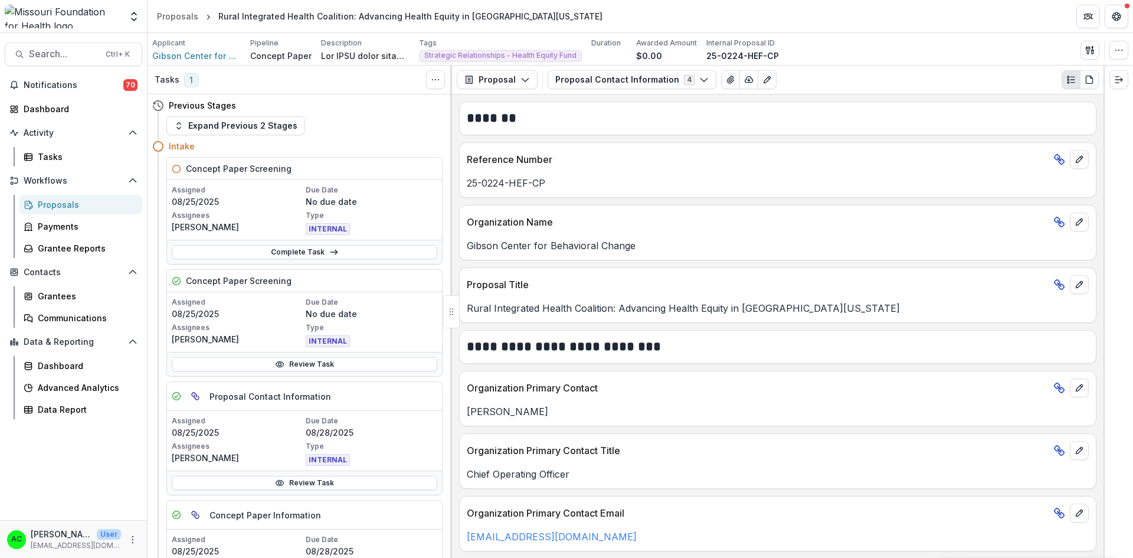
click at [683, 75] on button "Proposal Contact Information 4" at bounding box center [632, 79] width 169 height 19
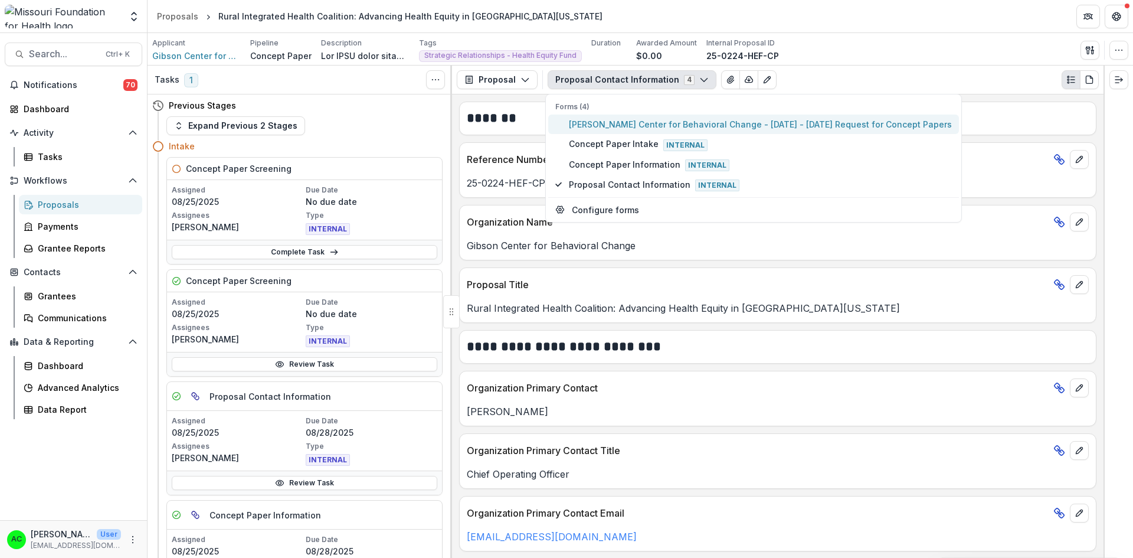
click at [631, 128] on span "[PERSON_NAME] Center for Behavioral Change - [DATE] - [DATE] Request for Concep…" at bounding box center [760, 124] width 383 height 12
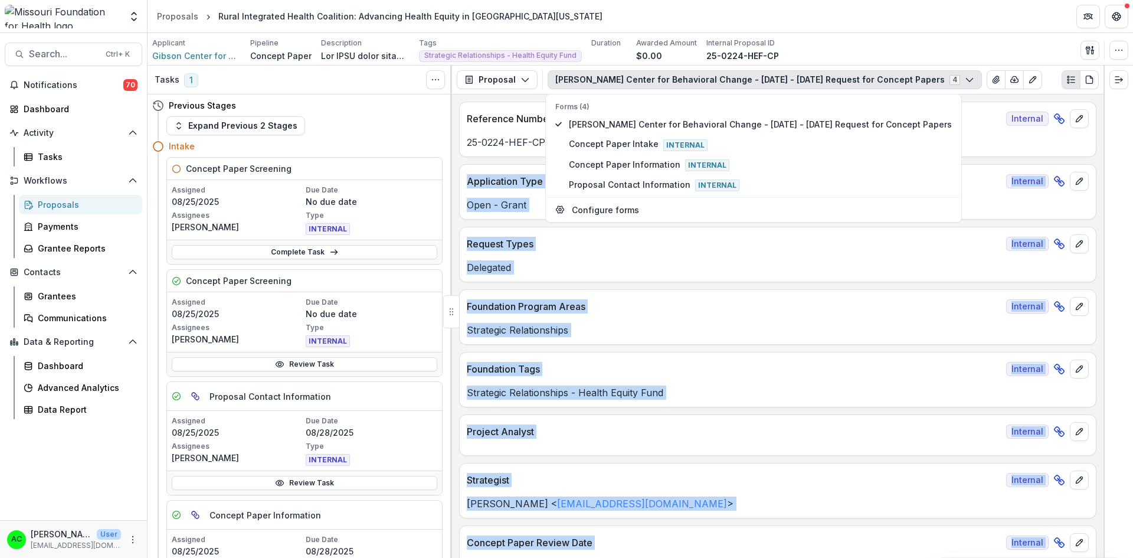
drag, startPoint x: 1105, startPoint y: 103, endPoint x: 1099, endPoint y: 159, distance: 55.9
click at [1099, 159] on div "Tasks 1 Show Cancelled Tasks Previous Stages Expand Previous 2 Stages Intake Co…" at bounding box center [641, 312] width 986 height 492
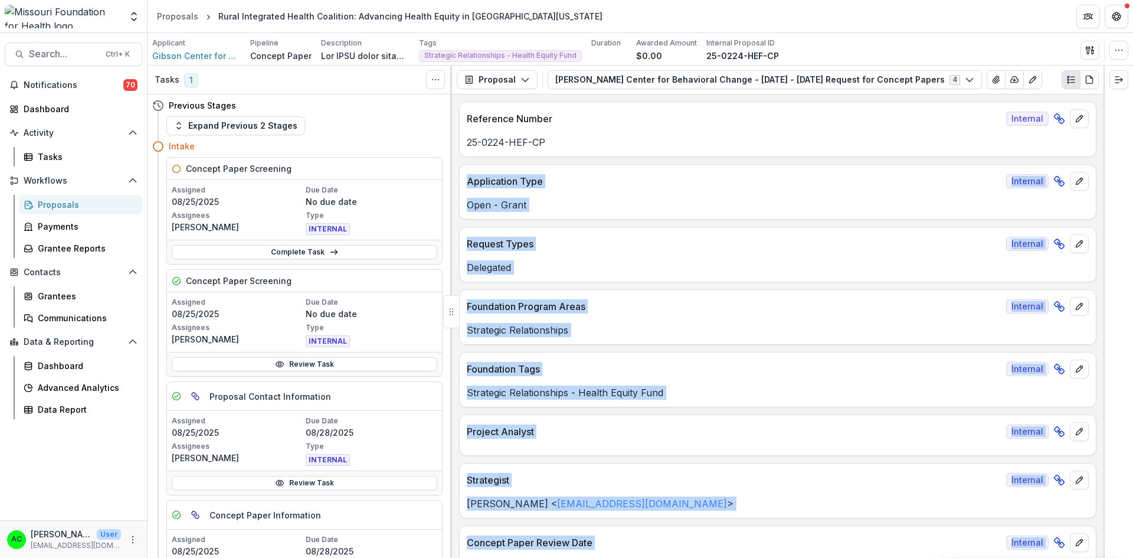
click at [986, 152] on div "Reference Number Internal 25-0224-HEF-CP" at bounding box center [778, 129] width 638 height 55
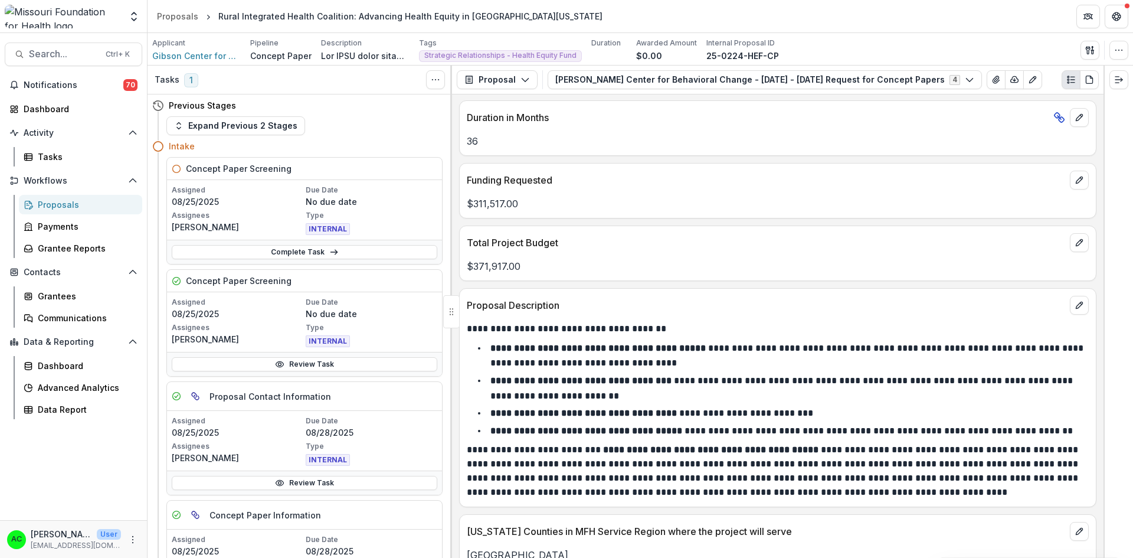
scroll to position [2492, 0]
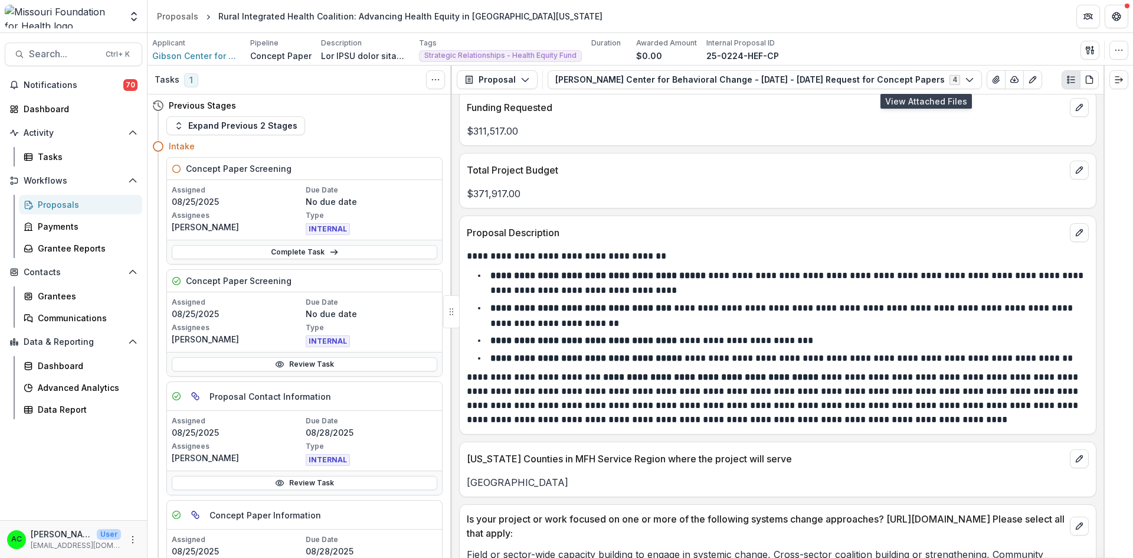
click at [992, 76] on icon "View Attached Files" at bounding box center [996, 79] width 9 height 9
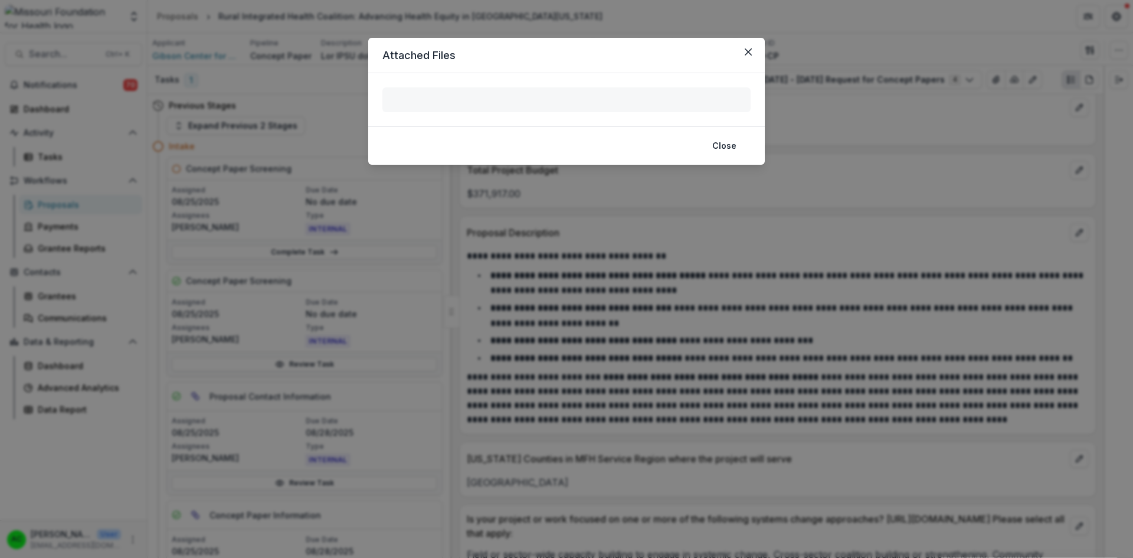
click at [747, 53] on icon "Close" at bounding box center [748, 51] width 7 height 7
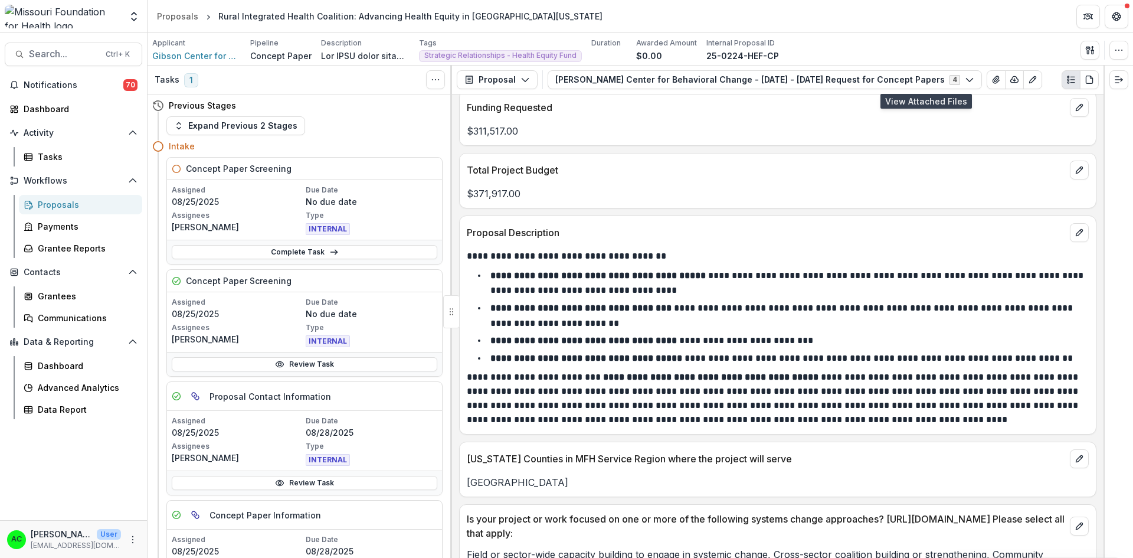
click at [992, 80] on icon "View Attached Files" at bounding box center [996, 79] width 9 height 9
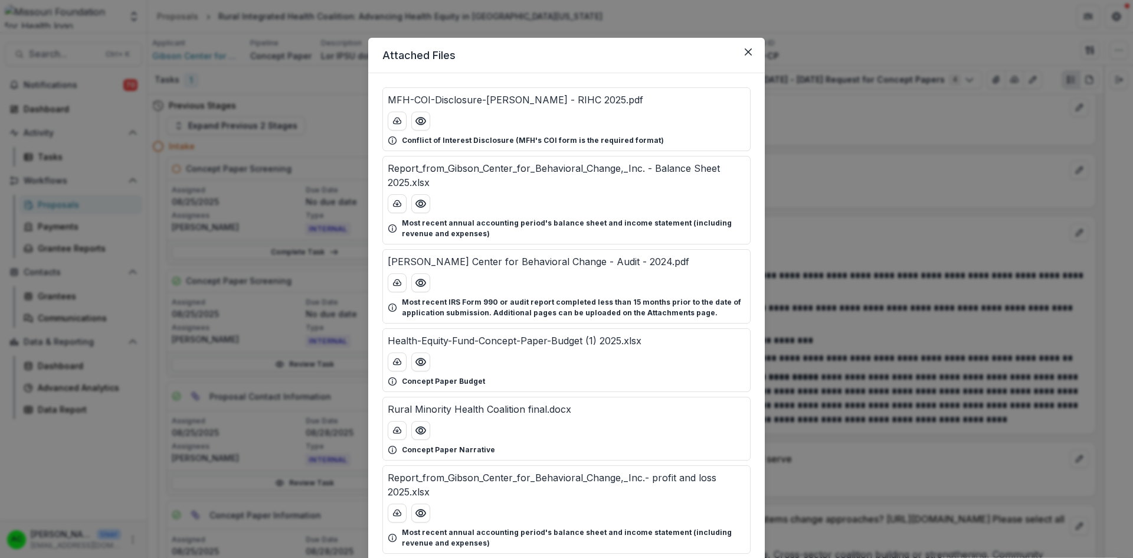
click at [424, 368] on button "Preview Health-Equity-Fund-Concept-Paper-Budget (1) 2025.xlsx" at bounding box center [420, 361] width 19 height 19
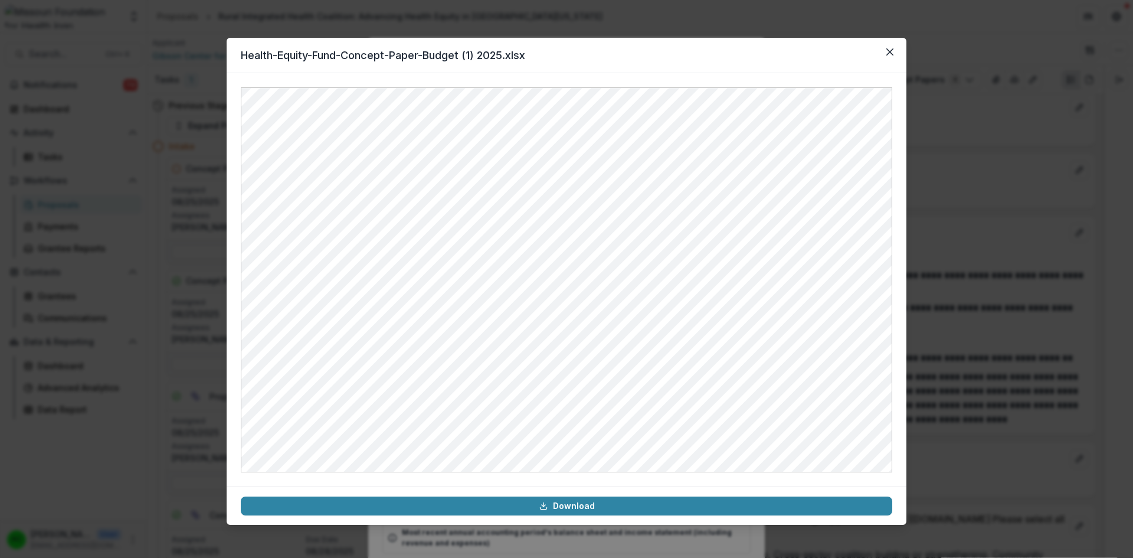
click at [885, 51] on button "Close" at bounding box center [890, 52] width 19 height 19
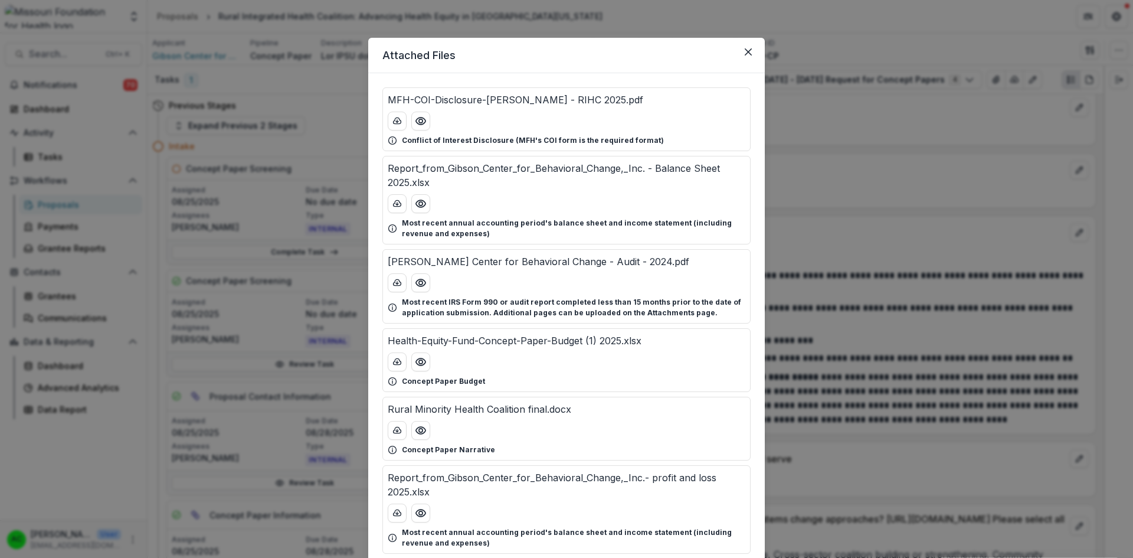
click at [748, 54] on icon "Close" at bounding box center [748, 51] width 7 height 7
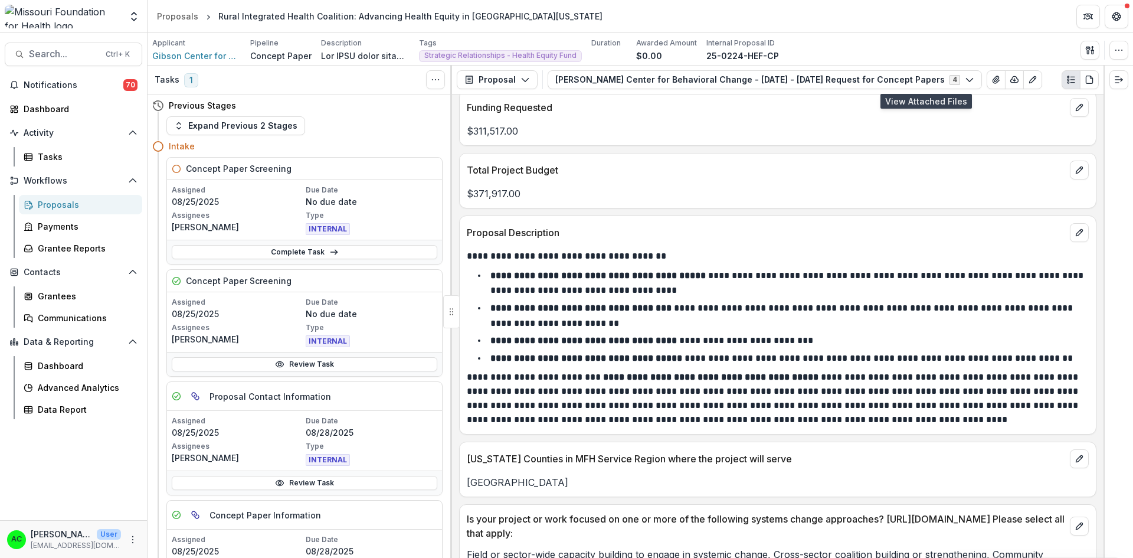
click at [315, 368] on link "Review Task" at bounding box center [305, 364] width 266 height 14
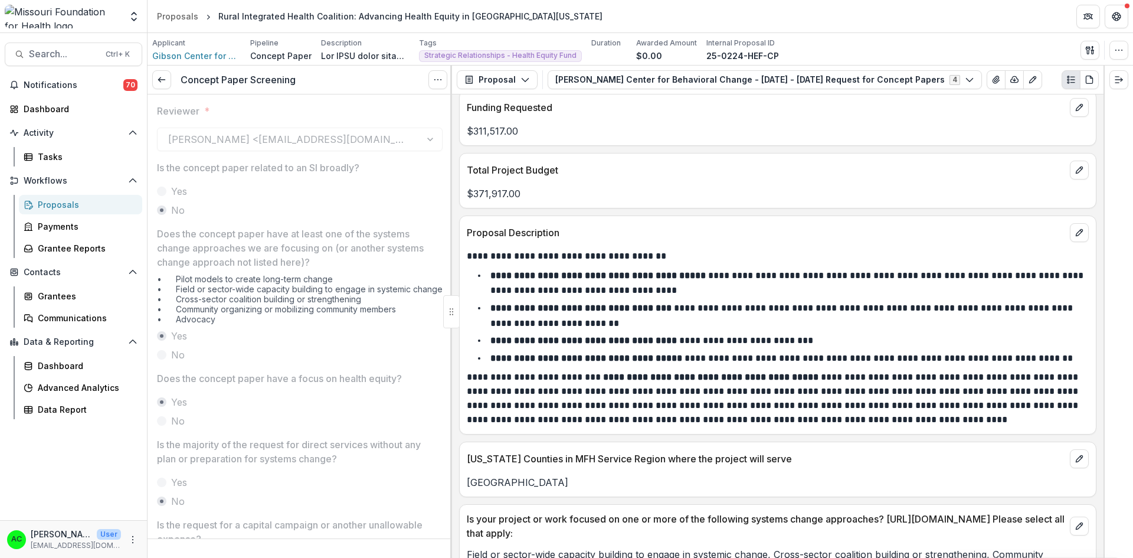
click at [279, 133] on div "[PERSON_NAME] <[EMAIL_ADDRESS][DOMAIN_NAME]>" at bounding box center [300, 140] width 286 height 24
click at [163, 81] on icon at bounding box center [161, 79] width 9 height 9
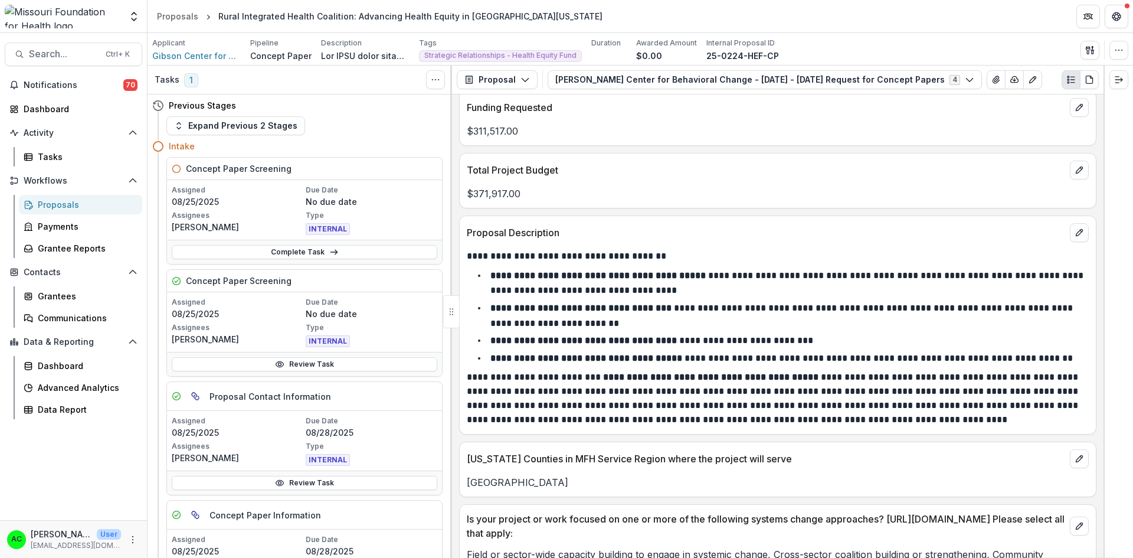
click at [347, 367] on link "Review Task" at bounding box center [305, 364] width 266 height 14
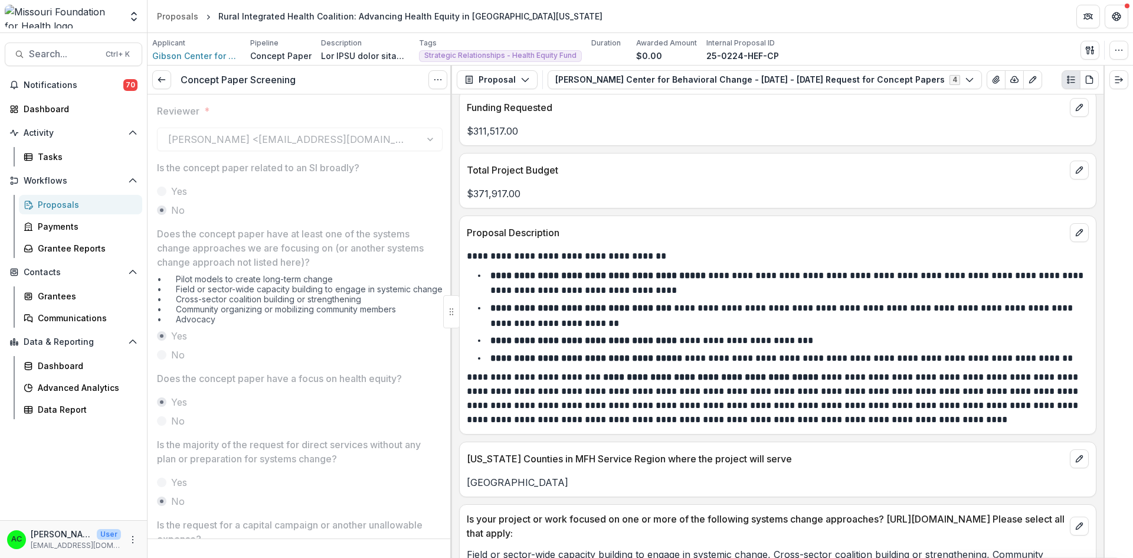
click at [437, 80] on icon "Options" at bounding box center [437, 79] width 9 height 9
click at [385, 128] on button "Reopen Task" at bounding box center [381, 131] width 126 height 19
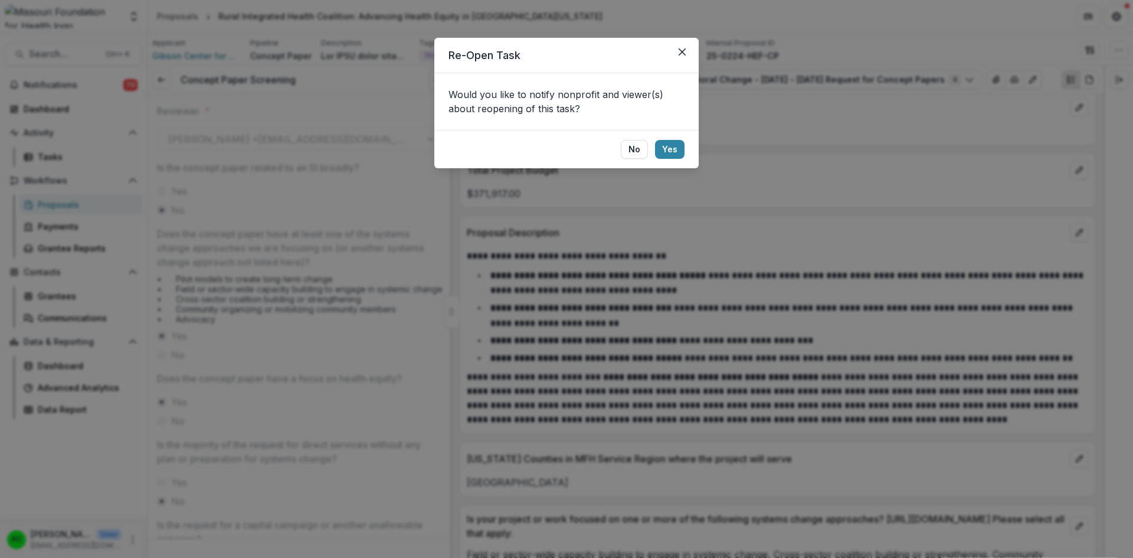
click at [668, 152] on button "Yes" at bounding box center [670, 149] width 30 height 19
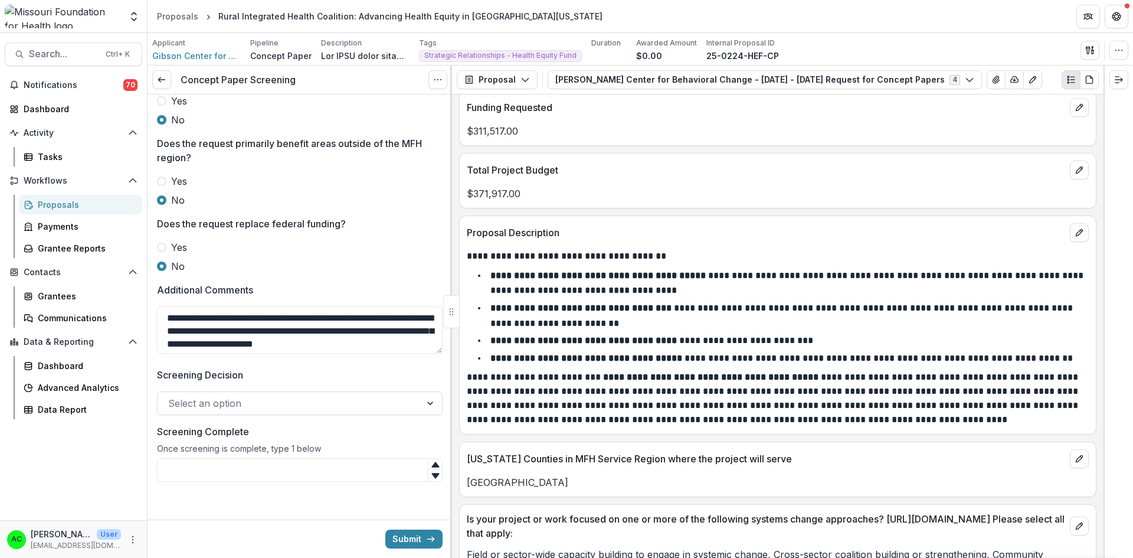
scroll to position [502, 0]
click at [424, 397] on div at bounding box center [431, 403] width 21 height 22
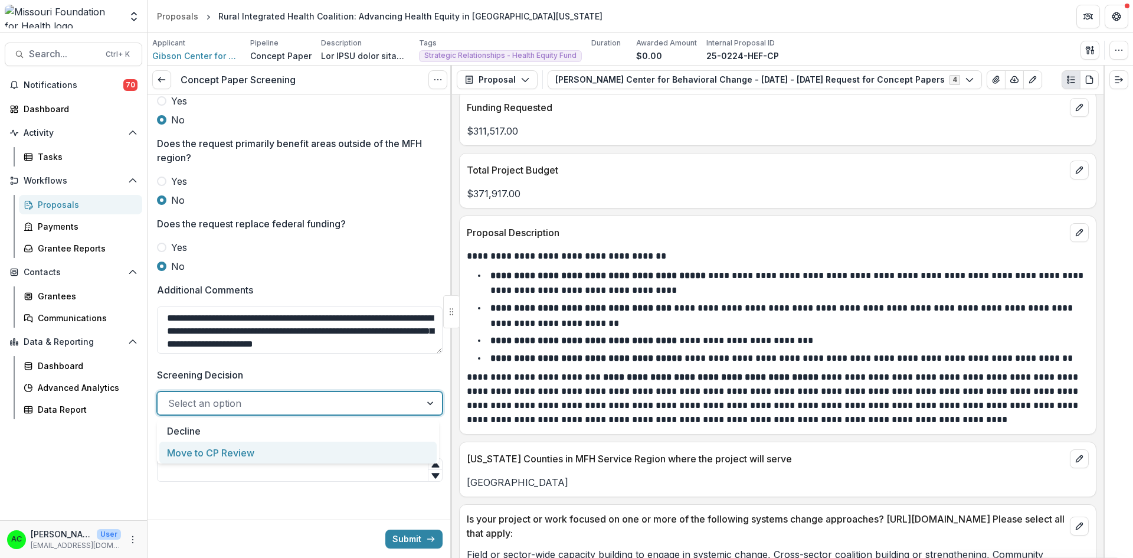
click at [370, 449] on div "Move to CP Review" at bounding box center [297, 453] width 277 height 22
click at [342, 478] on input "Screening Complete" at bounding box center [300, 470] width 286 height 24
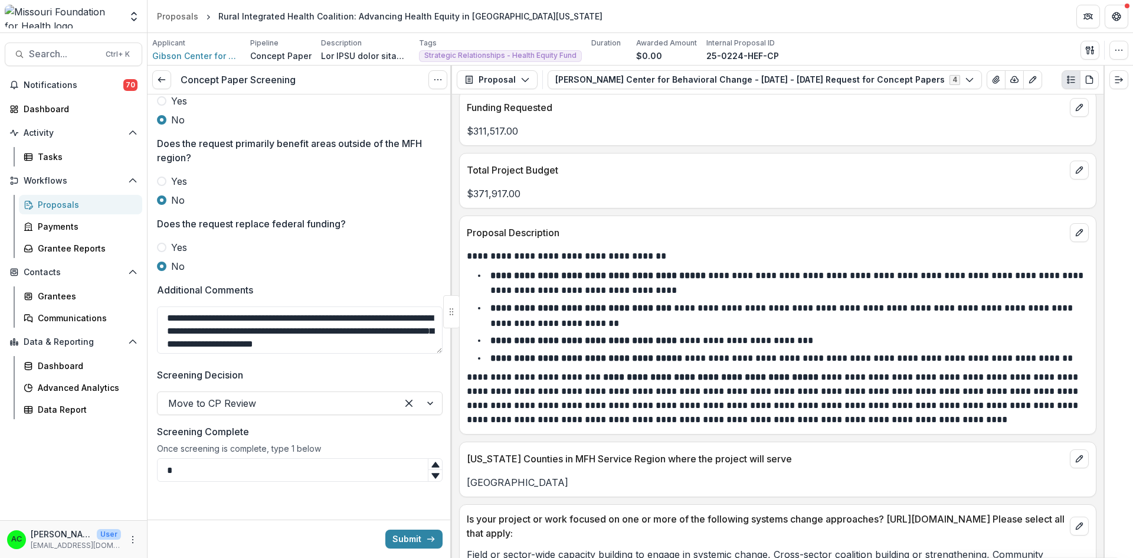
type input "*"
click at [404, 538] on button "Submit" at bounding box center [413, 539] width 57 height 19
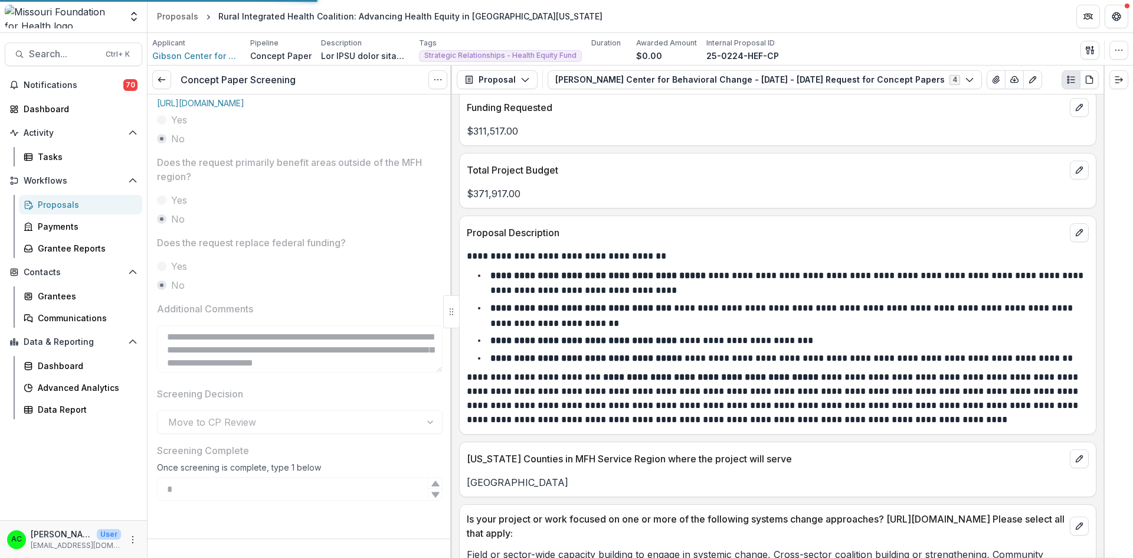
scroll to position [483, 0]
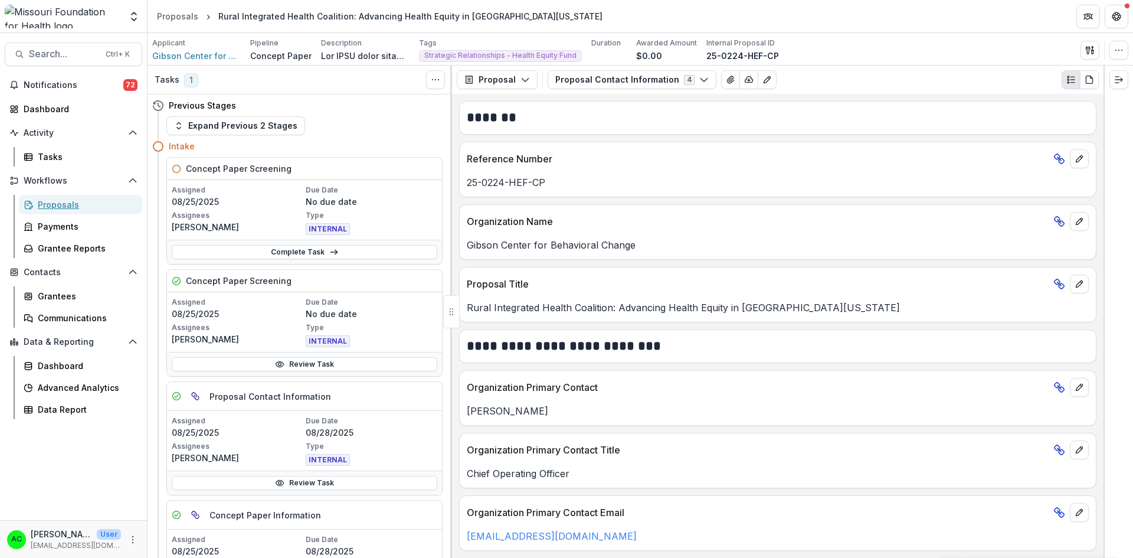
click at [57, 200] on div "Proposals" at bounding box center [85, 204] width 95 height 12
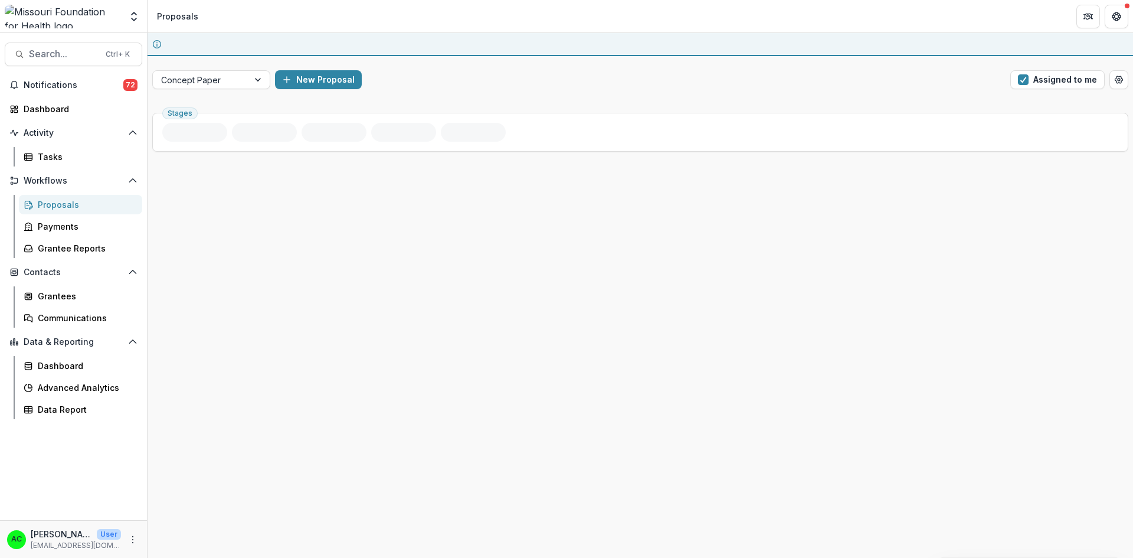
click at [1073, 79] on div "You have an active session to review proposals Concept Paper New Proposal Assig…" at bounding box center [641, 295] width 986 height 525
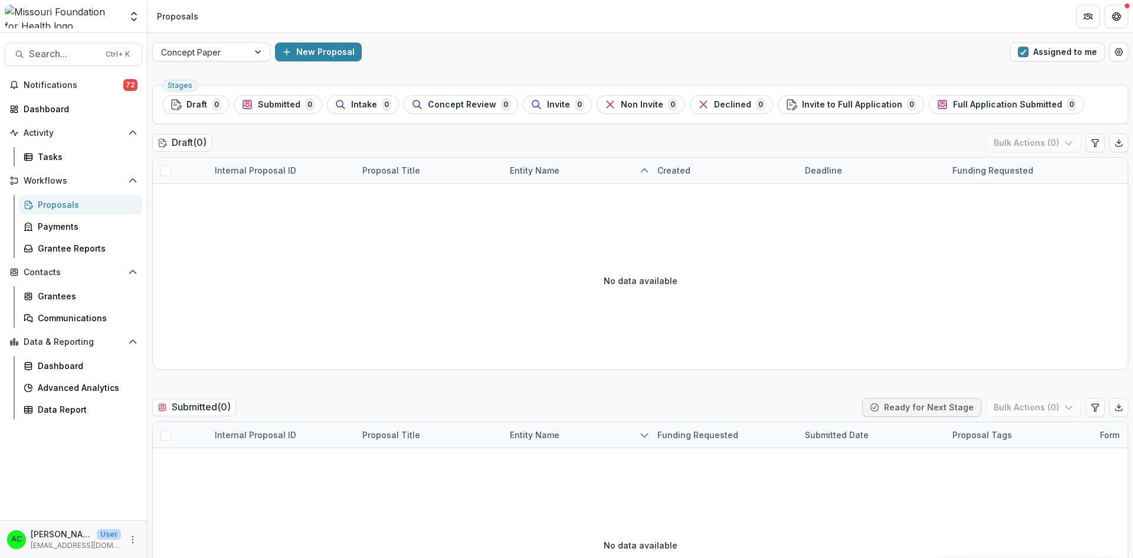
click at [1018, 53] on span "button" at bounding box center [1023, 52] width 11 height 11
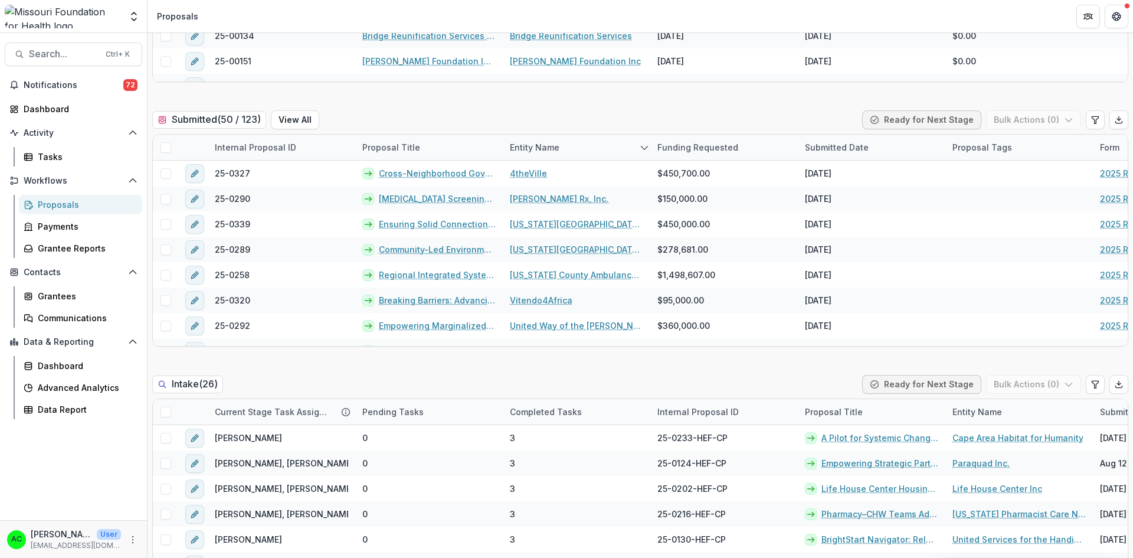
scroll to position [420, 0]
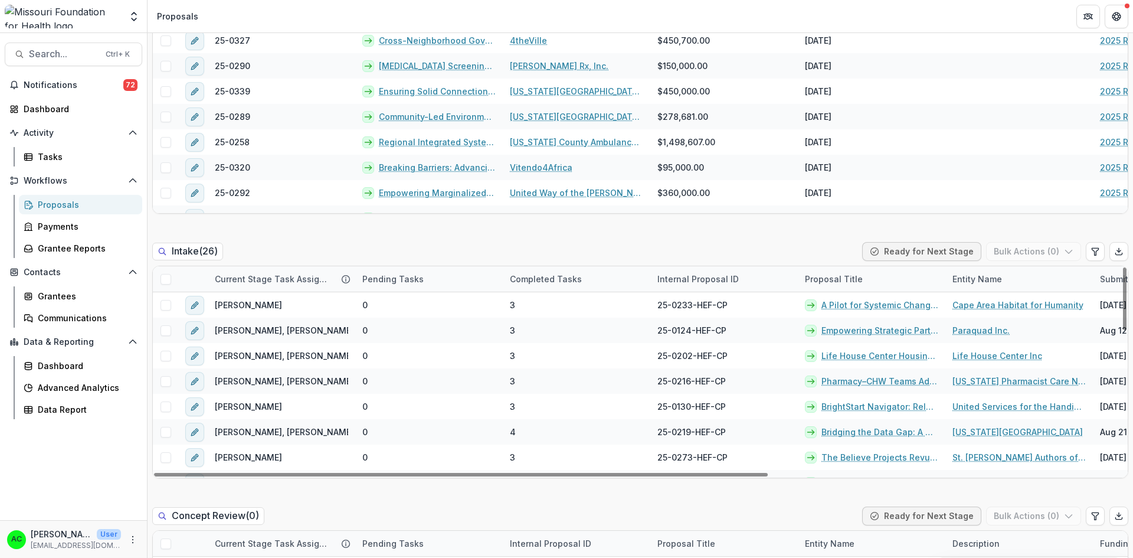
drag, startPoint x: 1122, startPoint y: 280, endPoint x: 1122, endPoint y: 290, distance: 10.0
click at [1123, 290] on div at bounding box center [1125, 298] width 4 height 63
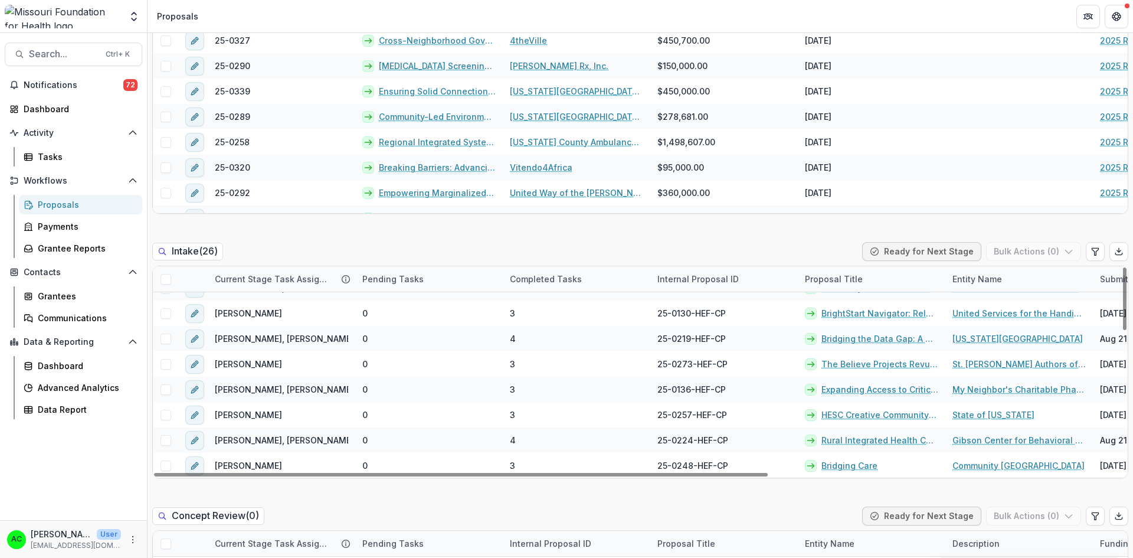
scroll to position [102, 0]
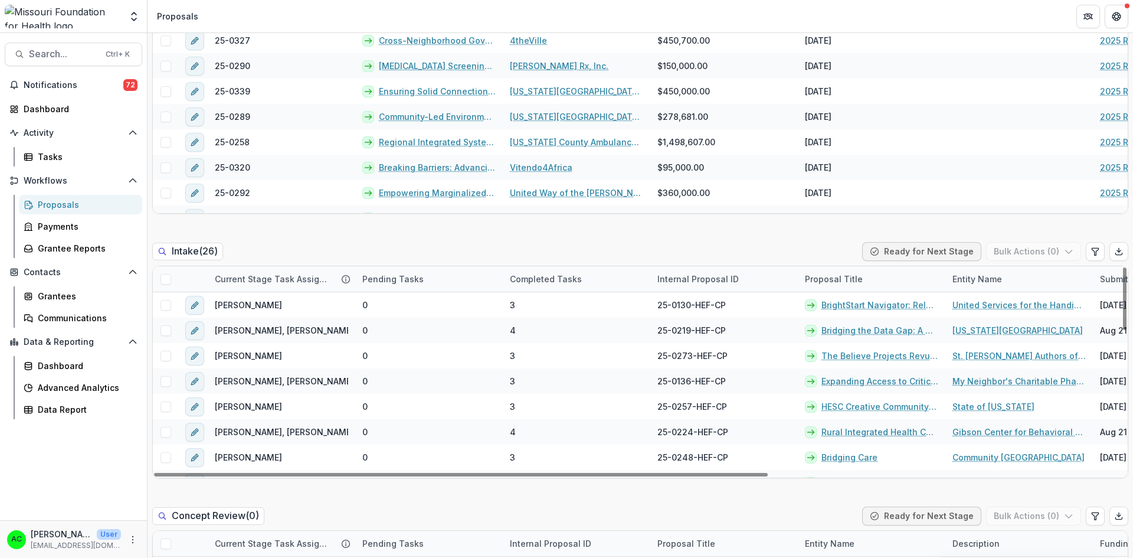
drag, startPoint x: 1122, startPoint y: 290, endPoint x: 1120, endPoint y: 311, distance: 20.1
click at [1123, 311] on div at bounding box center [1125, 298] width 4 height 63
drag, startPoint x: 1121, startPoint y: 315, endPoint x: 1131, endPoint y: 169, distance: 146.2
click at [1127, 267] on div at bounding box center [1125, 298] width 4 height 63
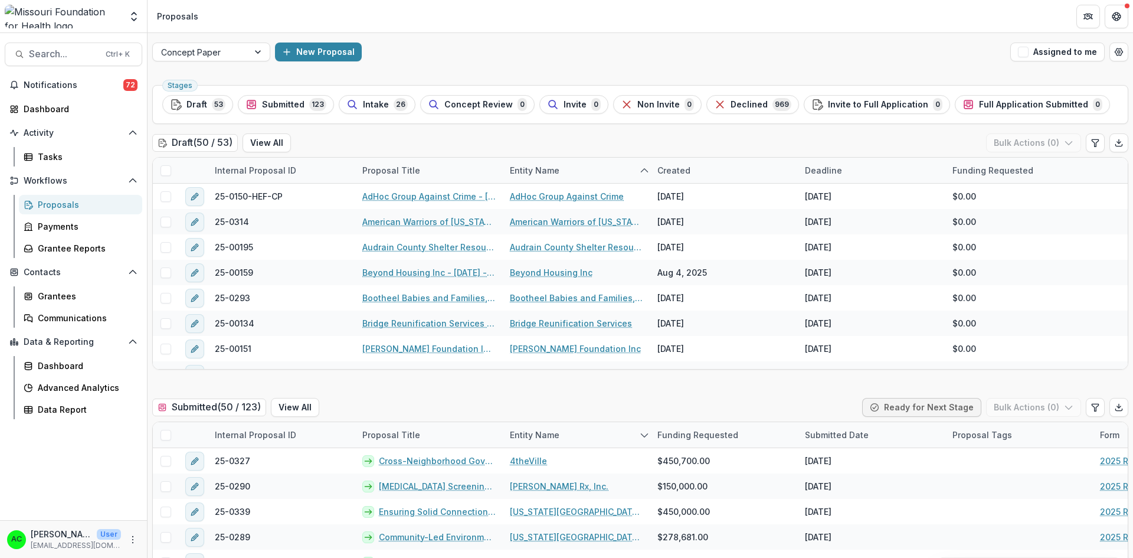
scroll to position [71, 0]
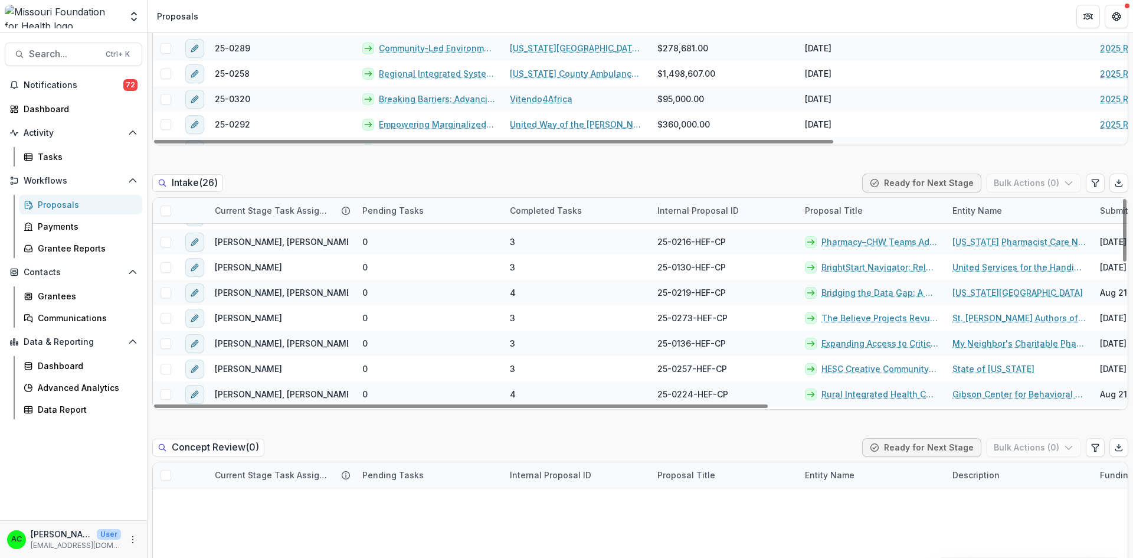
scroll to position [496, 0]
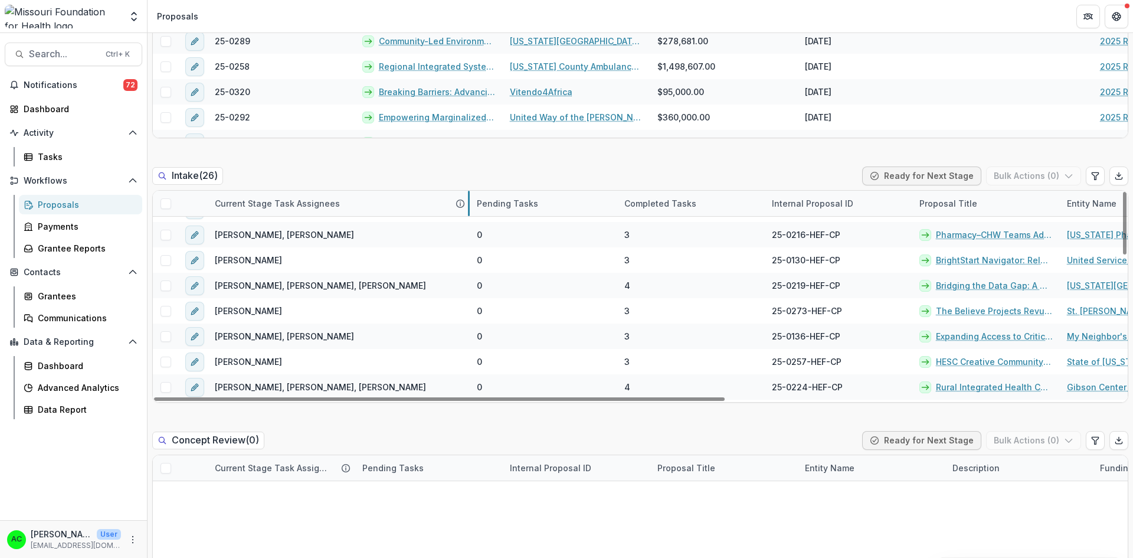
drag, startPoint x: 354, startPoint y: 207, endPoint x: 469, endPoint y: 193, distance: 115.4
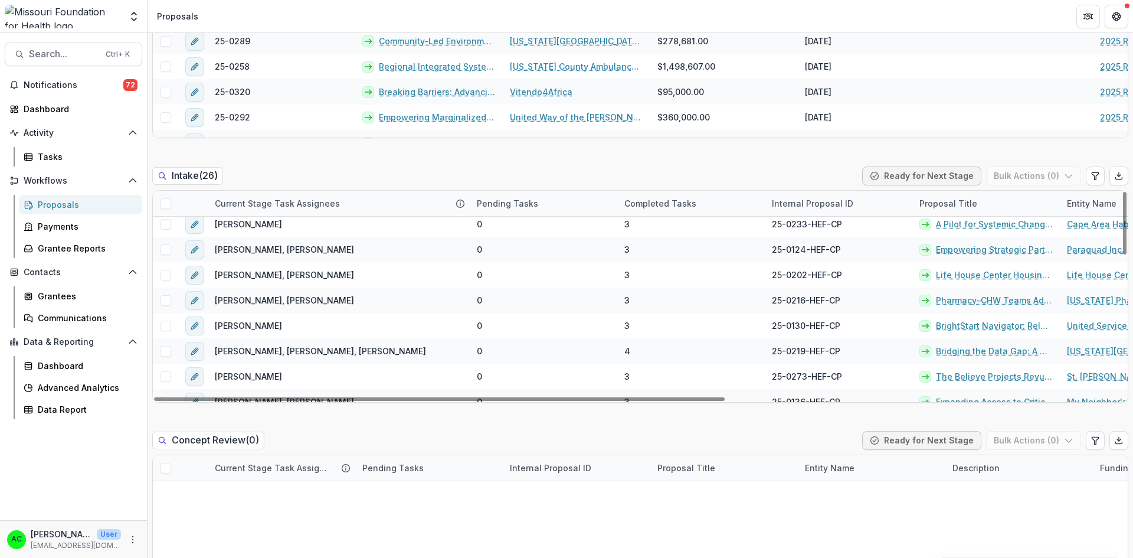
scroll to position [0, 0]
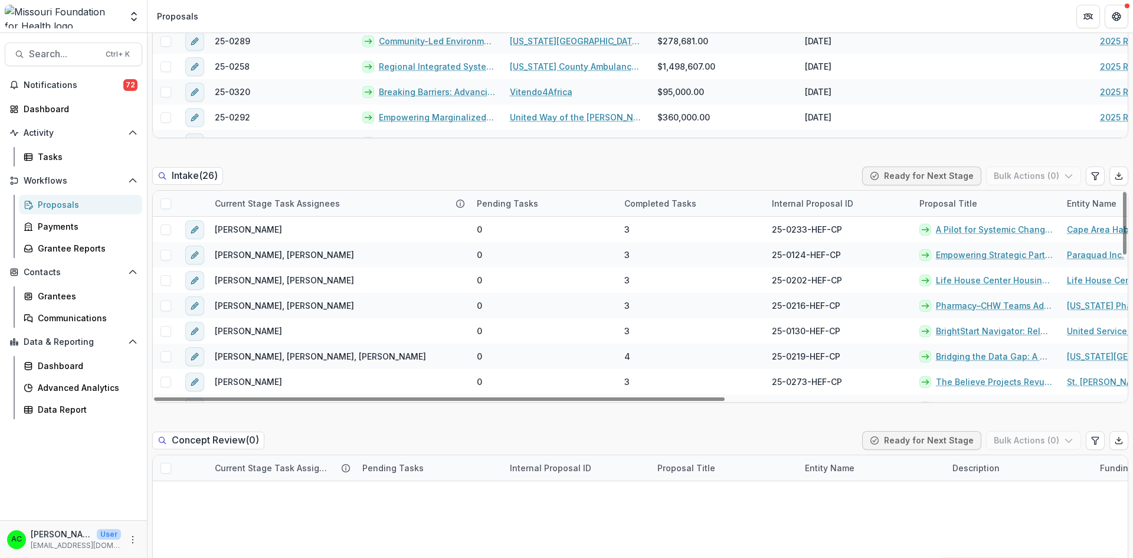
drag, startPoint x: 1120, startPoint y: 226, endPoint x: 1133, endPoint y: 185, distance: 42.8
click at [1127, 192] on div at bounding box center [1125, 223] width 4 height 63
drag, startPoint x: 1122, startPoint y: 224, endPoint x: 1104, endPoint y: 187, distance: 40.7
click at [1123, 192] on div at bounding box center [1125, 223] width 4 height 63
drag, startPoint x: 1120, startPoint y: 204, endPoint x: 1133, endPoint y: 129, distance: 76.0
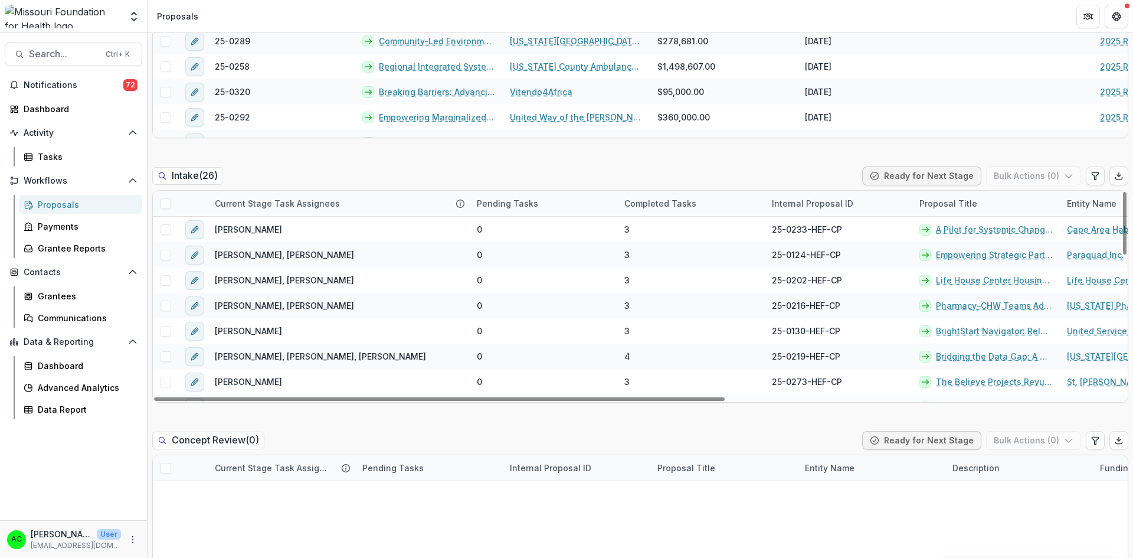
click at [1127, 192] on div at bounding box center [1125, 223] width 4 height 63
drag, startPoint x: 1122, startPoint y: 212, endPoint x: 1133, endPoint y: 149, distance: 64.1
click at [1127, 192] on div at bounding box center [1125, 223] width 4 height 63
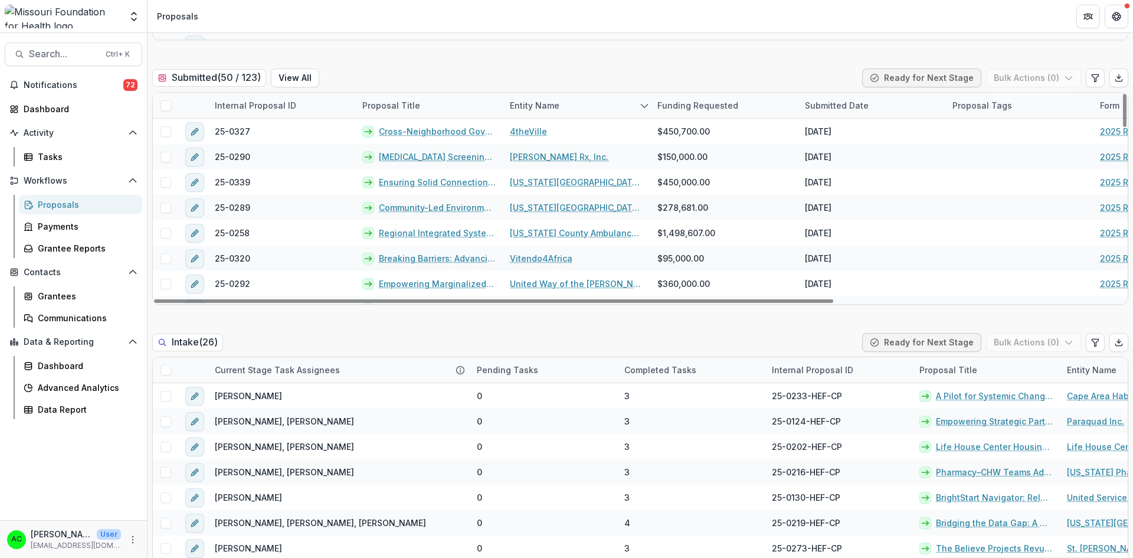
scroll to position [331, 0]
click at [166, 364] on span at bounding box center [166, 369] width 11 height 11
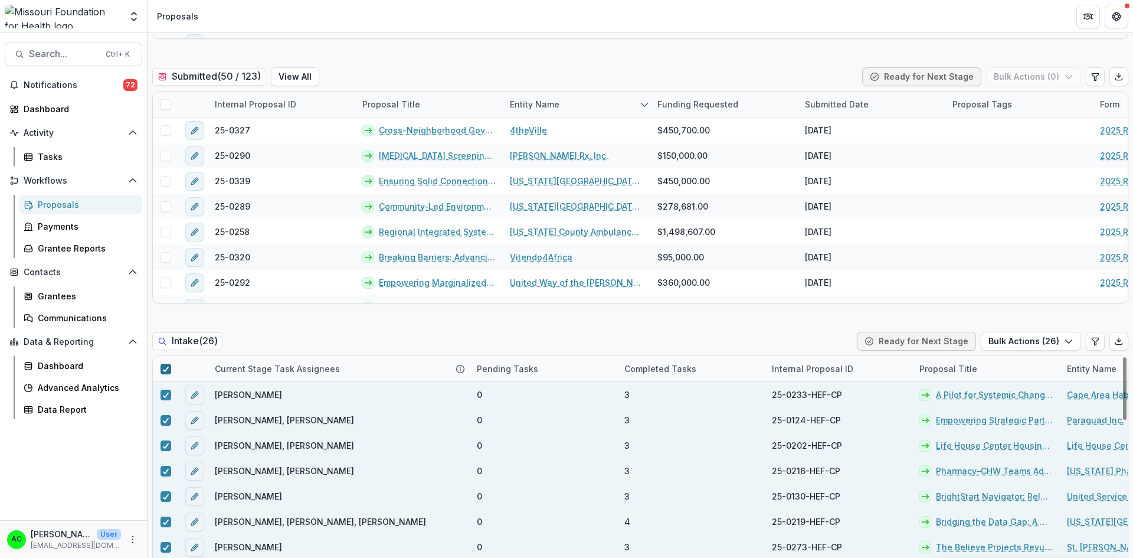
click at [166, 364] on span at bounding box center [166, 369] width 11 height 11
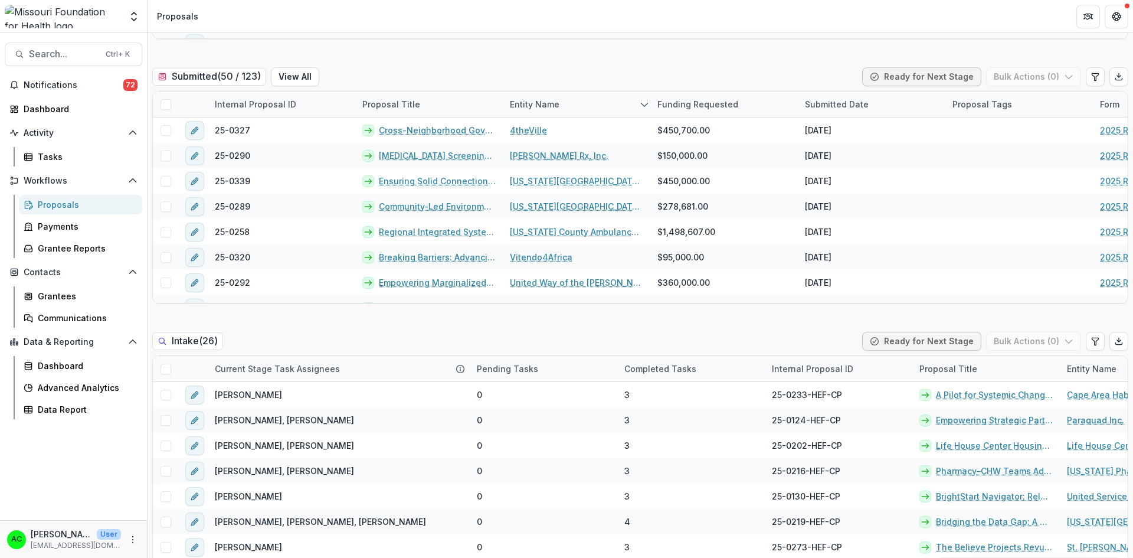
click at [205, 337] on h2 "Intake ( 26 )" at bounding box center [187, 340] width 71 height 17
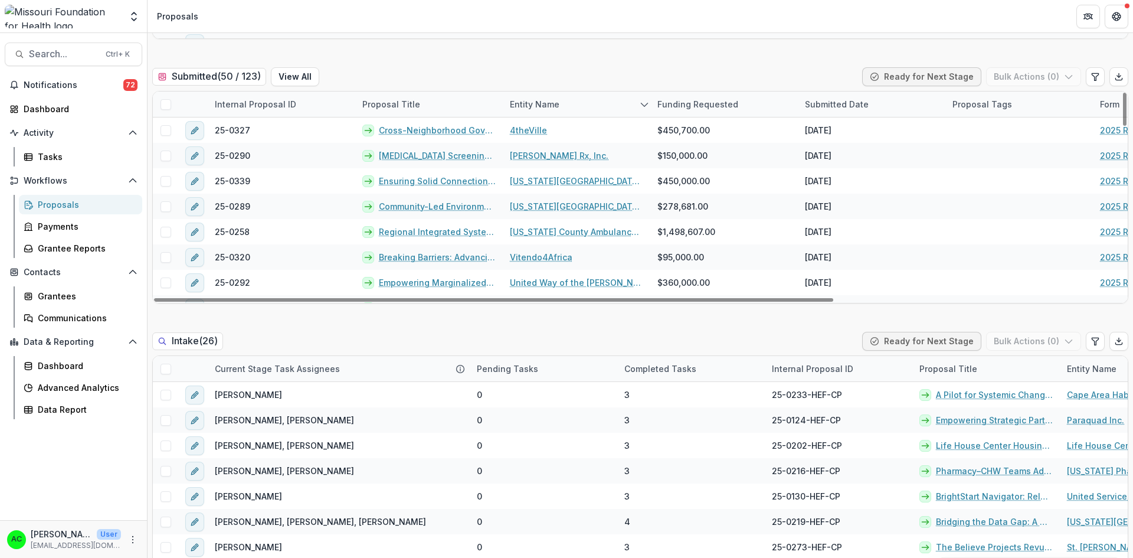
drag, startPoint x: 1123, startPoint y: 106, endPoint x: 1126, endPoint y: 95, distance: 10.9
click at [1126, 95] on div at bounding box center [1125, 109] width 4 height 33
click at [170, 369] on span at bounding box center [166, 369] width 11 height 11
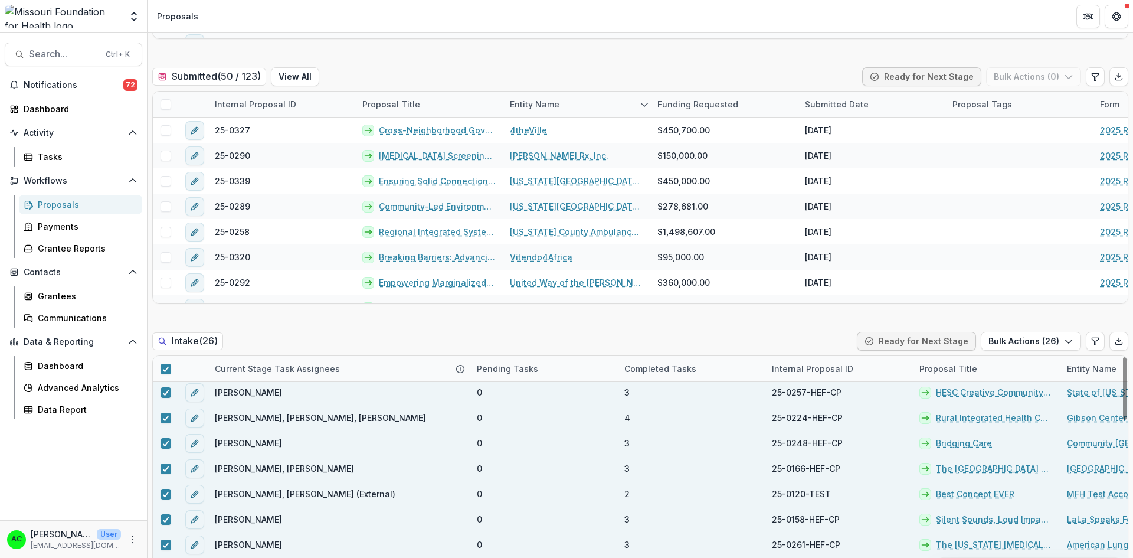
scroll to position [0, 0]
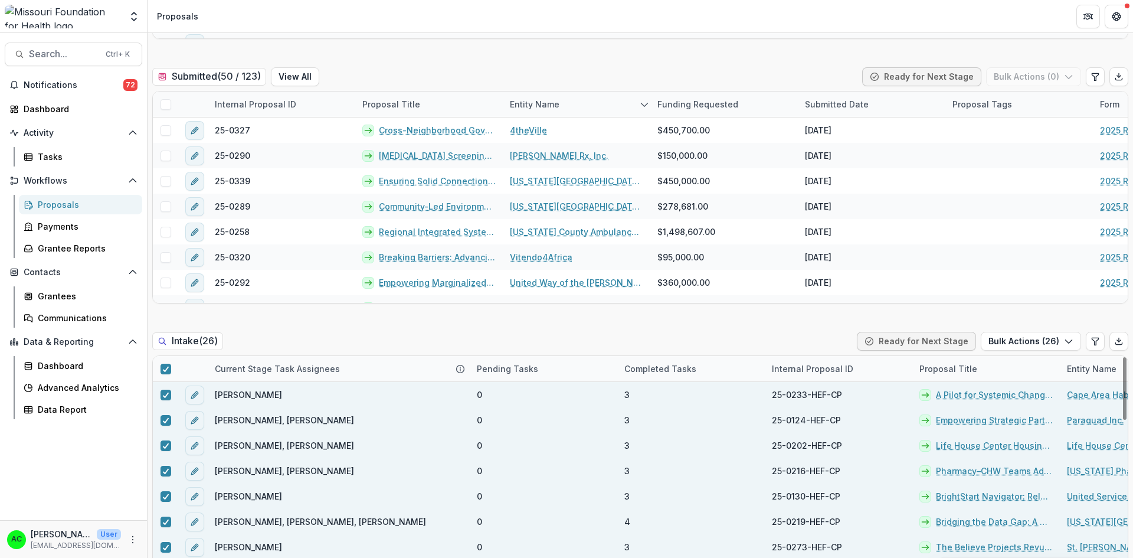
drag, startPoint x: 1122, startPoint y: 372, endPoint x: 1133, endPoint y: 331, distance: 42.8
click at [1127, 357] on div at bounding box center [1125, 388] width 4 height 63
click at [167, 367] on polyline at bounding box center [165, 369] width 5 height 5
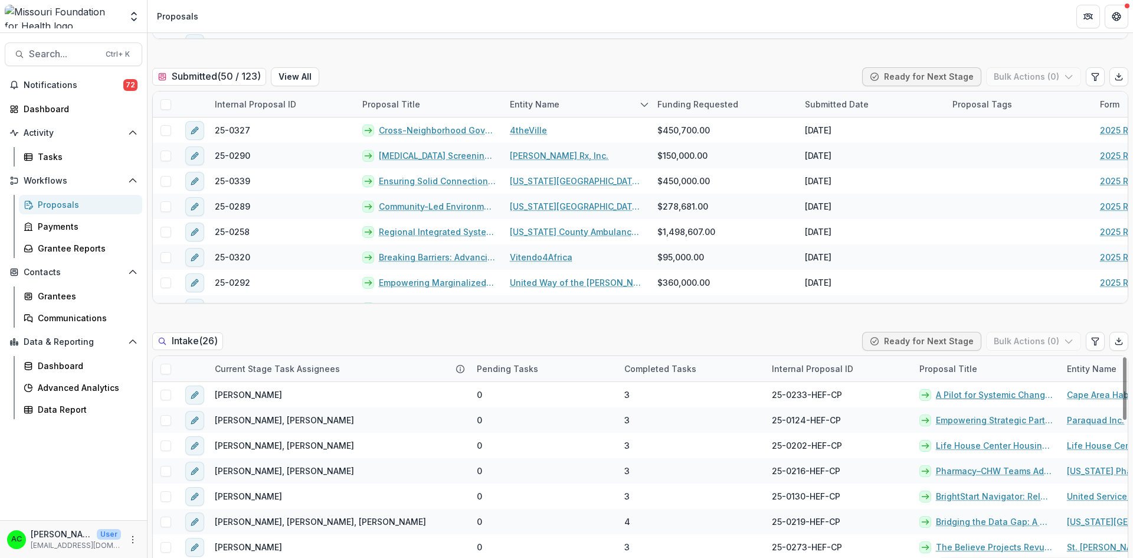
click at [996, 396] on link "A Pilot for Systemic Change: The Southeast [US_STATE] Poverty Task Force" at bounding box center [994, 394] width 117 height 12
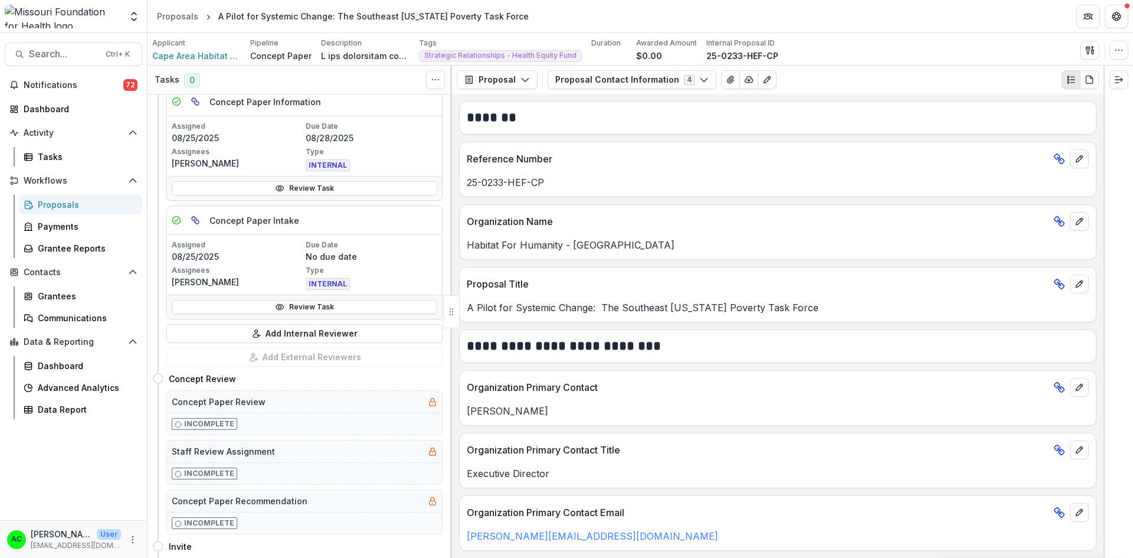
scroll to position [191, 0]
click at [325, 331] on button "Add Internal Reviewer" at bounding box center [304, 331] width 276 height 19
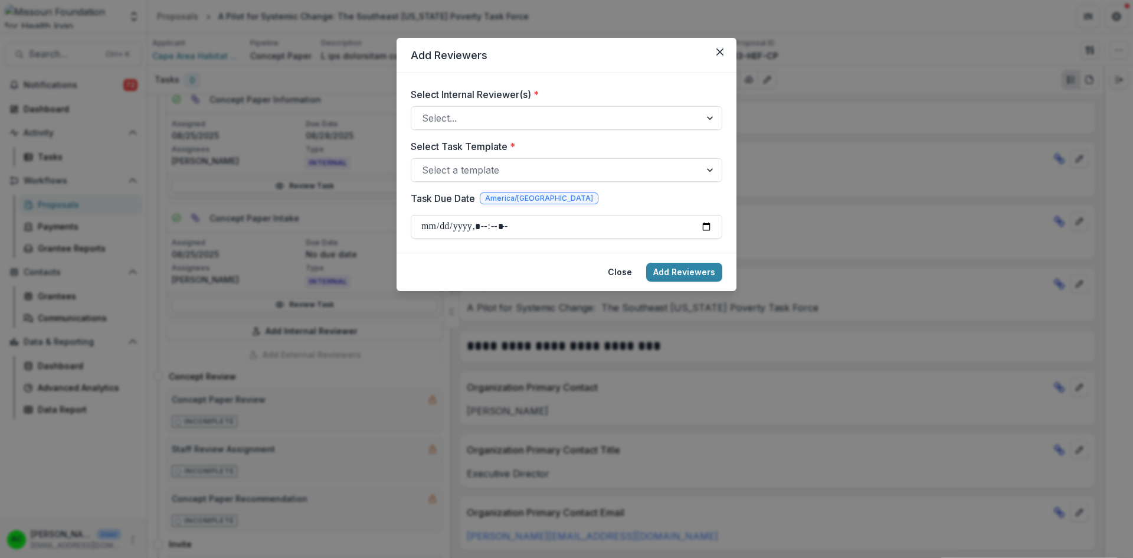
click at [548, 125] on div at bounding box center [556, 118] width 268 height 17
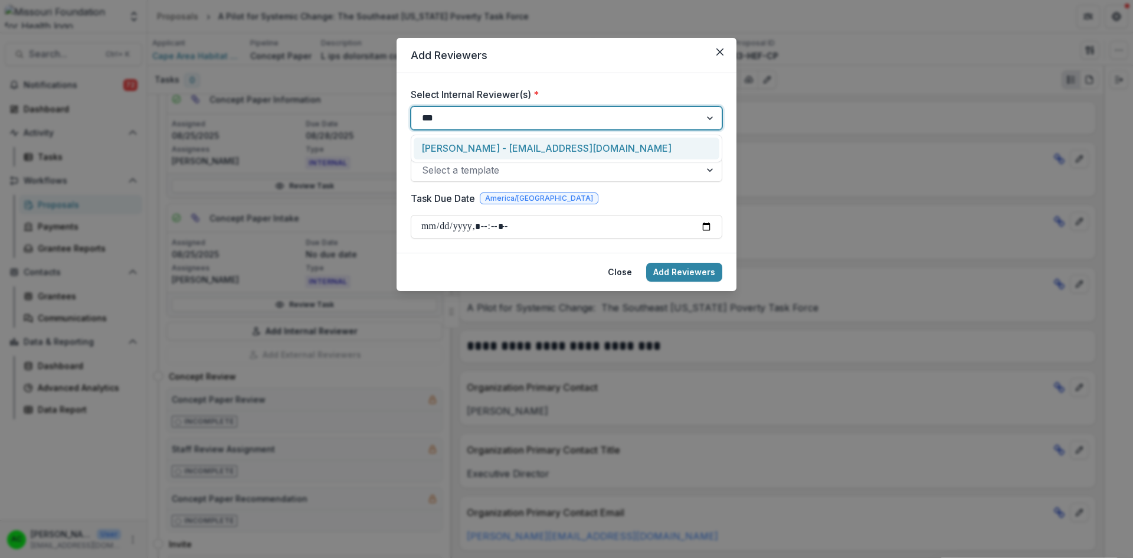
type input "****"
click at [537, 146] on div "[PERSON_NAME] - [EMAIL_ADDRESS][DOMAIN_NAME]" at bounding box center [567, 149] width 306 height 22
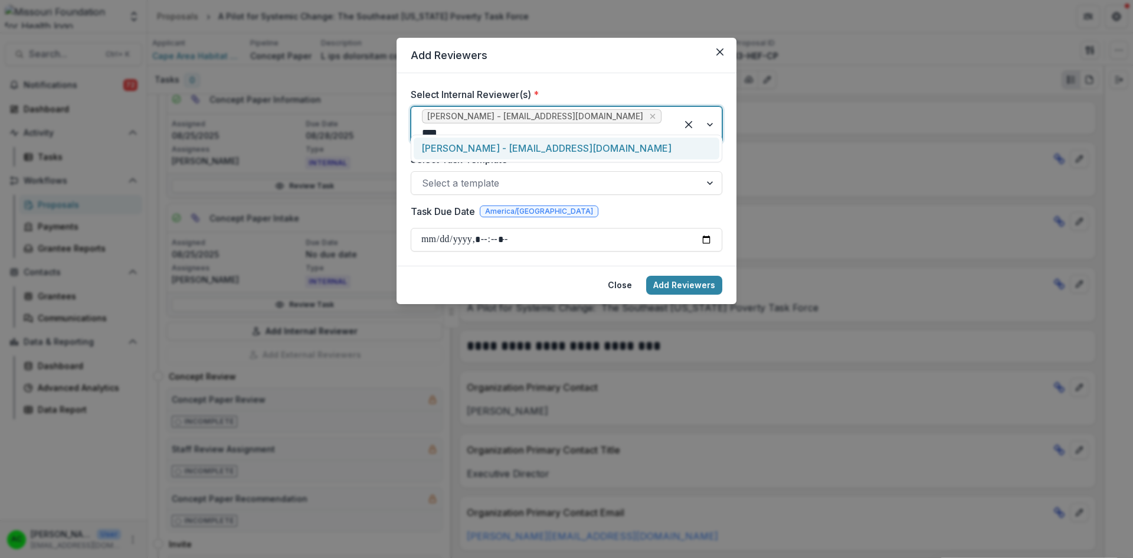
type input "*****"
click at [531, 149] on div "[PERSON_NAME] - [EMAIL_ADDRESS][DOMAIN_NAME]" at bounding box center [567, 149] width 306 height 22
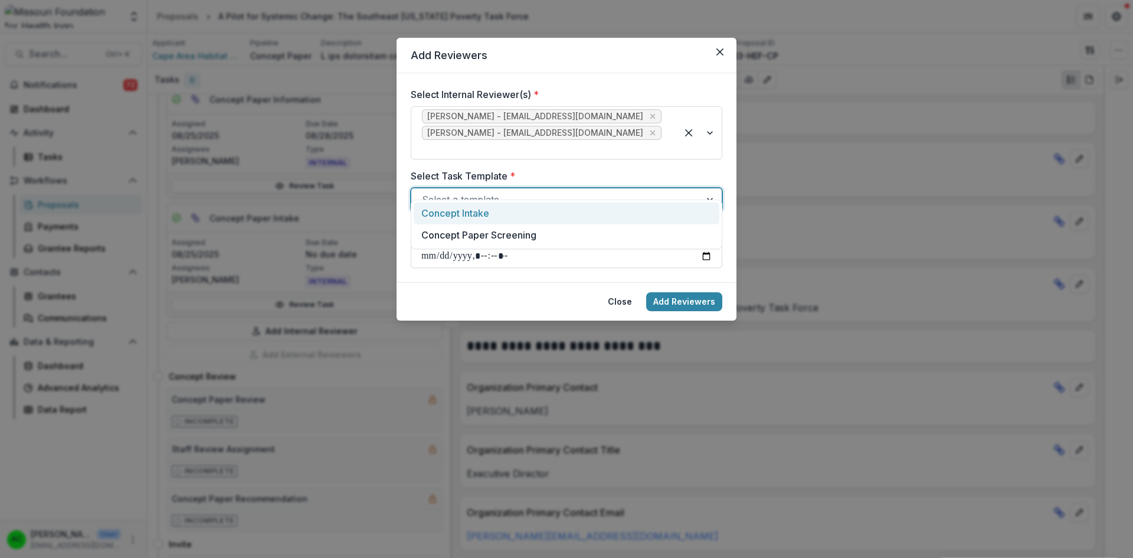
click at [511, 190] on div "Select a template" at bounding box center [555, 199] width 289 height 19
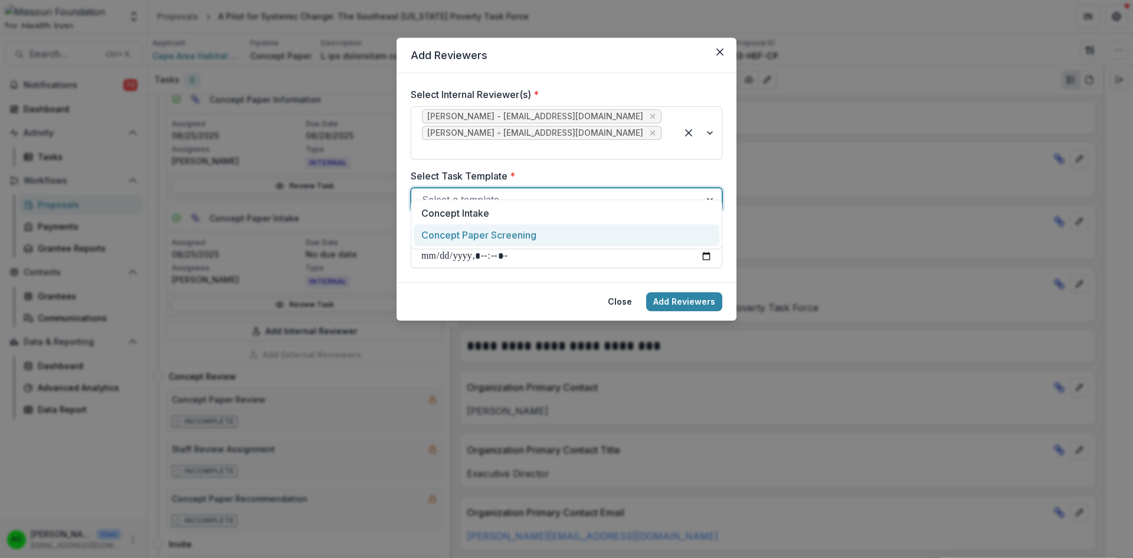
click at [580, 232] on div "Concept Paper Screening" at bounding box center [567, 235] width 306 height 22
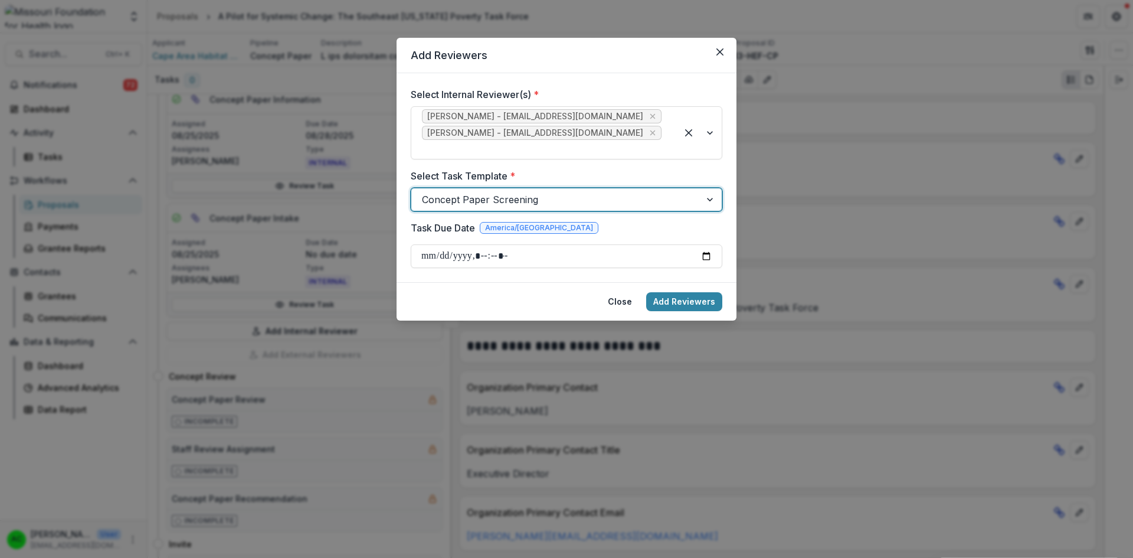
click at [703, 244] on input "Task Due Date" at bounding box center [567, 256] width 312 height 24
type input "**********"
click at [669, 292] on button "Add Reviewers" at bounding box center [684, 301] width 76 height 19
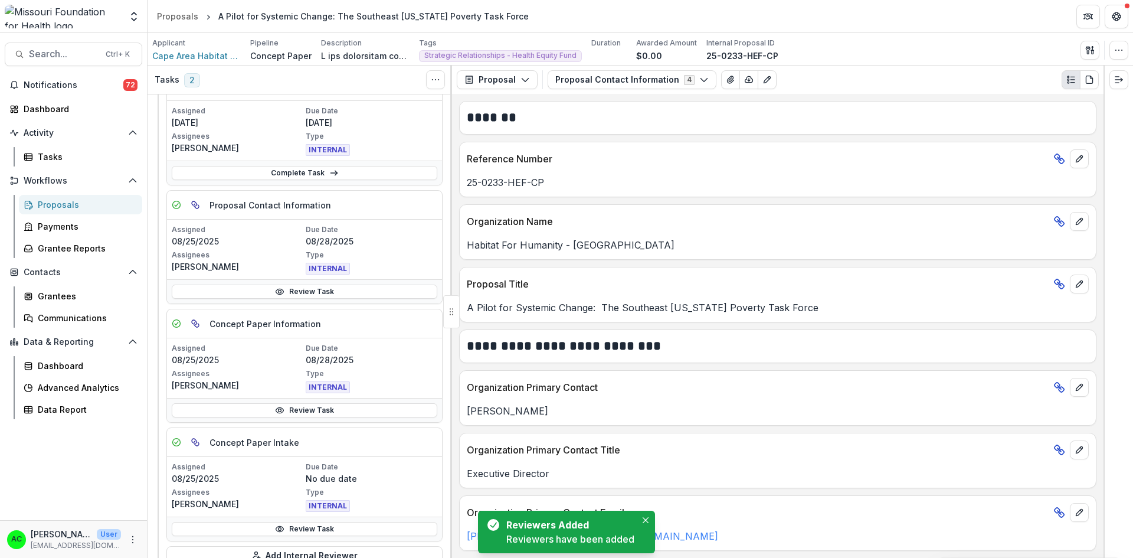
scroll to position [416, 0]
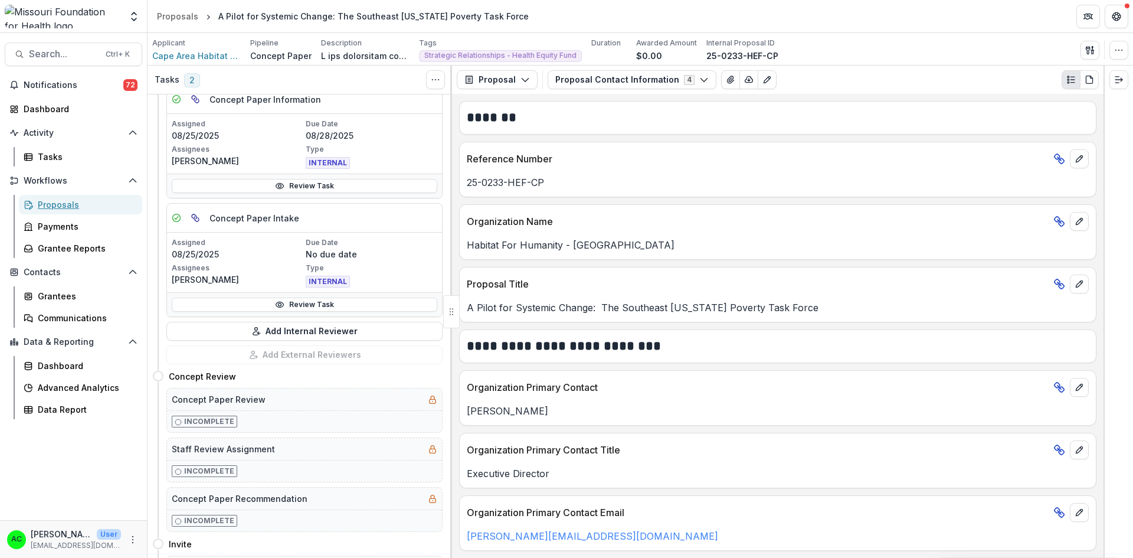
click at [57, 202] on div "Proposals" at bounding box center [85, 204] width 95 height 12
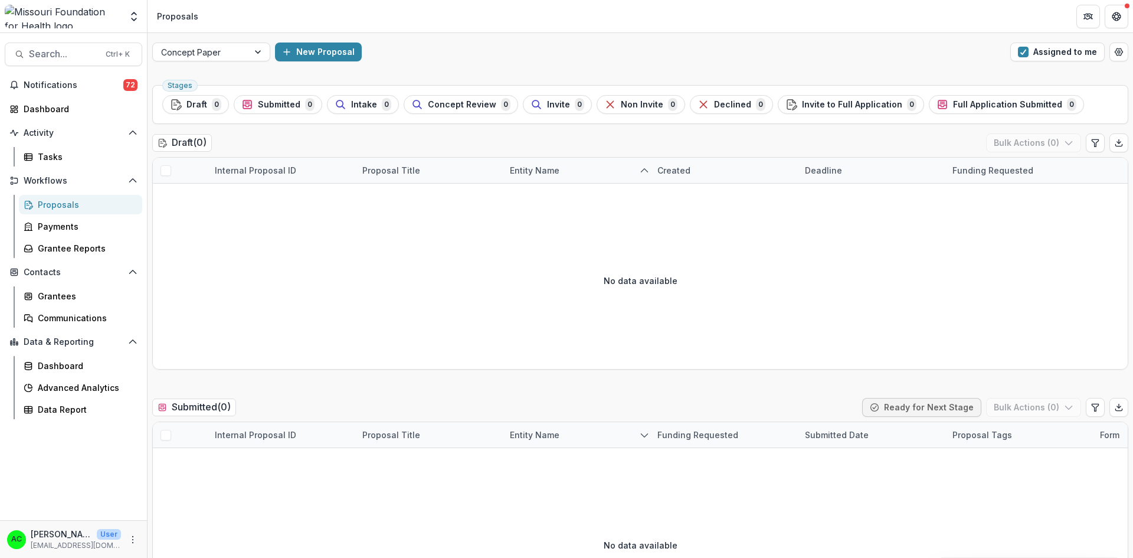
click at [1024, 50] on span "button" at bounding box center [1023, 52] width 11 height 11
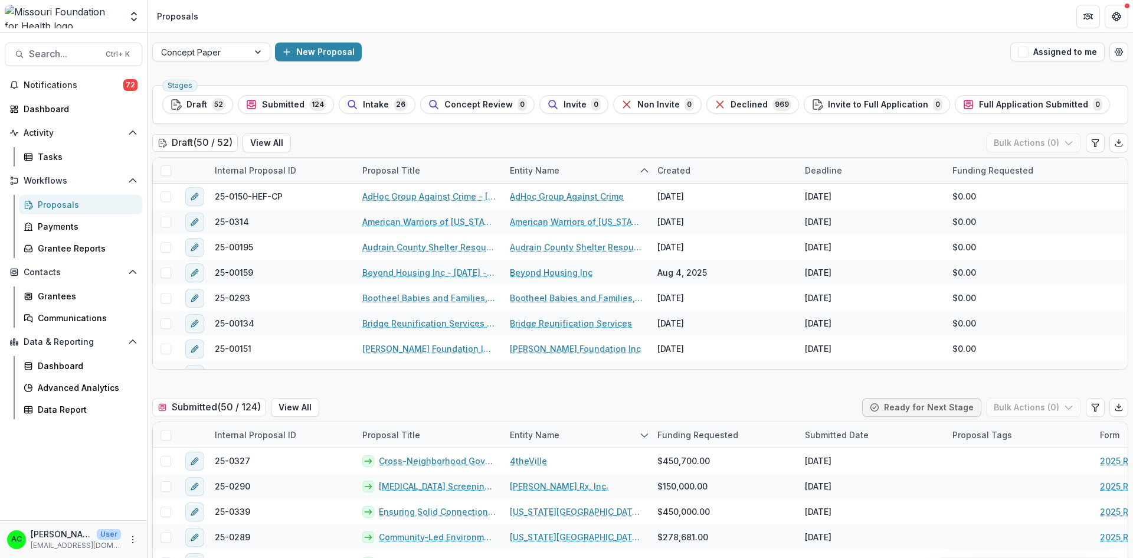
click at [349, 101] on icon "button" at bounding box center [353, 105] width 12 height 12
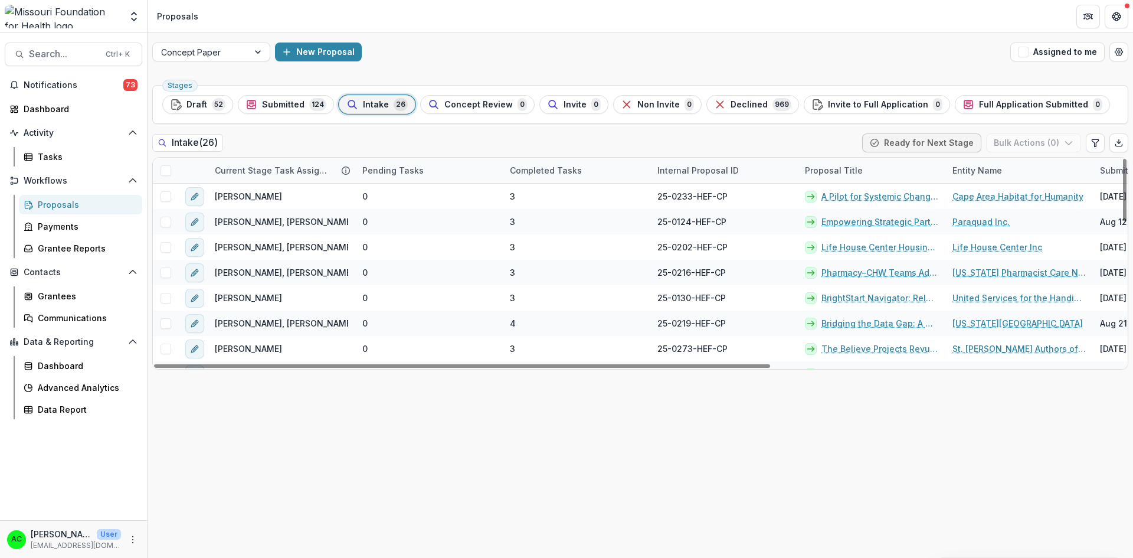
click at [164, 171] on span at bounding box center [166, 170] width 11 height 11
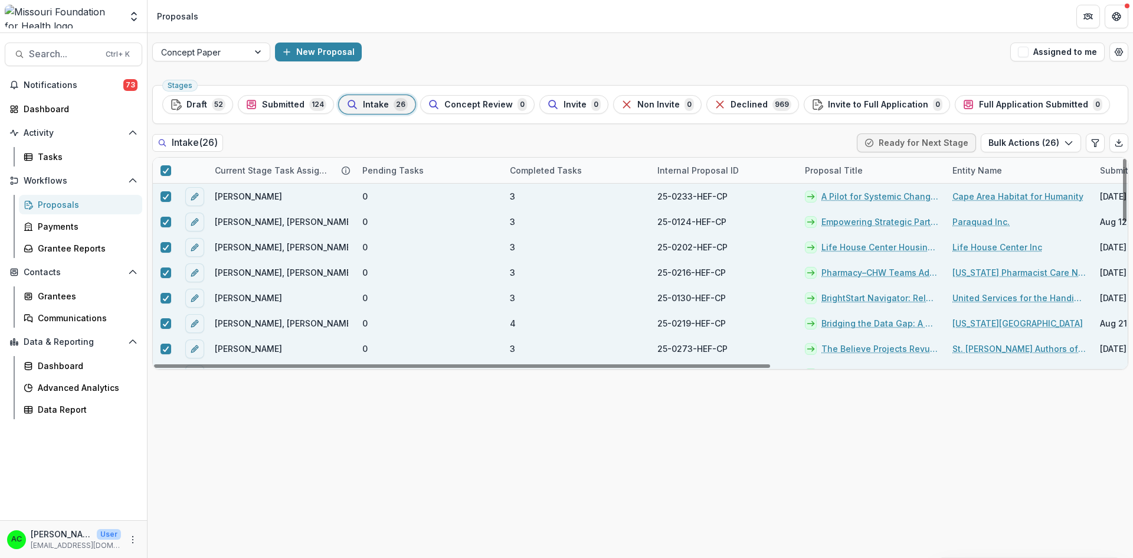
click at [1031, 142] on button "Bulk Actions ( 26 )" at bounding box center [1031, 142] width 100 height 19
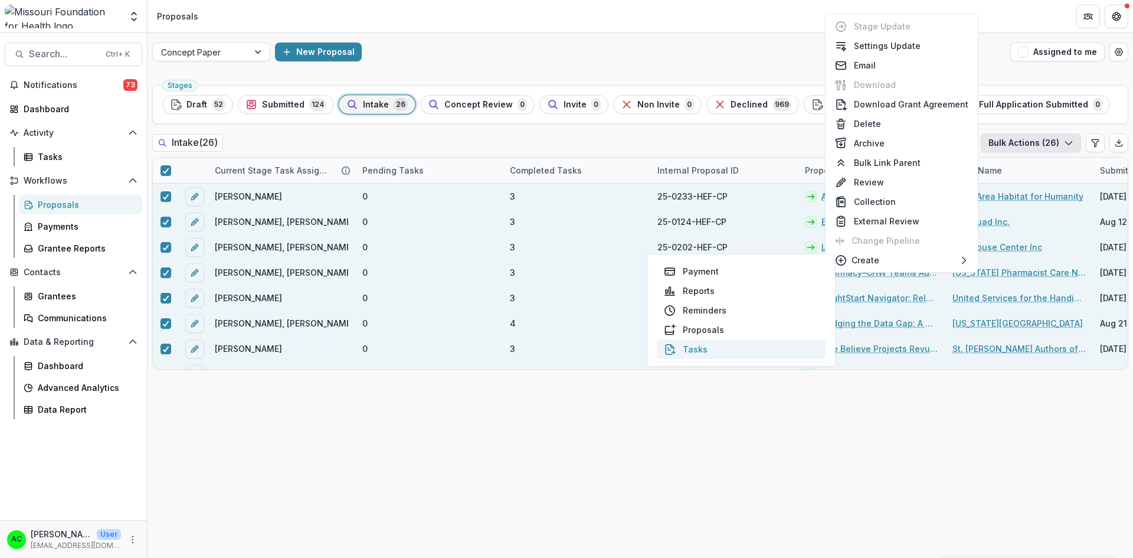
click at [688, 354] on button "Tasks" at bounding box center [741, 348] width 169 height 19
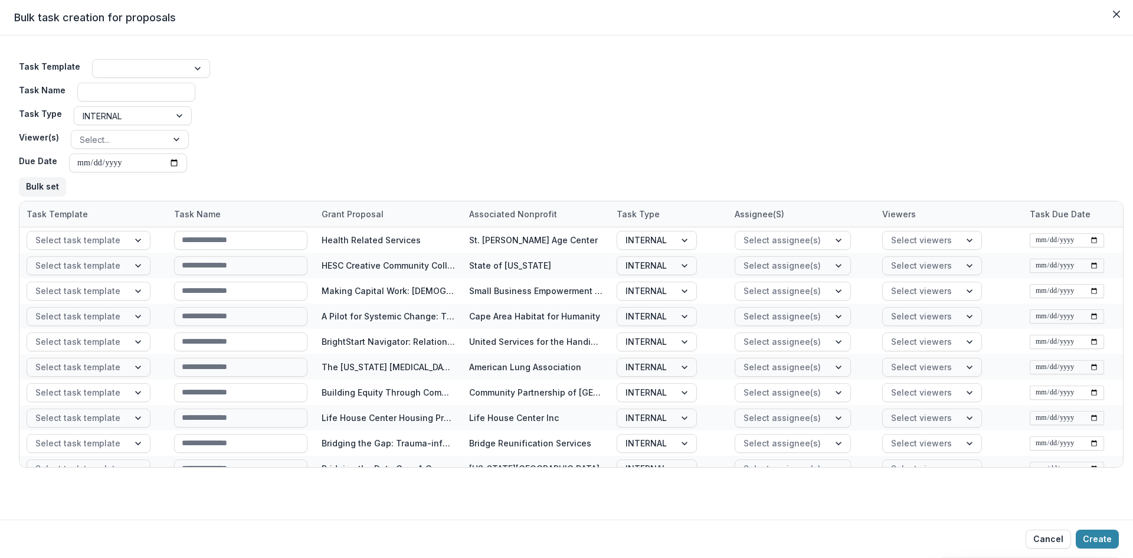
click at [139, 95] on input "Task Name" at bounding box center [136, 92] width 118 height 19
type input "**********"
click at [138, 240] on div at bounding box center [139, 240] width 21 height 18
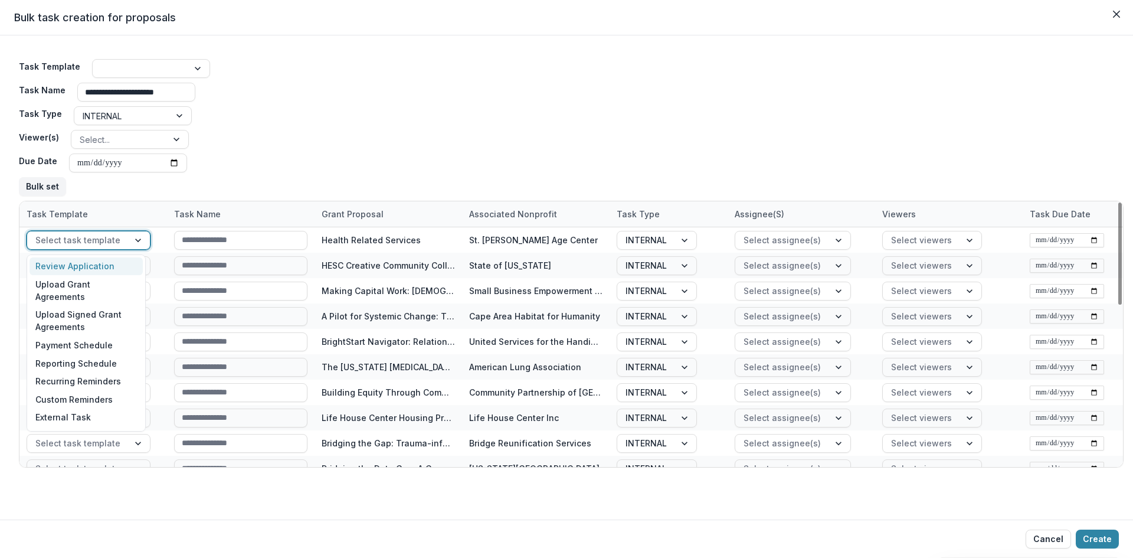
click at [226, 163] on div "**********" at bounding box center [571, 127] width 1105 height 146
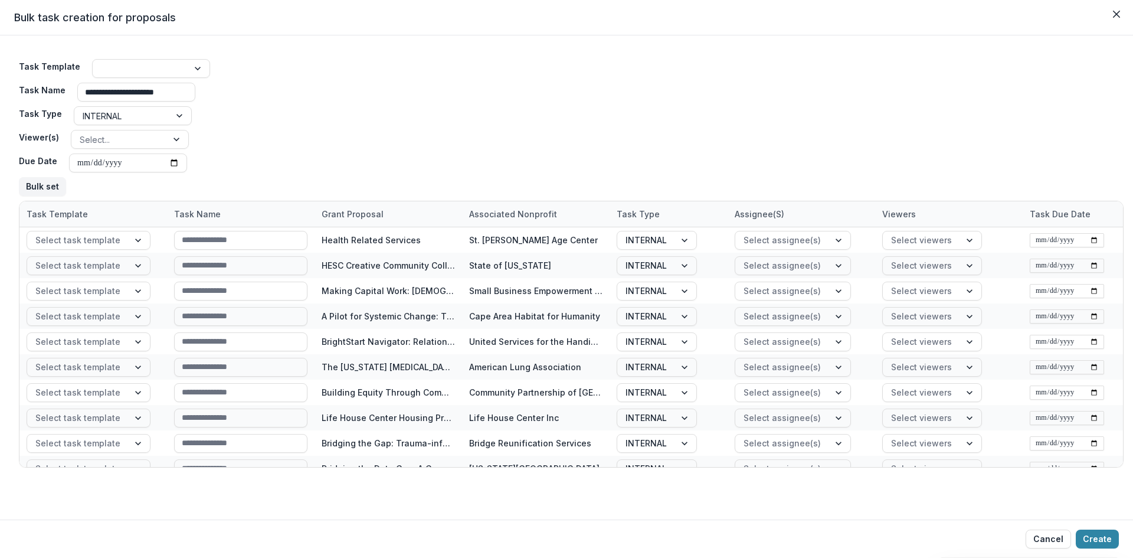
click at [182, 119] on div at bounding box center [180, 116] width 21 height 18
click at [178, 139] on div at bounding box center [177, 139] width 21 height 18
click at [196, 69] on div at bounding box center [198, 69] width 21 height 18
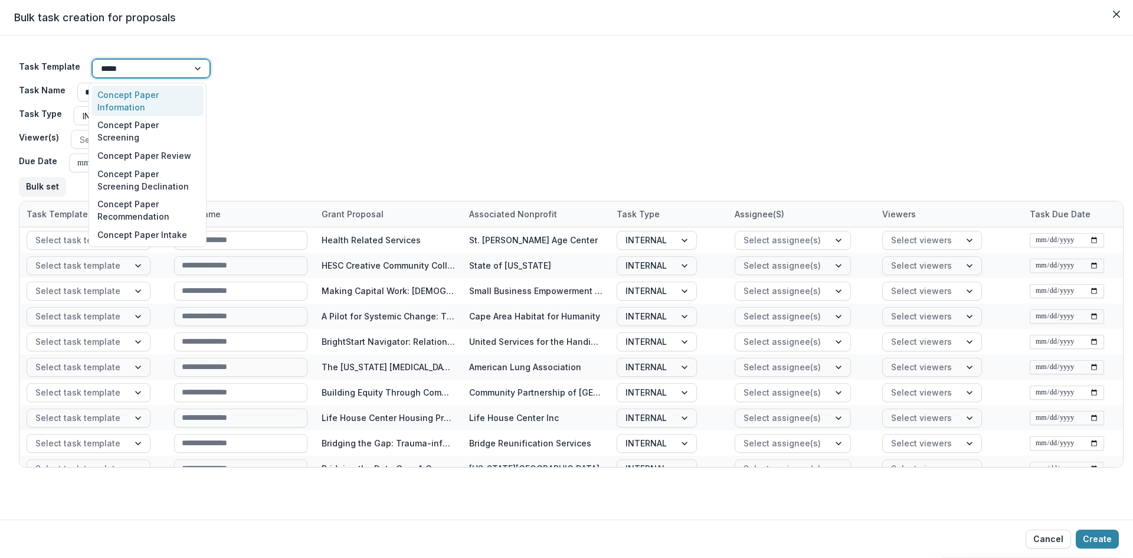
type input "******"
click at [145, 120] on div "Concept Paper Screening" at bounding box center [148, 131] width 112 height 31
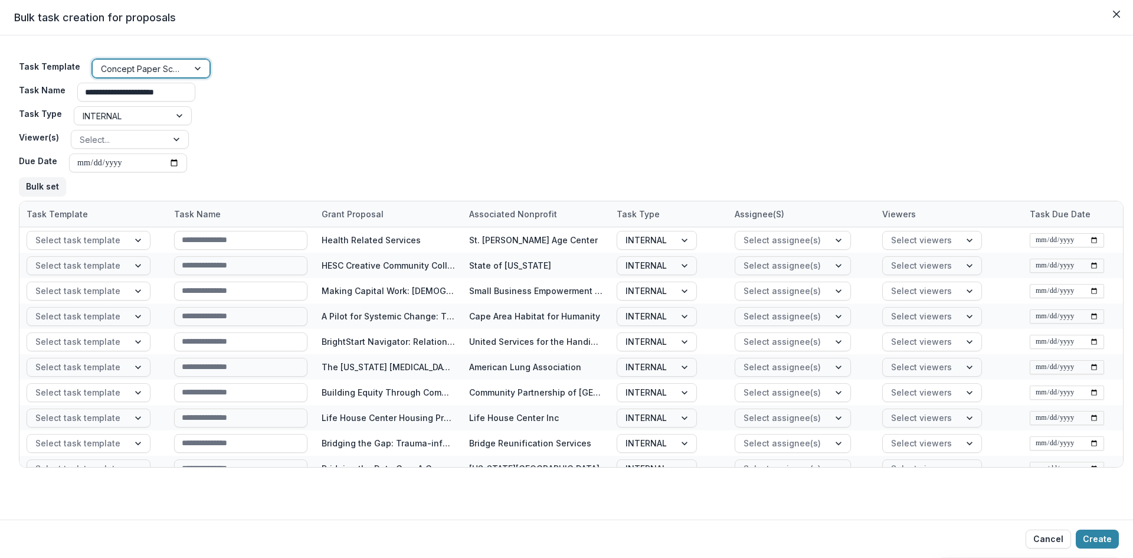
click at [246, 116] on div "**********" at bounding box center [571, 127] width 1105 height 146
click at [264, 239] on input at bounding box center [240, 240] width 133 height 19
click at [794, 238] on div at bounding box center [782, 240] width 77 height 15
click at [781, 108] on div "**********" at bounding box center [571, 127] width 1105 height 146
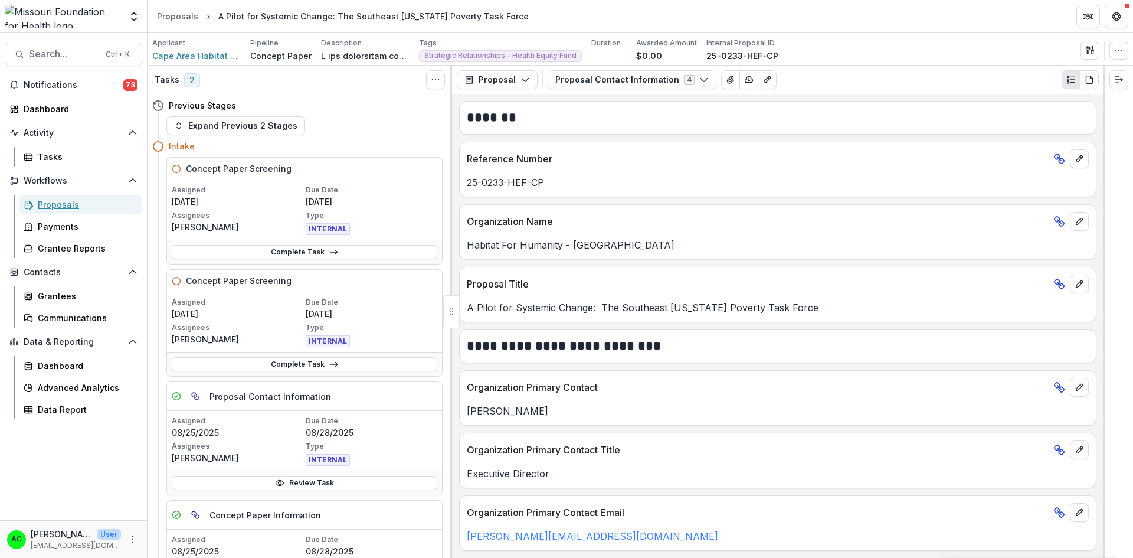
click at [66, 210] on div "Proposals" at bounding box center [85, 204] width 95 height 12
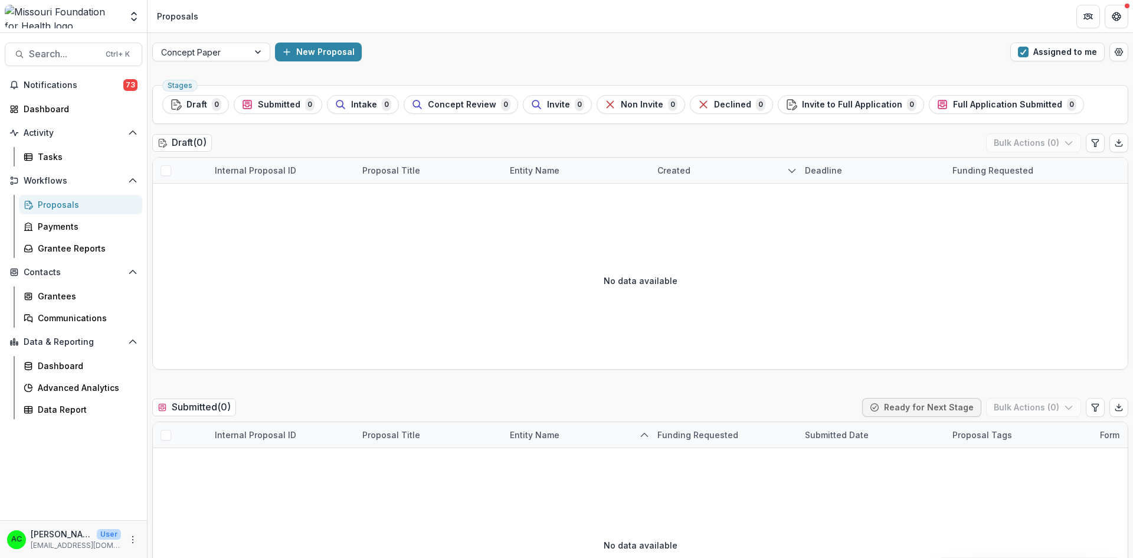
click at [1057, 57] on button "Assigned to me" at bounding box center [1058, 52] width 94 height 19
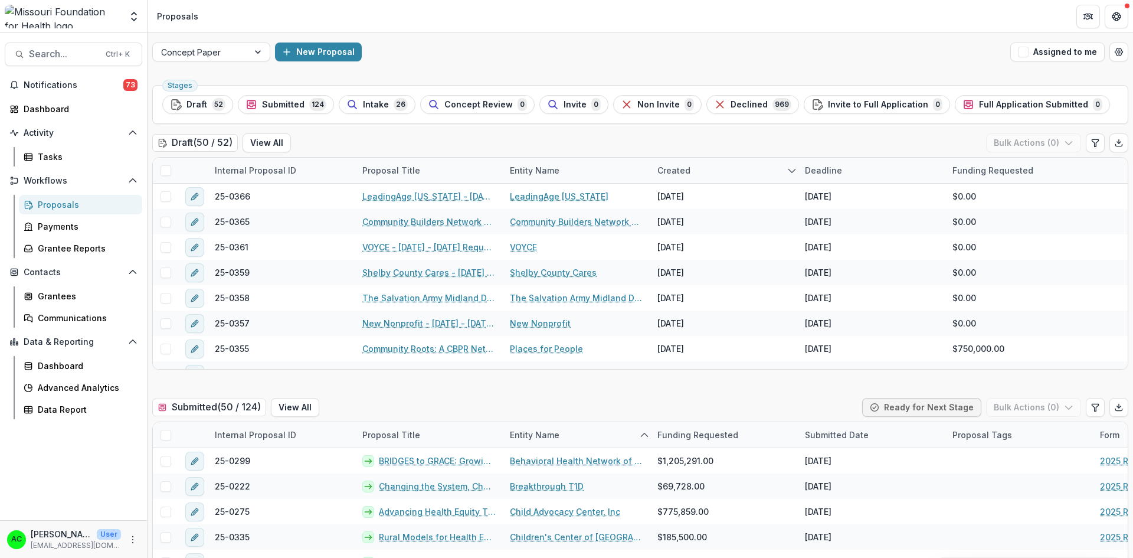
click at [961, 136] on div "Draft ( 50 / 52 ) View All Bulk Actions ( 0 )" at bounding box center [640, 145] width 976 height 24
click at [908, 160] on div "Deadline" at bounding box center [872, 170] width 148 height 25
click at [368, 102] on span "Intake" at bounding box center [376, 105] width 26 height 10
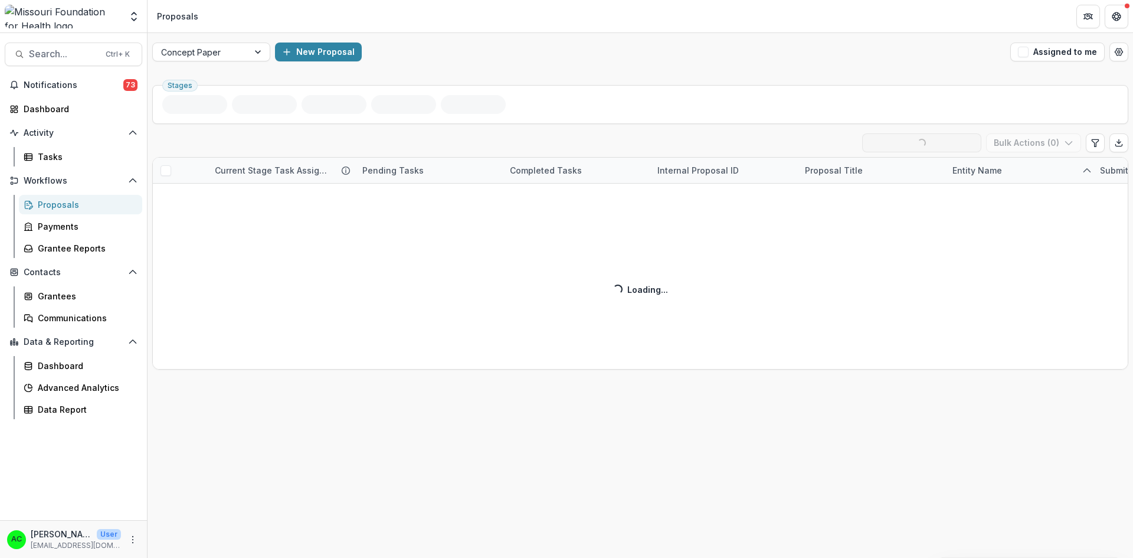
click at [388, 147] on div "Intake ( 26 ) Loading... Ready for Next Stage Bulk Actions ( 0 ) Current Stage …" at bounding box center [640, 251] width 976 height 236
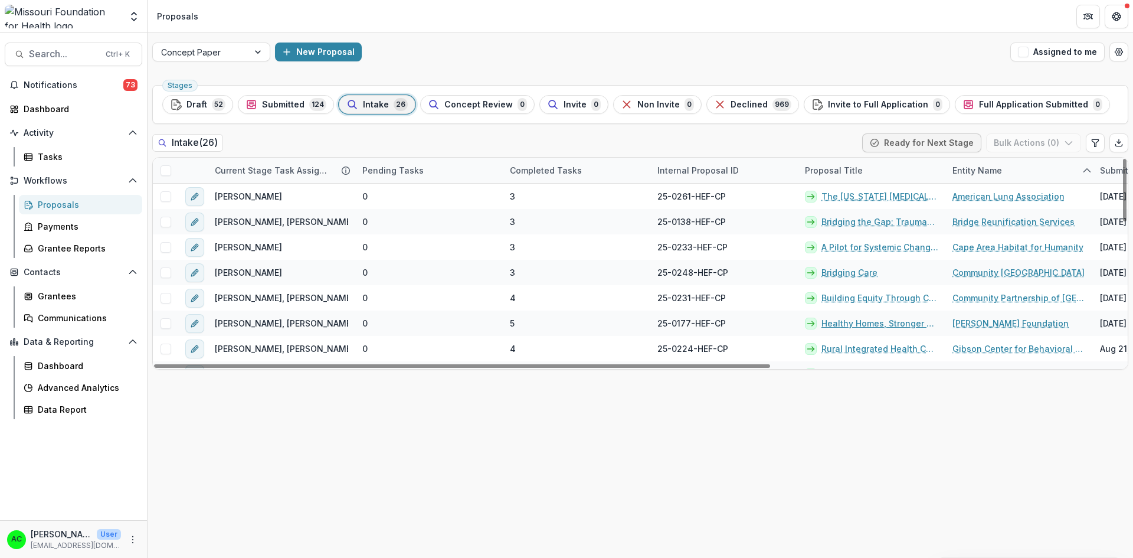
click at [870, 325] on link "Healthy Homes, Stronger Families" at bounding box center [880, 323] width 117 height 12
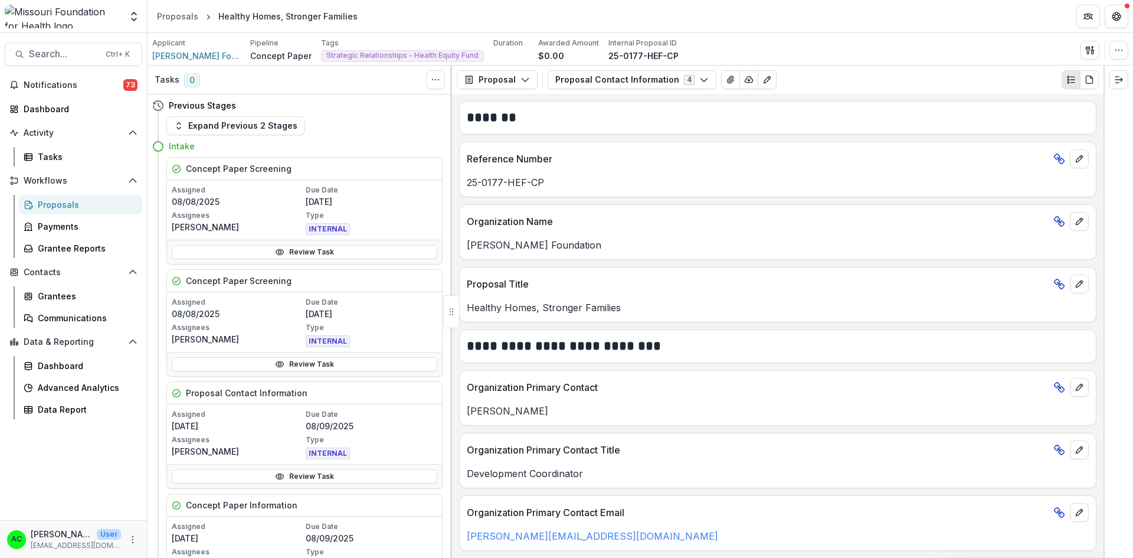
click at [397, 250] on link "Review Task" at bounding box center [305, 252] width 266 height 14
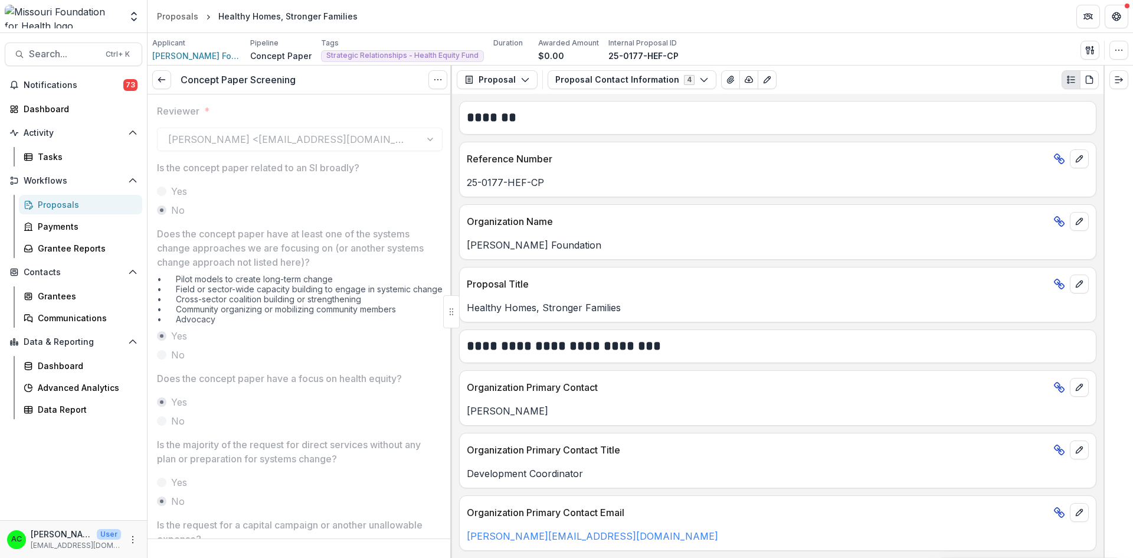
click at [436, 84] on icon "Options" at bounding box center [437, 79] width 9 height 9
click at [296, 98] on div "Reviewer * [PERSON_NAME] <[EMAIL_ADDRESS][DOMAIN_NAME]> Is the concept paper re…" at bounding box center [300, 544] width 286 height 901
click at [163, 81] on icon at bounding box center [161, 79] width 9 height 9
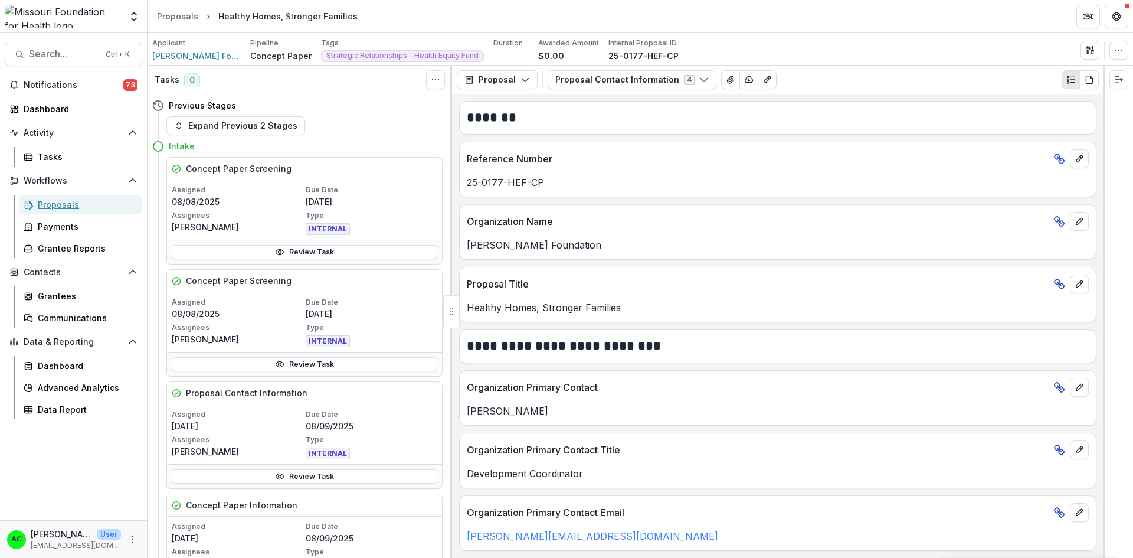
click at [55, 208] on div "Proposals" at bounding box center [85, 204] width 95 height 12
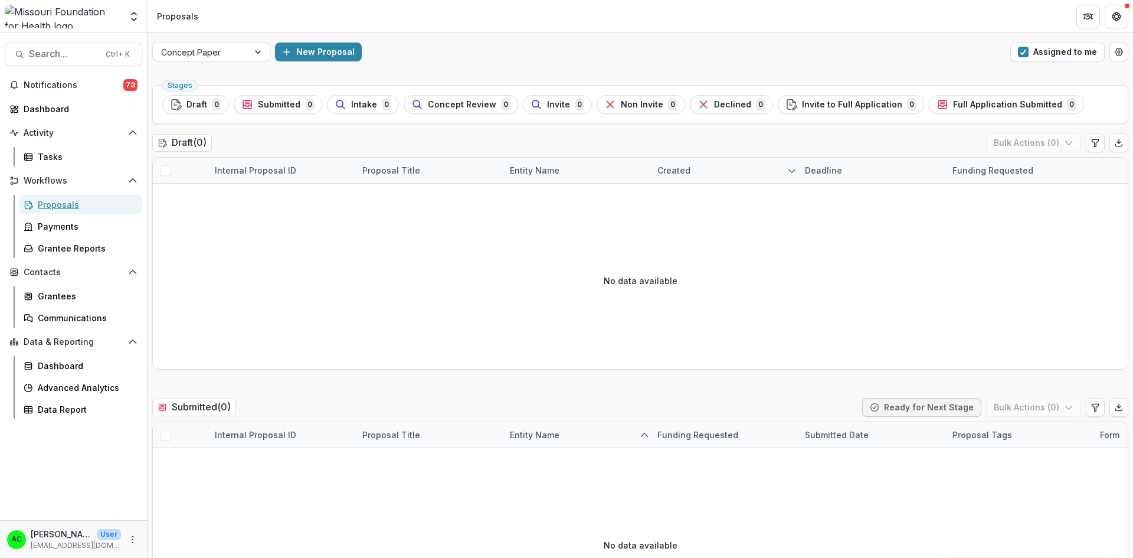
click at [76, 201] on div "Proposals" at bounding box center [85, 204] width 95 height 12
